Goal: Task Accomplishment & Management: Manage account settings

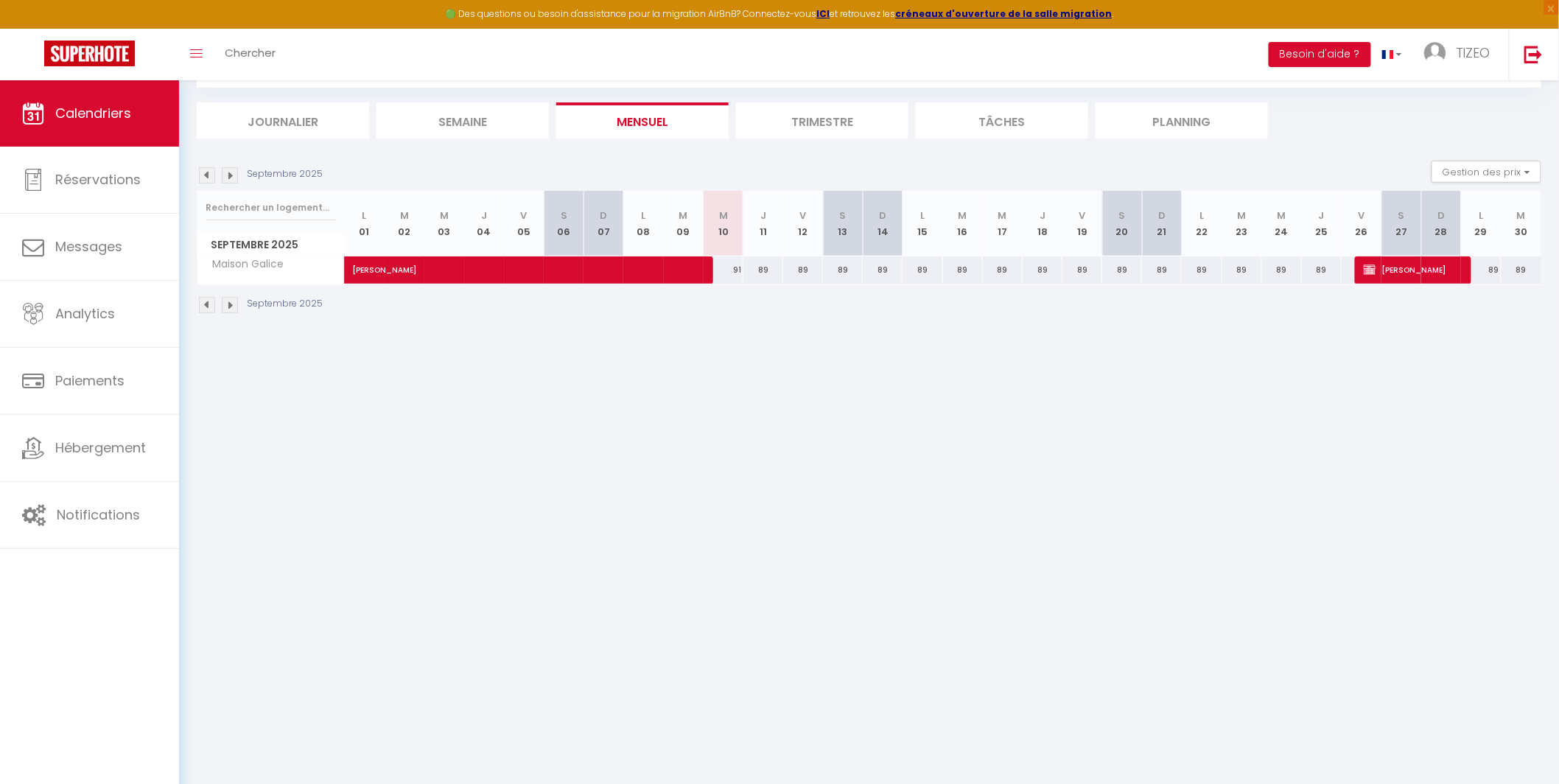
click at [228, 303] on img at bounding box center [229, 305] width 16 height 16
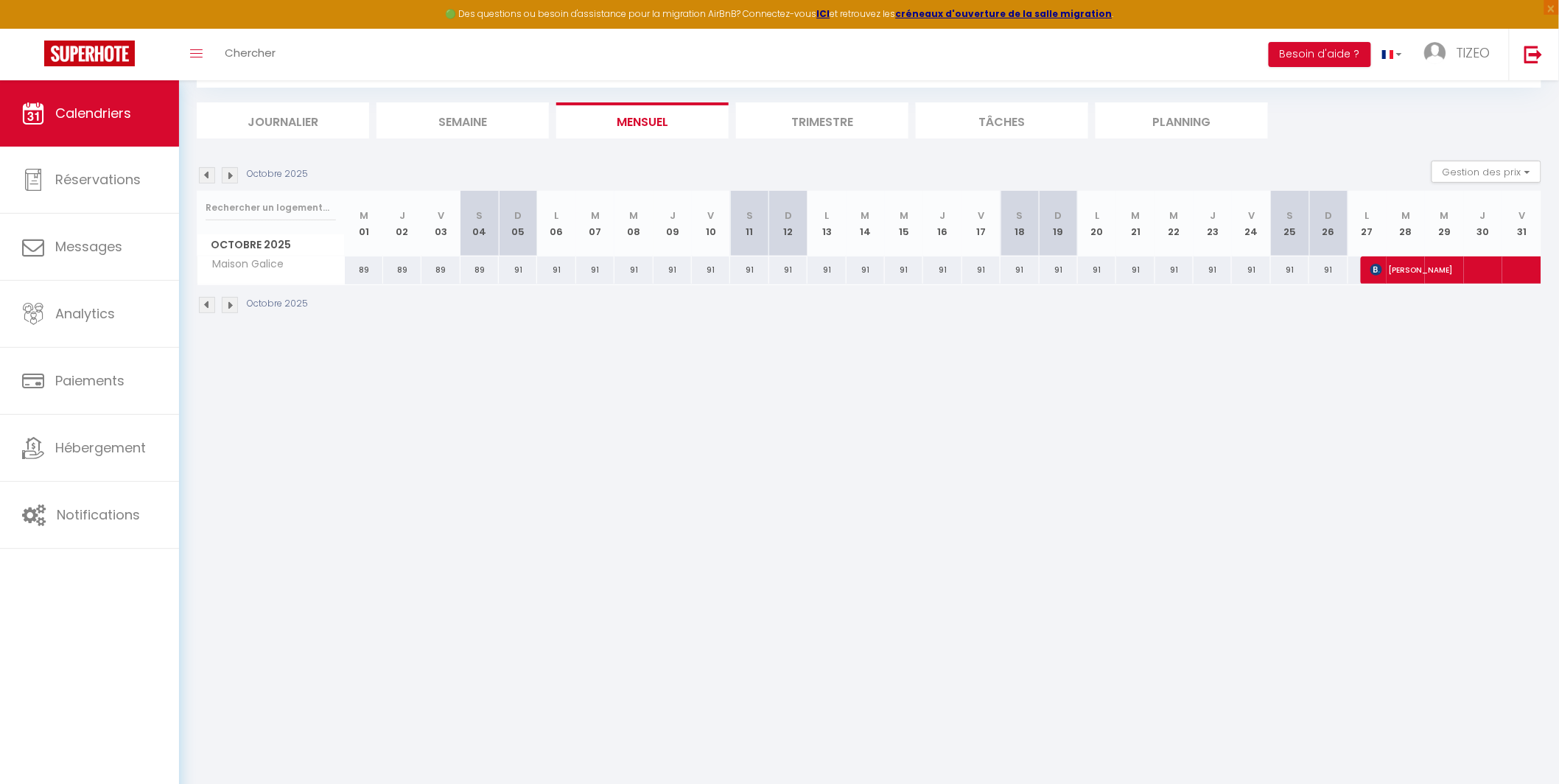
click at [229, 299] on img at bounding box center [229, 305] width 16 height 16
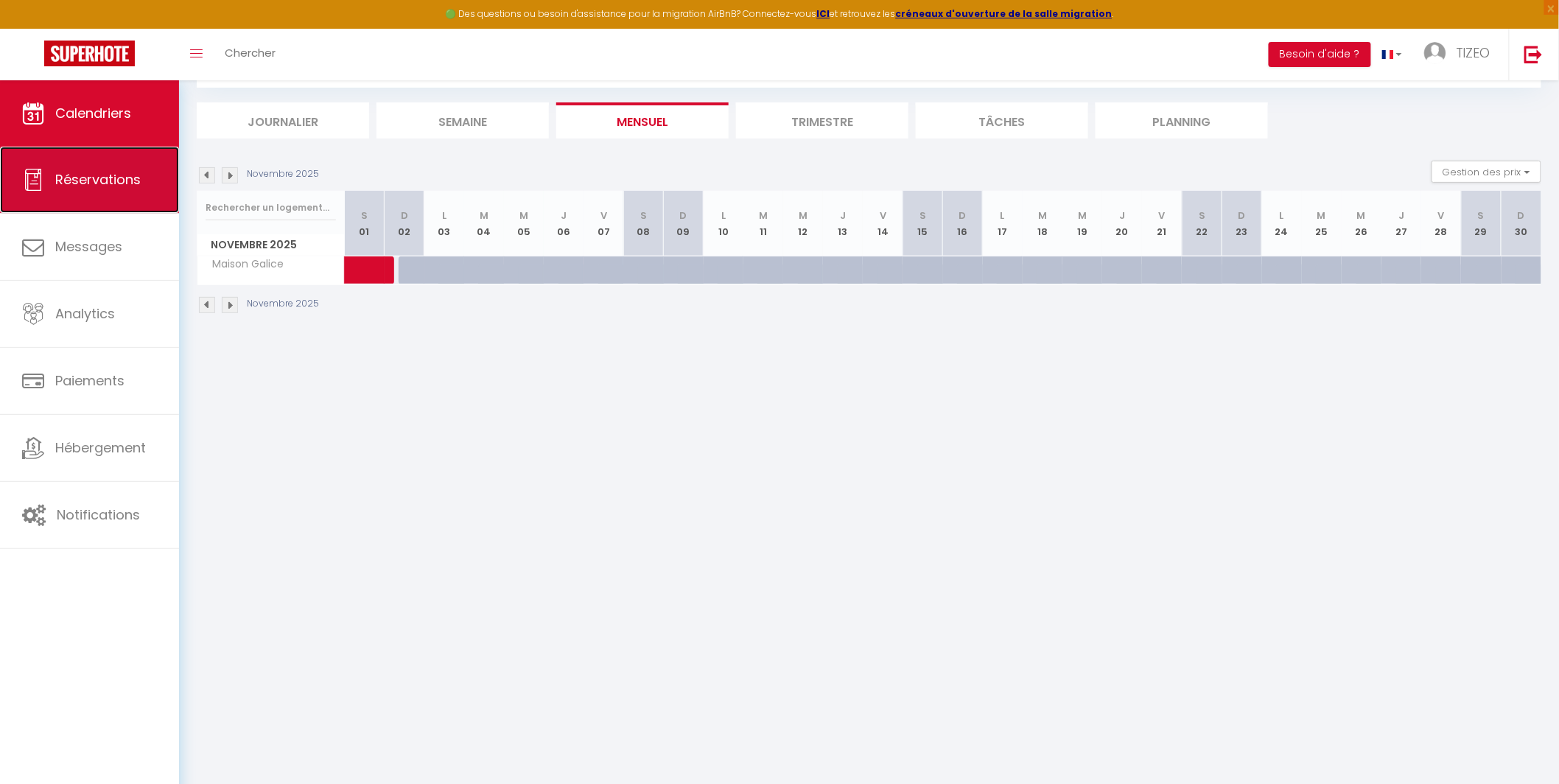
click at [102, 187] on span "Réservations" at bounding box center [98, 180] width 86 height 19
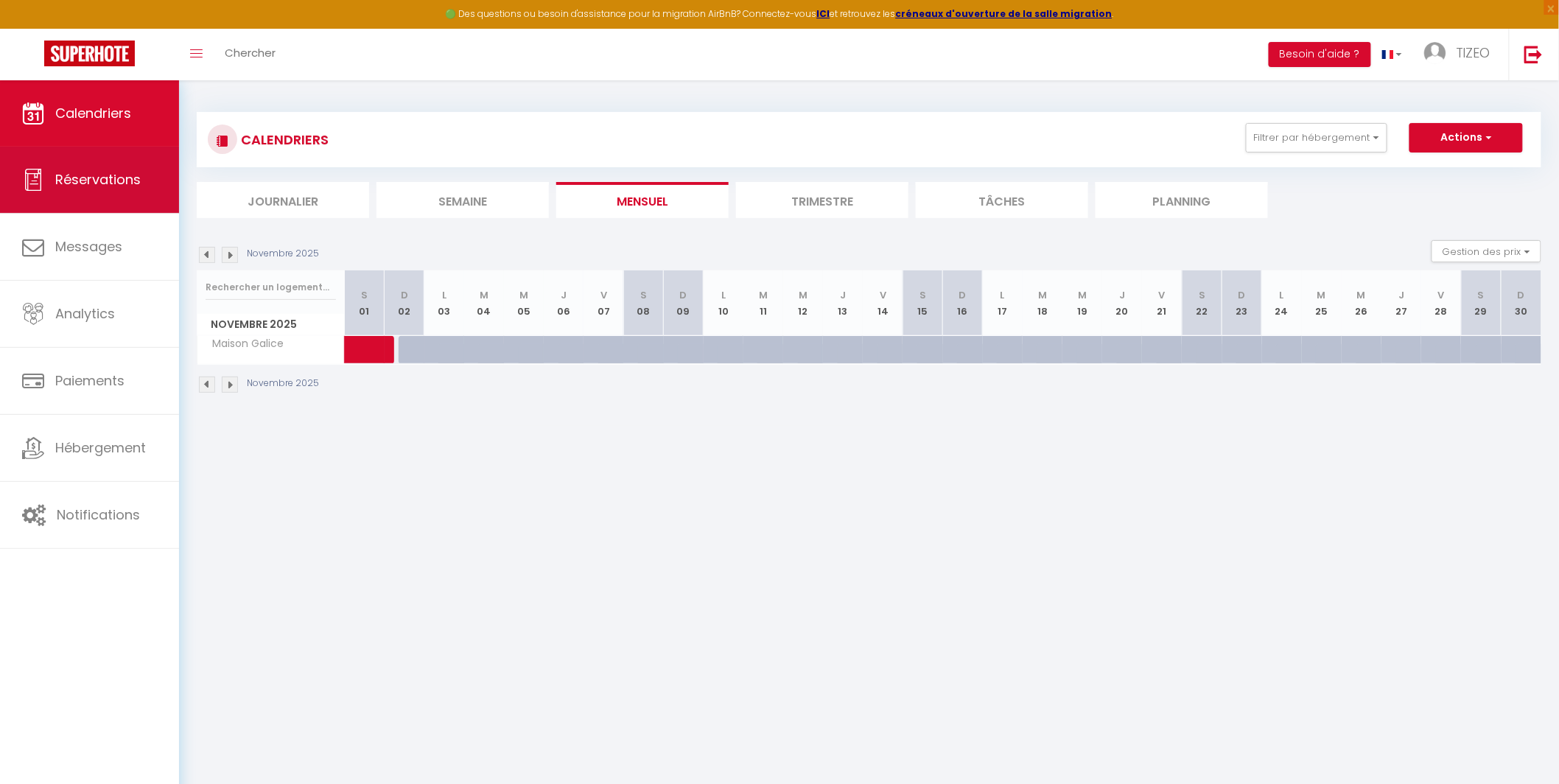
select select "not_cancelled"
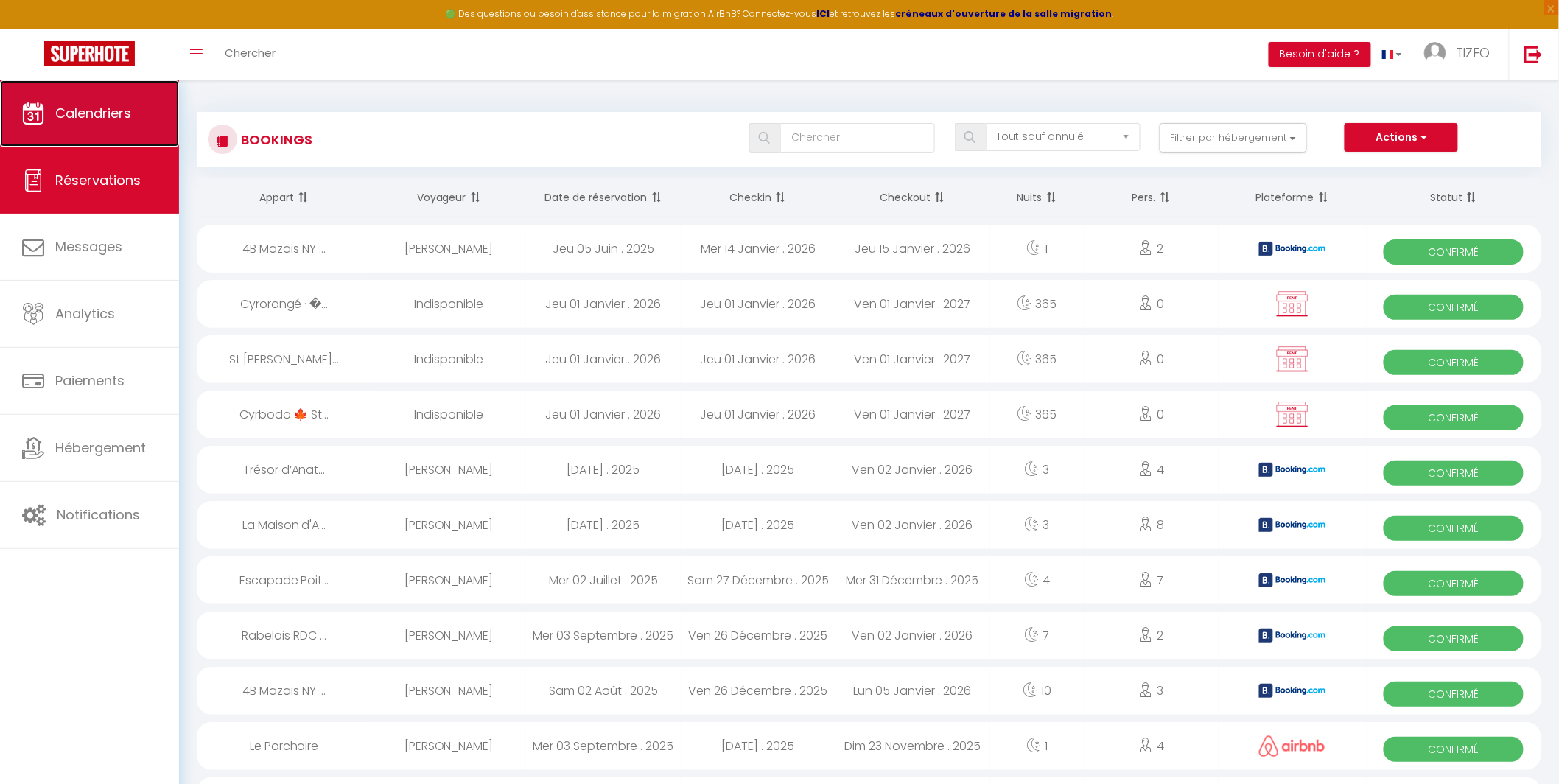
click at [92, 110] on span "Calendriers" at bounding box center [93, 113] width 76 height 19
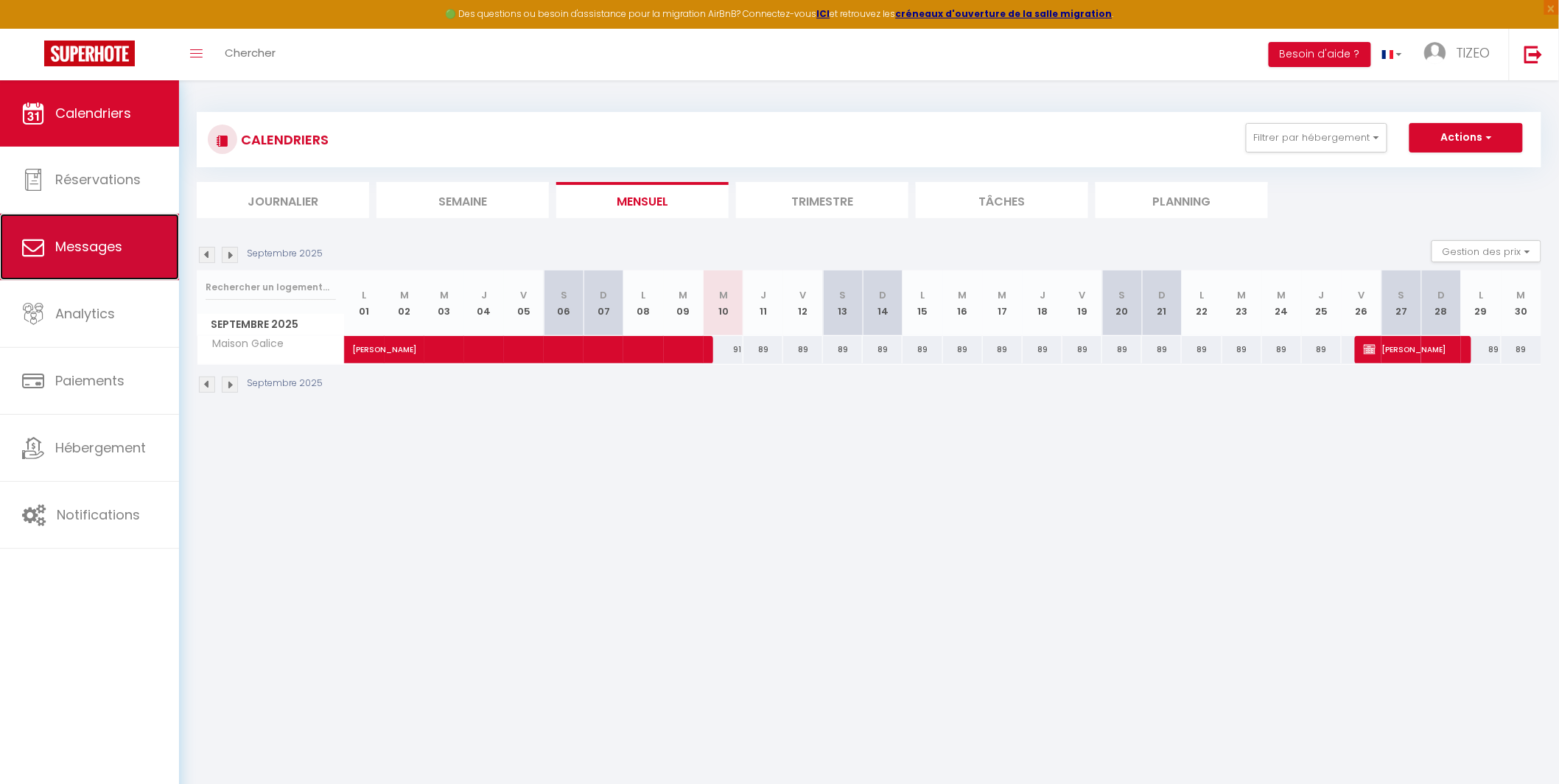
click at [66, 250] on span "Messages" at bounding box center [89, 246] width 67 height 19
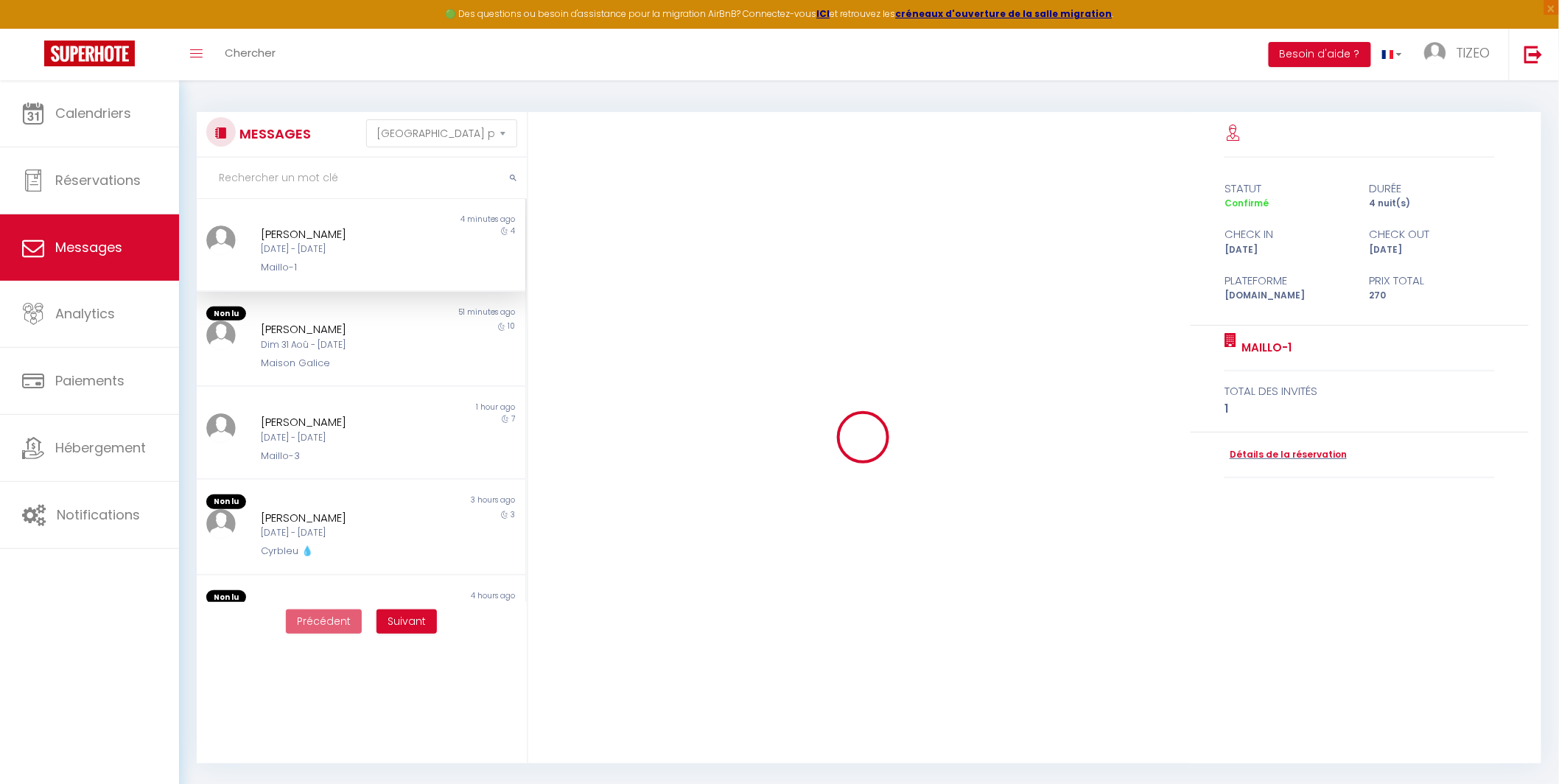
scroll to position [3753, 0]
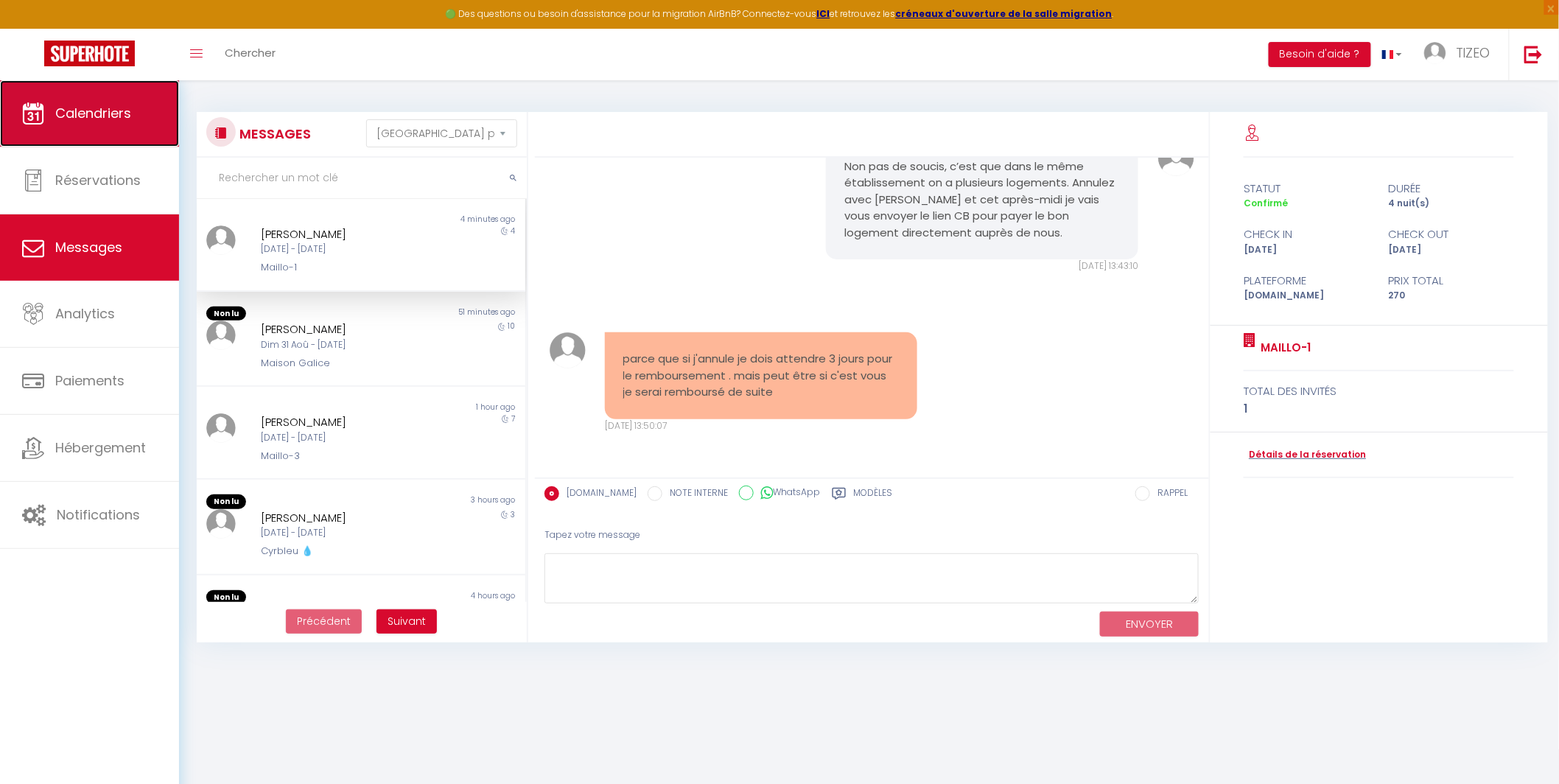
click at [101, 120] on span "Calendriers" at bounding box center [93, 113] width 76 height 19
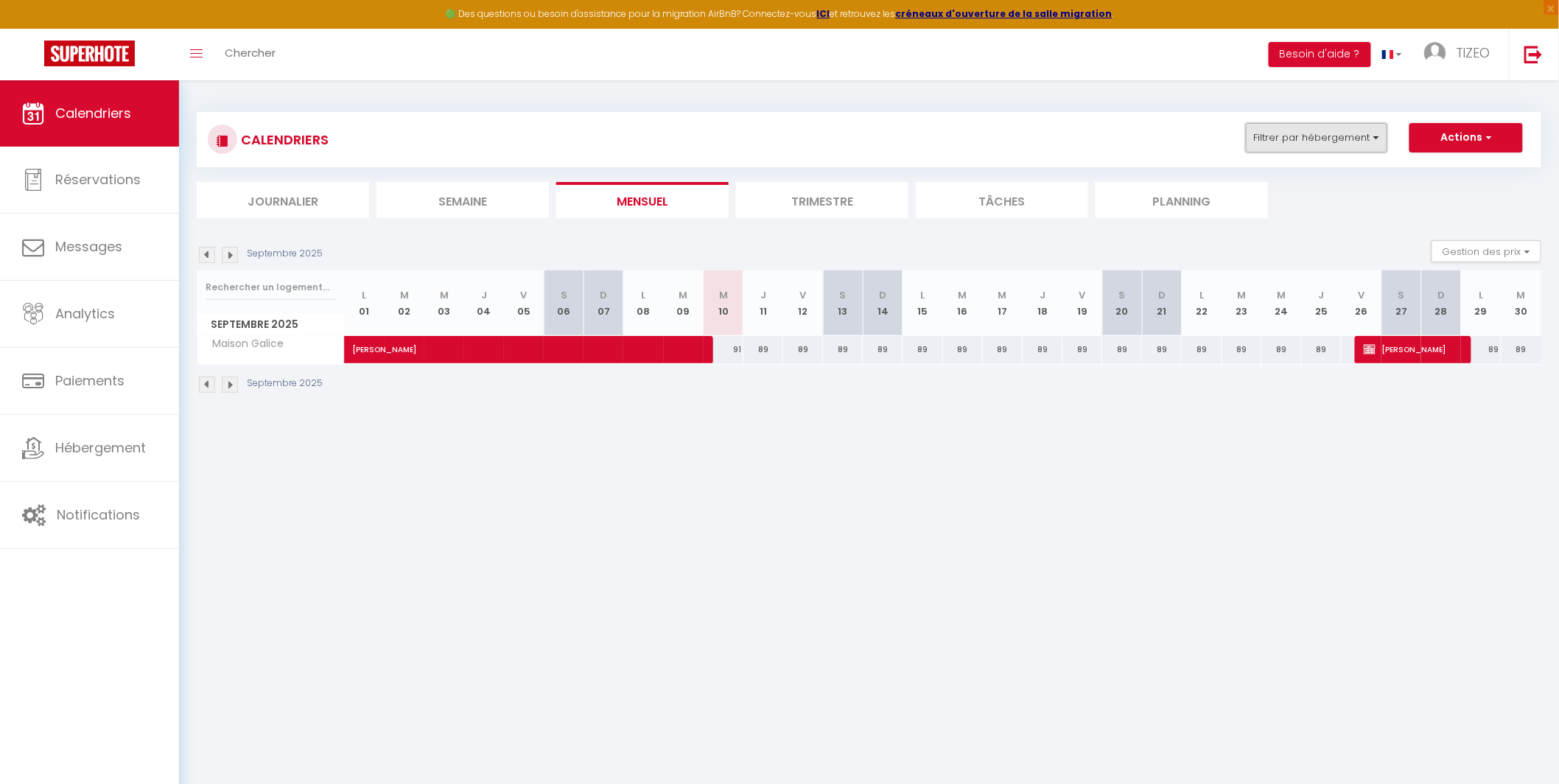
click at [1341, 140] on button "Filtrer par hébergement" at bounding box center [1316, 138] width 141 height 29
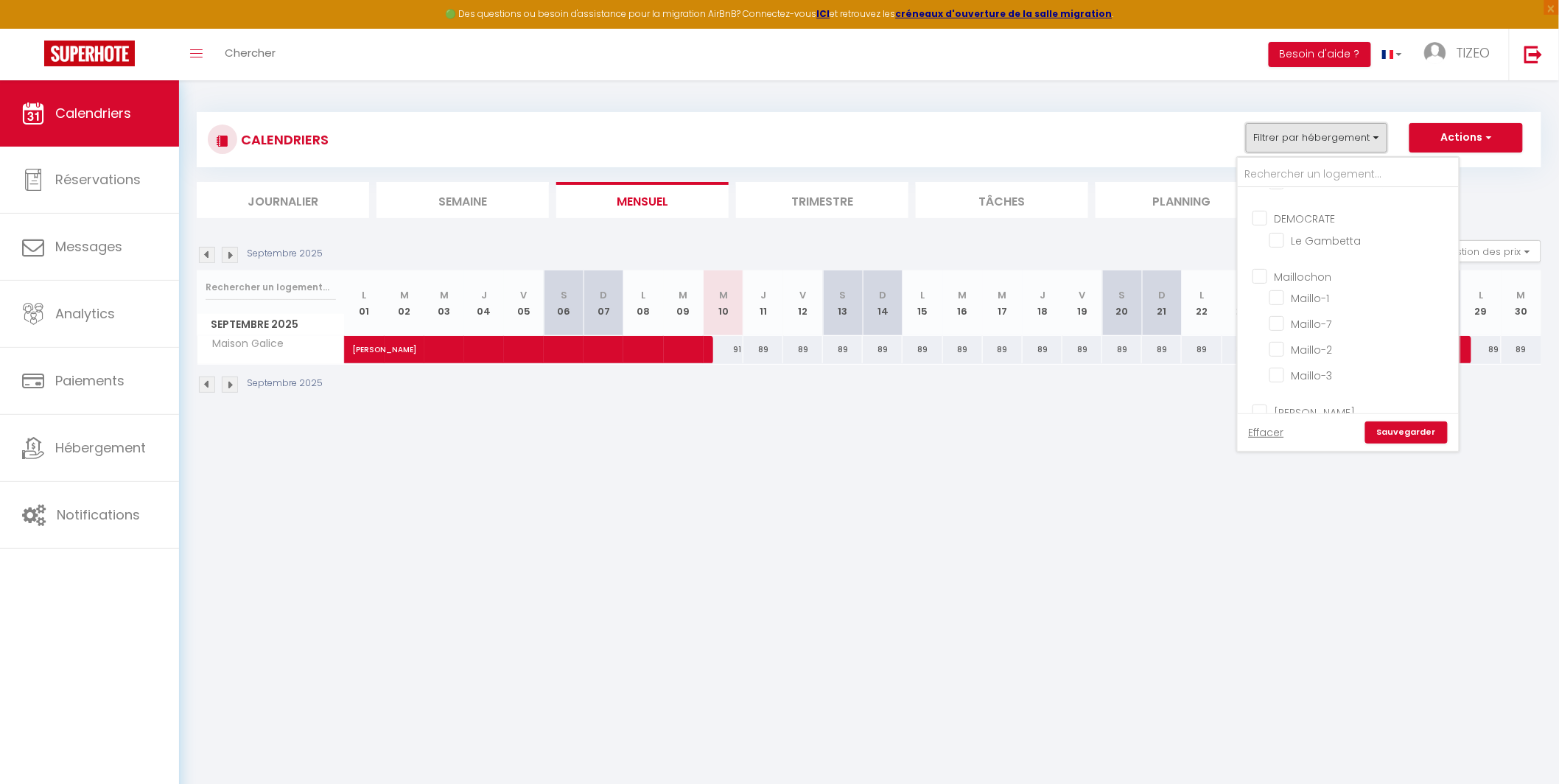
scroll to position [394, 0]
click at [1261, 287] on input "Maillochon" at bounding box center [1363, 294] width 221 height 15
checkbox input "true"
checkbox input "false"
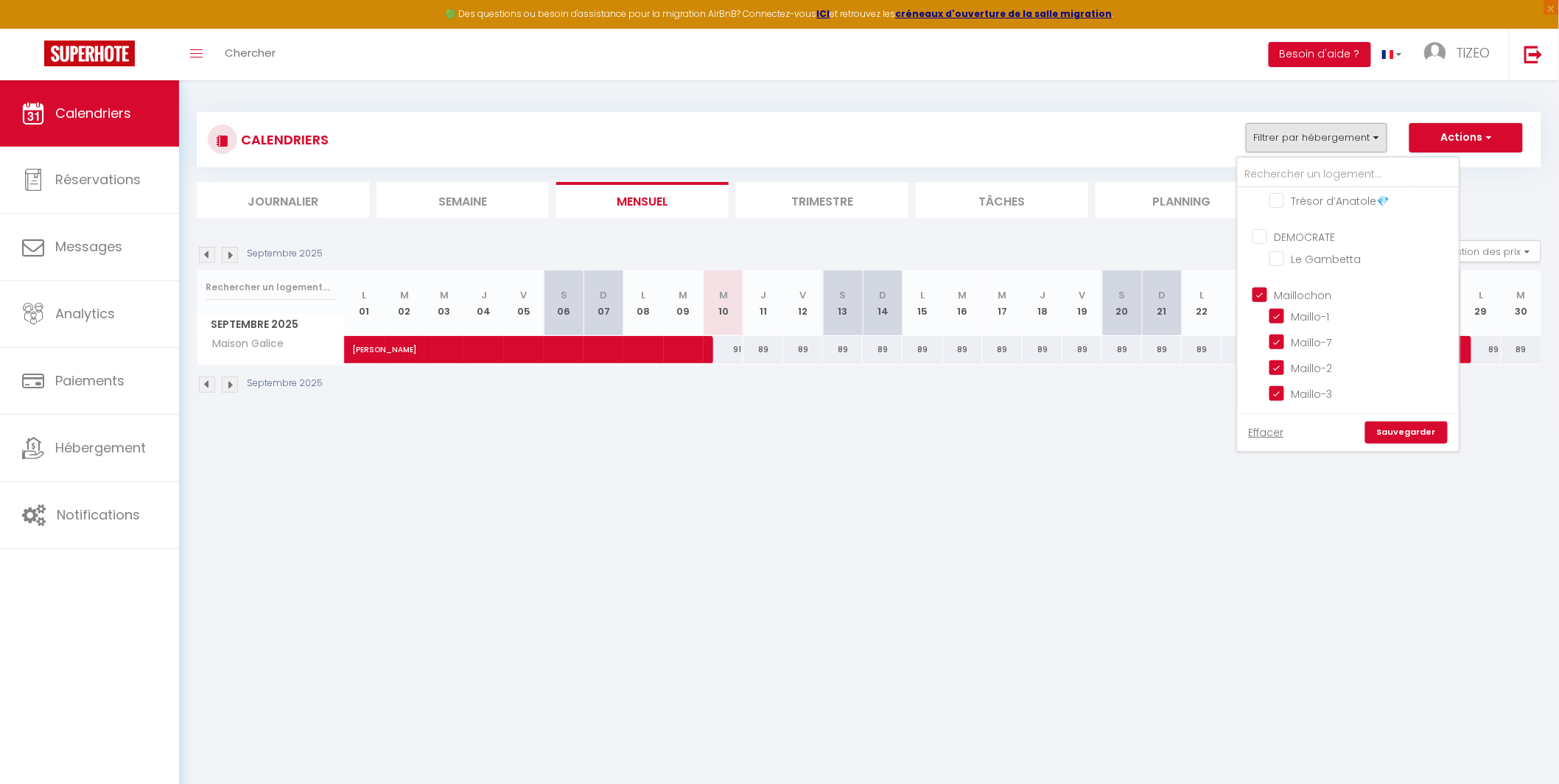
checkbox input "false"
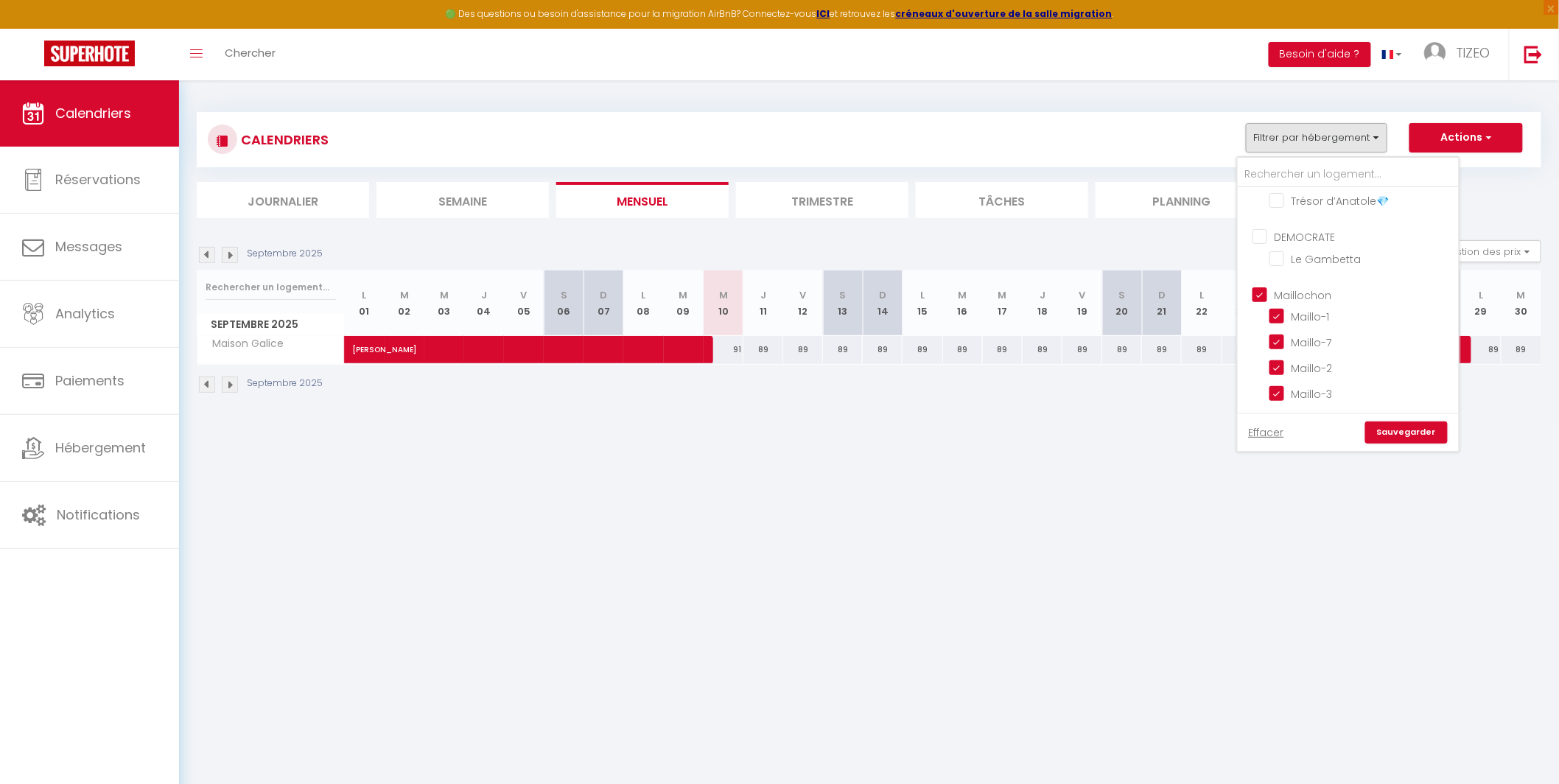
checkbox input "false"
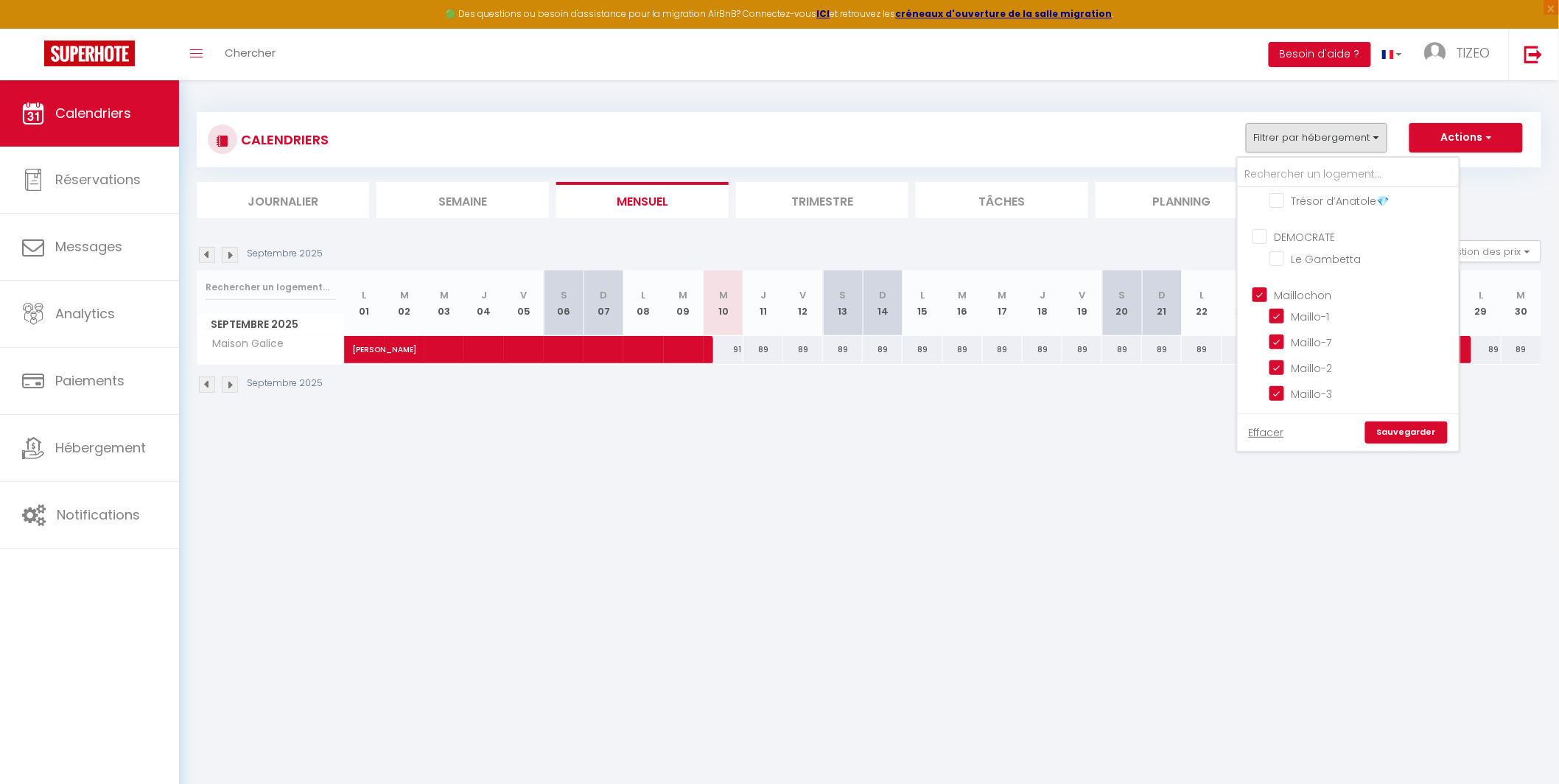
checkbox input "true"
checkbox input "false"
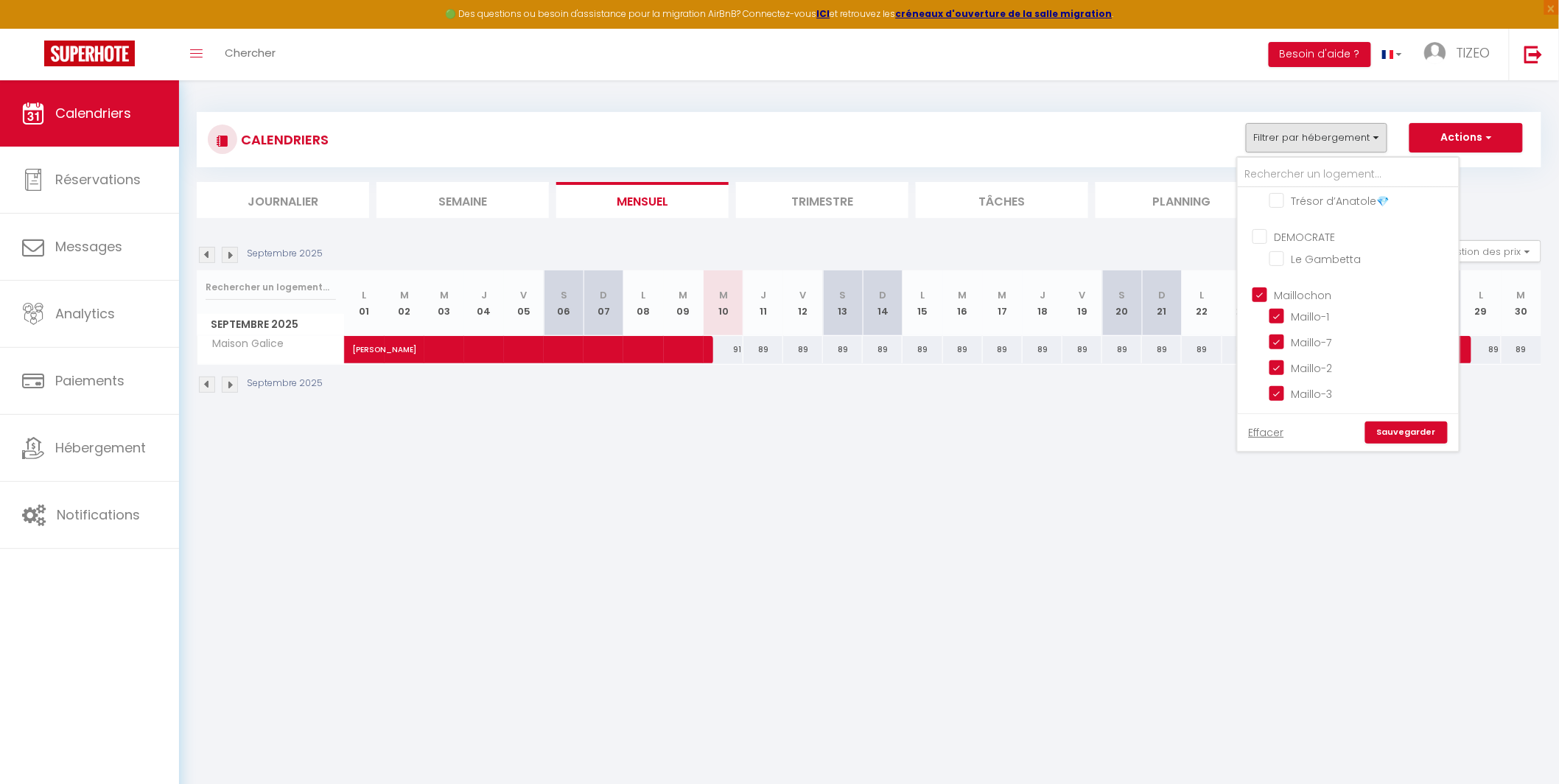
checkbox input "false"
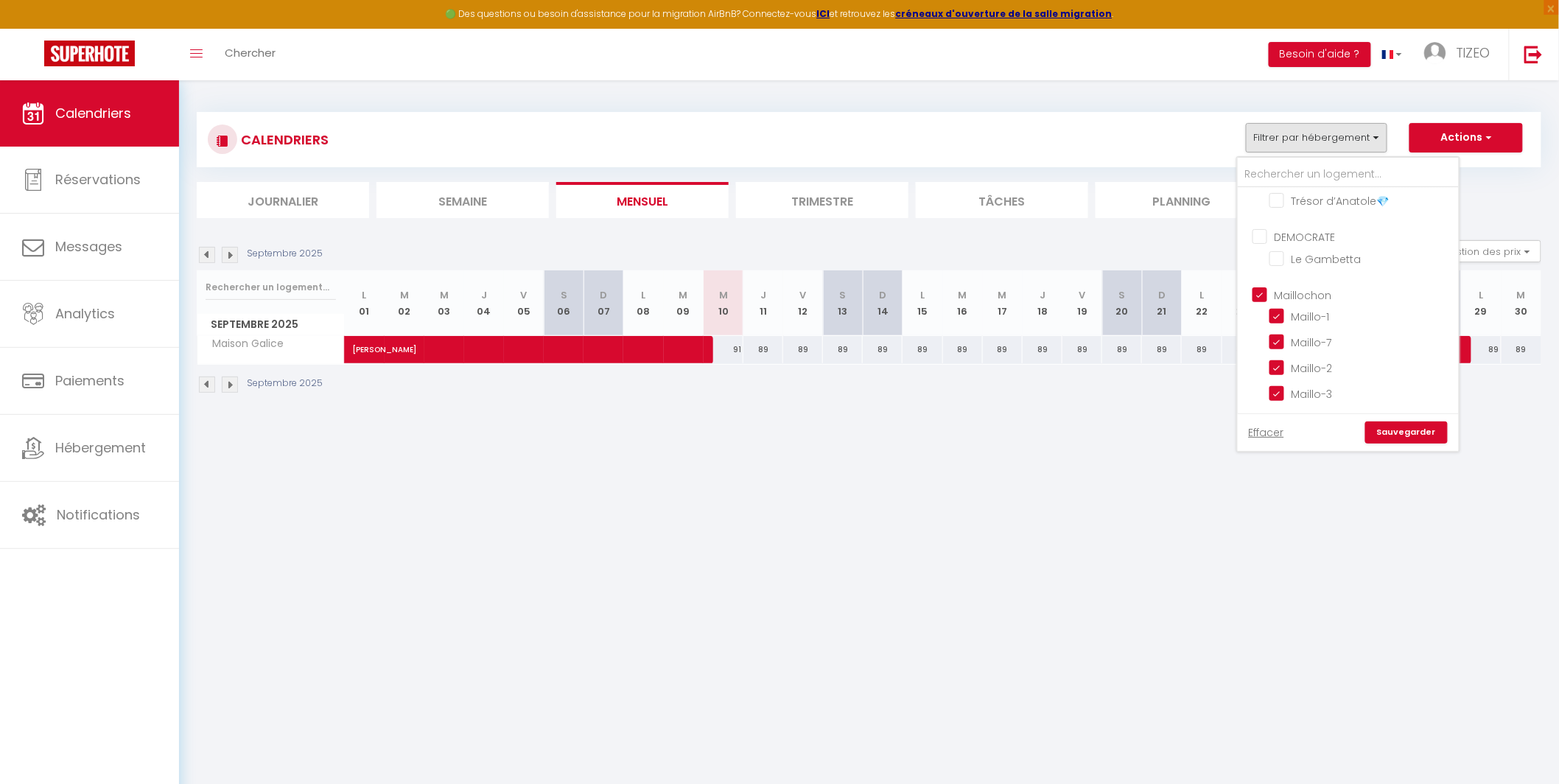
checkbox input "false"
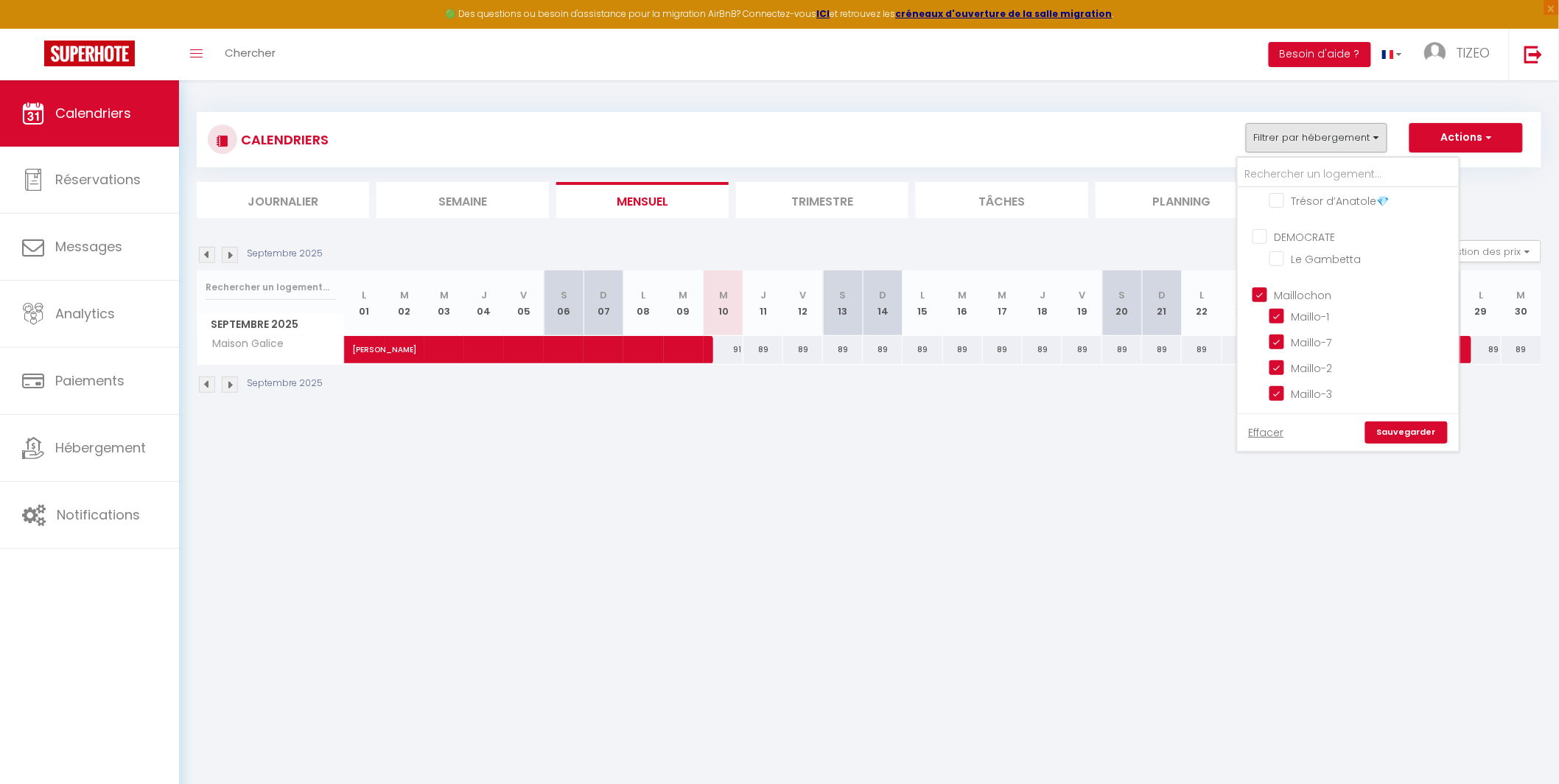
click at [1419, 436] on link "Sauvegarder" at bounding box center [1406, 432] width 82 height 22
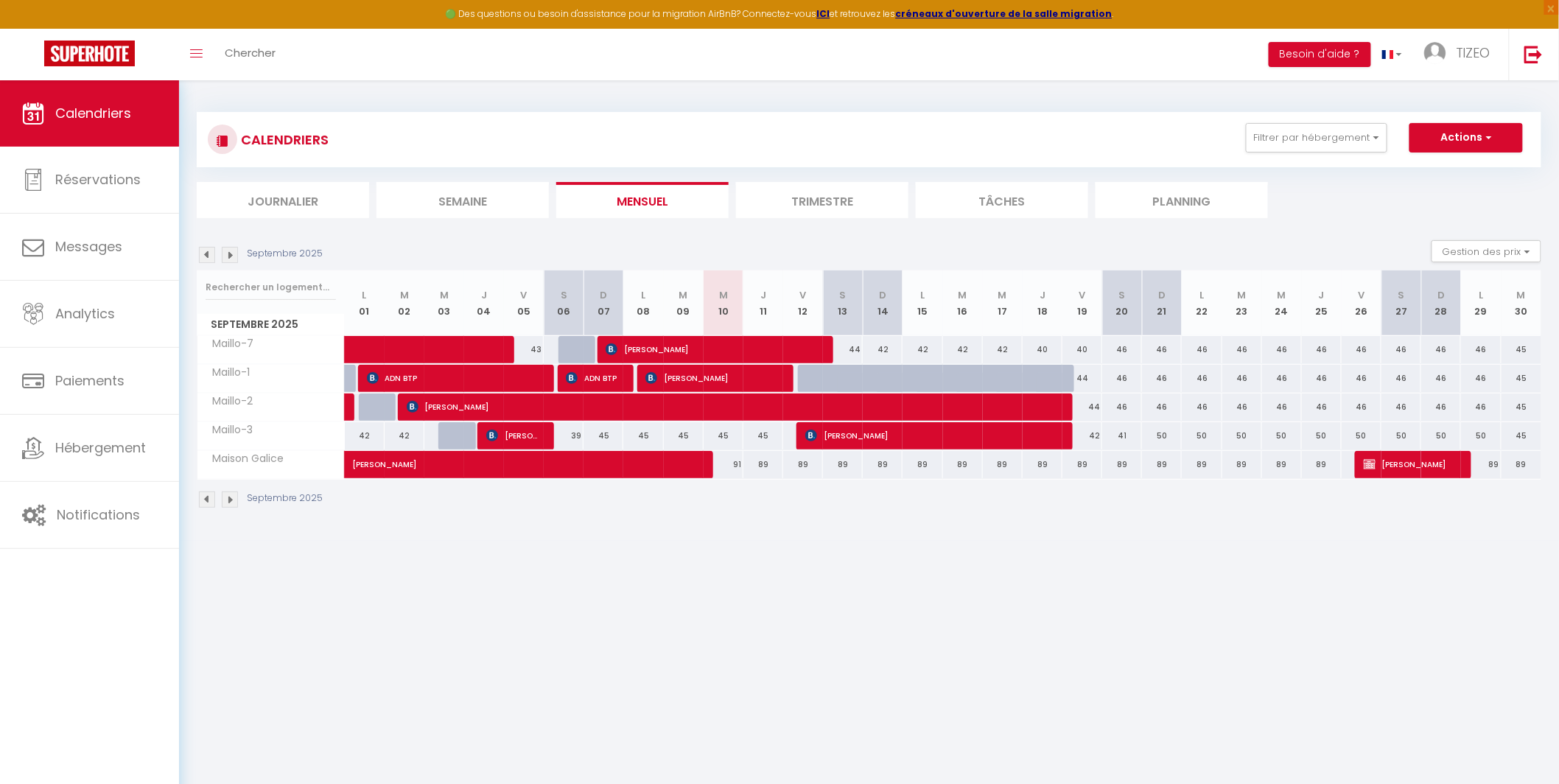
click at [809, 381] on div at bounding box center [818, 378] width 39 height 28
type input "45"
type input "Ven 12 Septembre 2025"
type input "Sam 13 Septembre 2025"
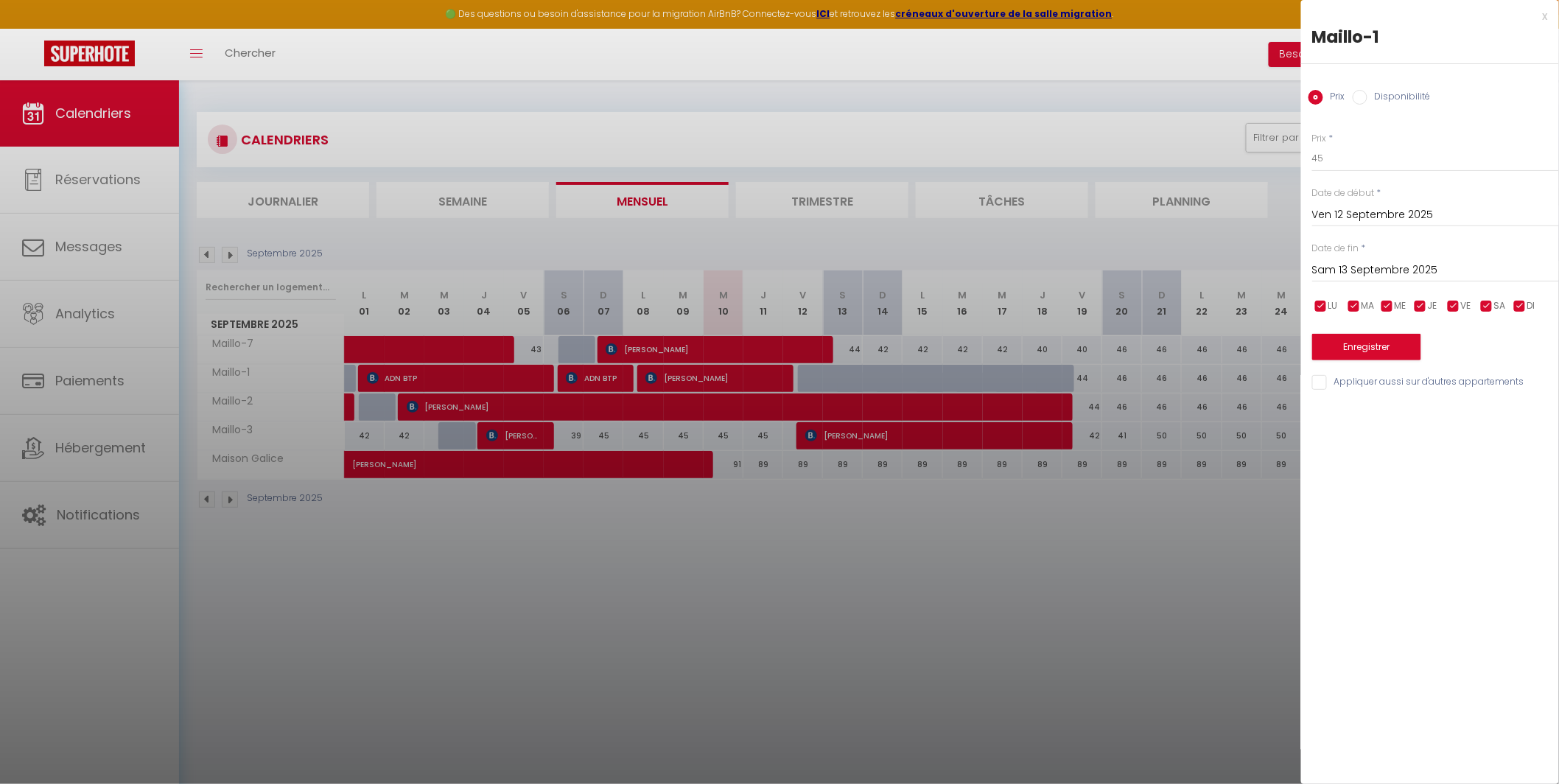
click at [1349, 273] on input "Sam 13 Septembre 2025" at bounding box center [1436, 270] width 247 height 19
click at [1177, 581] on div at bounding box center [779, 392] width 1559 height 784
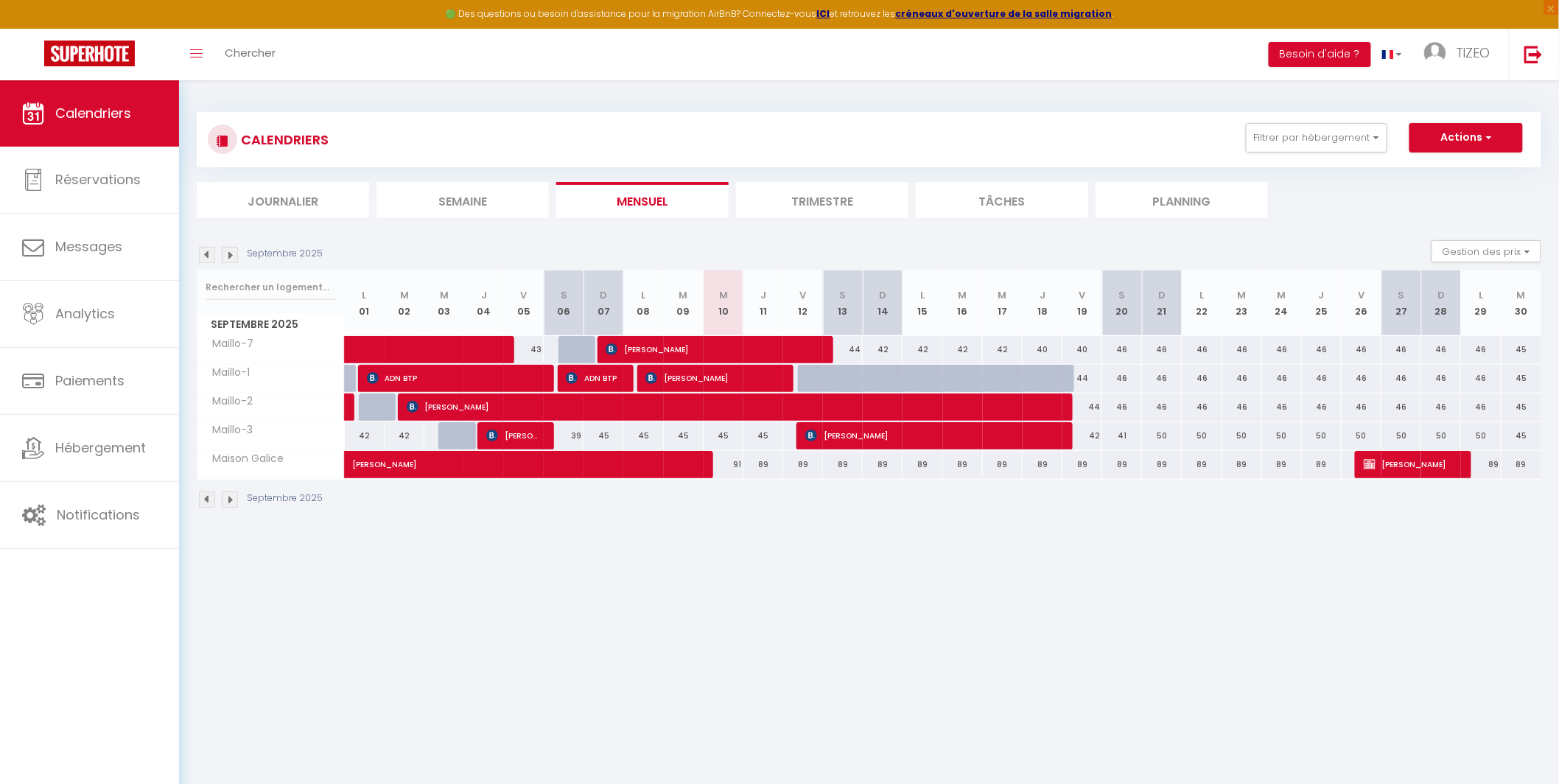
click at [806, 378] on div at bounding box center [818, 378] width 39 height 28
type input "45"
select select "1"
type input "Ven 12 Septembre 2025"
type input "Sam 13 Septembre 2025"
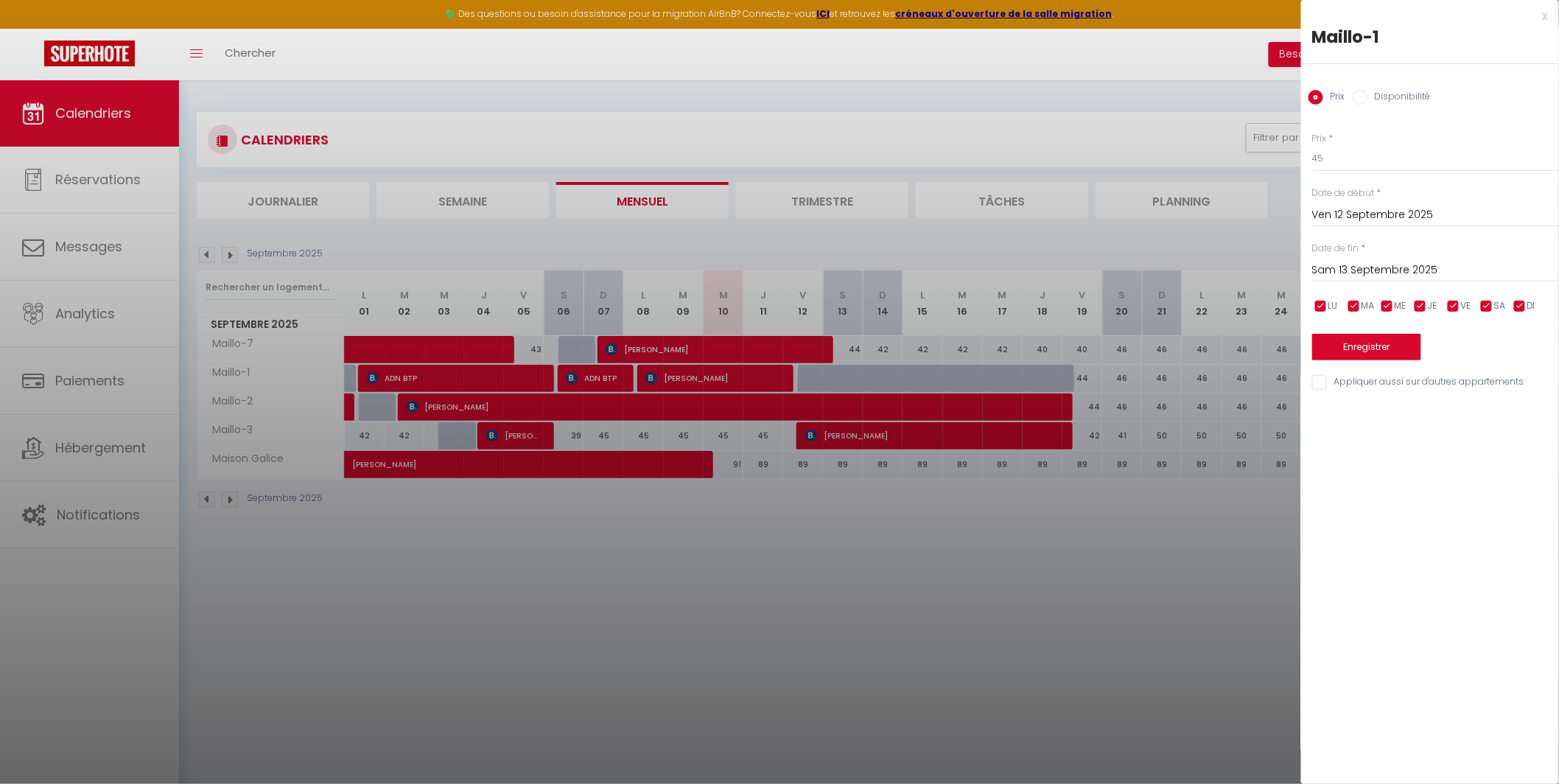
click at [1392, 92] on label "Disponibilité" at bounding box center [1399, 98] width 63 height 16
click at [1367, 92] on input "Disponibilité" at bounding box center [1360, 97] width 15 height 15
radio input "true"
radio input "false"
click at [1393, 276] on input "Sam 13 Septembre 2025" at bounding box center [1436, 271] width 247 height 19
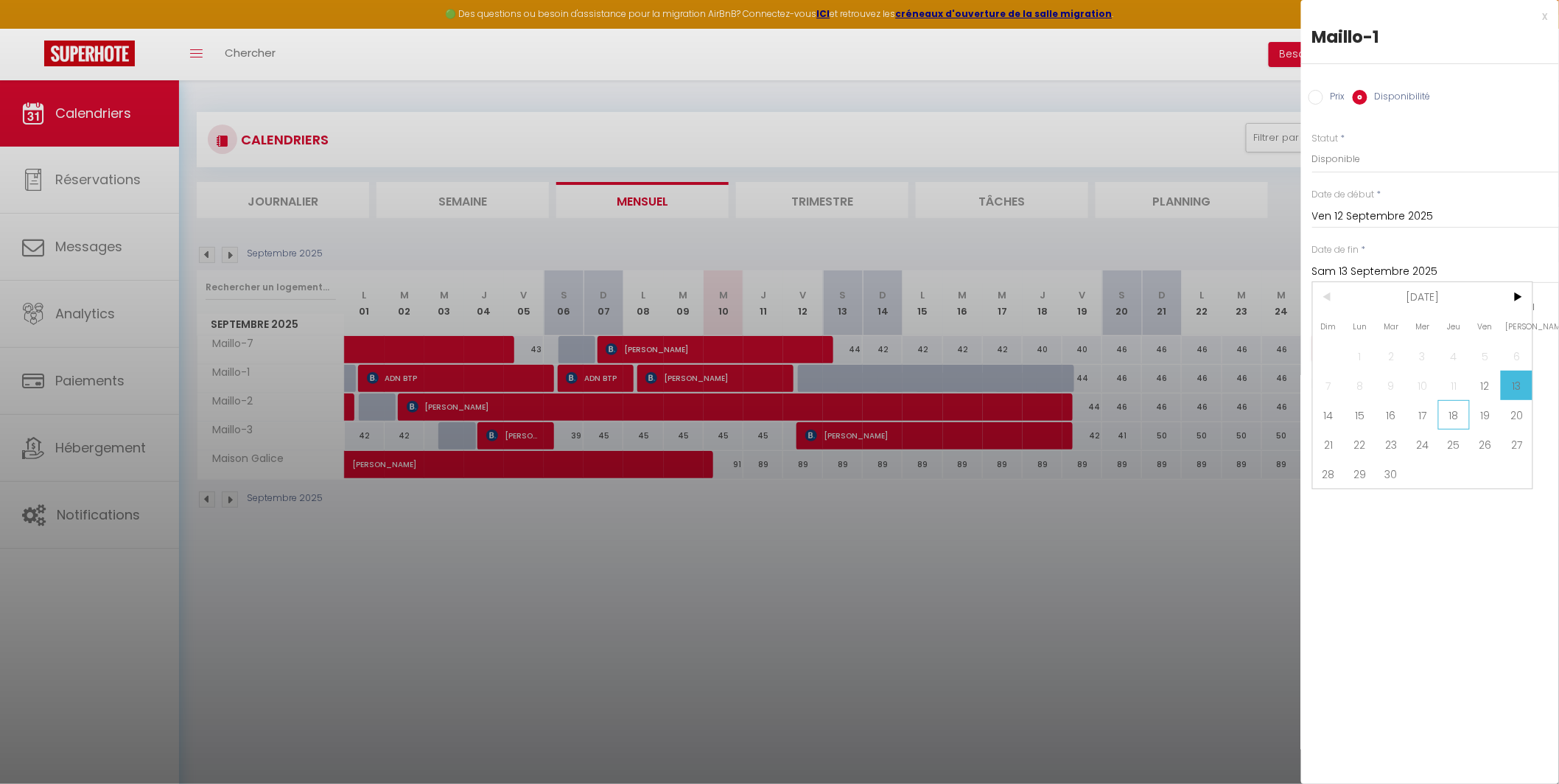
click at [1455, 418] on span "18" at bounding box center [1454, 414] width 32 height 29
type input "Jeu 18 Septembre 2025"
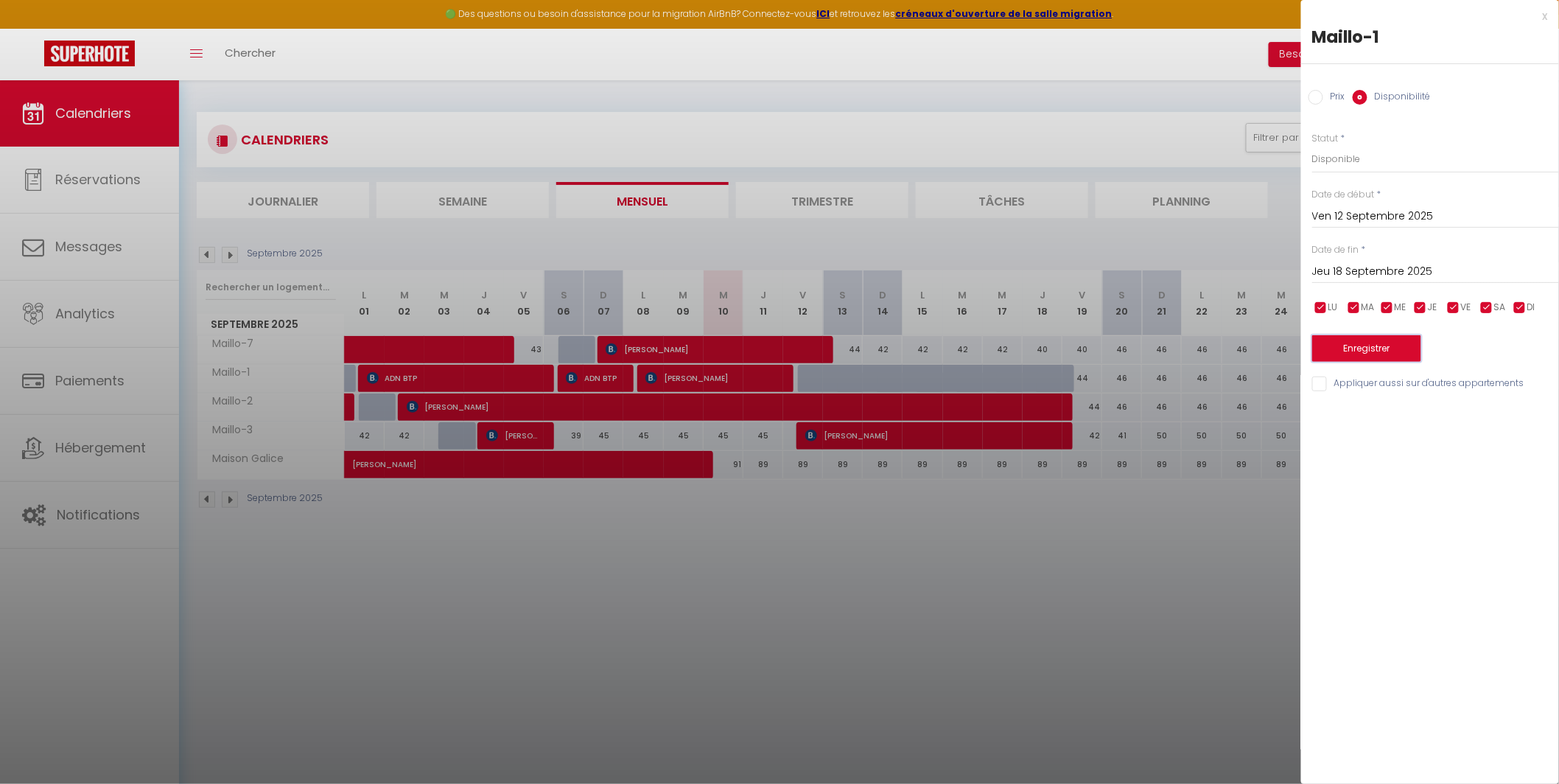
click at [1371, 346] on button "Enregistrer" at bounding box center [1366, 348] width 109 height 27
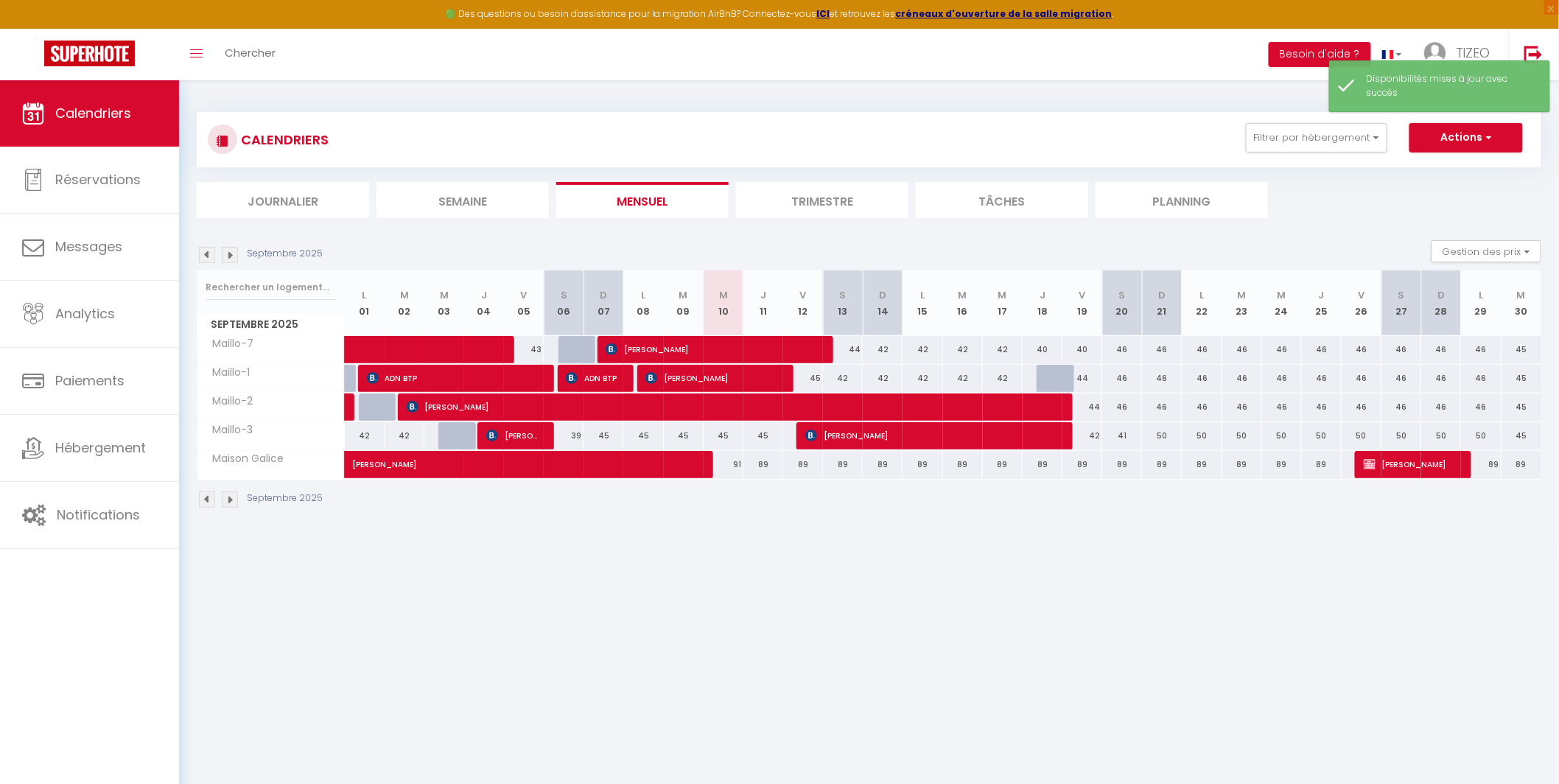
click at [1043, 377] on div at bounding box center [1056, 378] width 39 height 28
select select "1"
type input "Jeu 18 Septembre 2025"
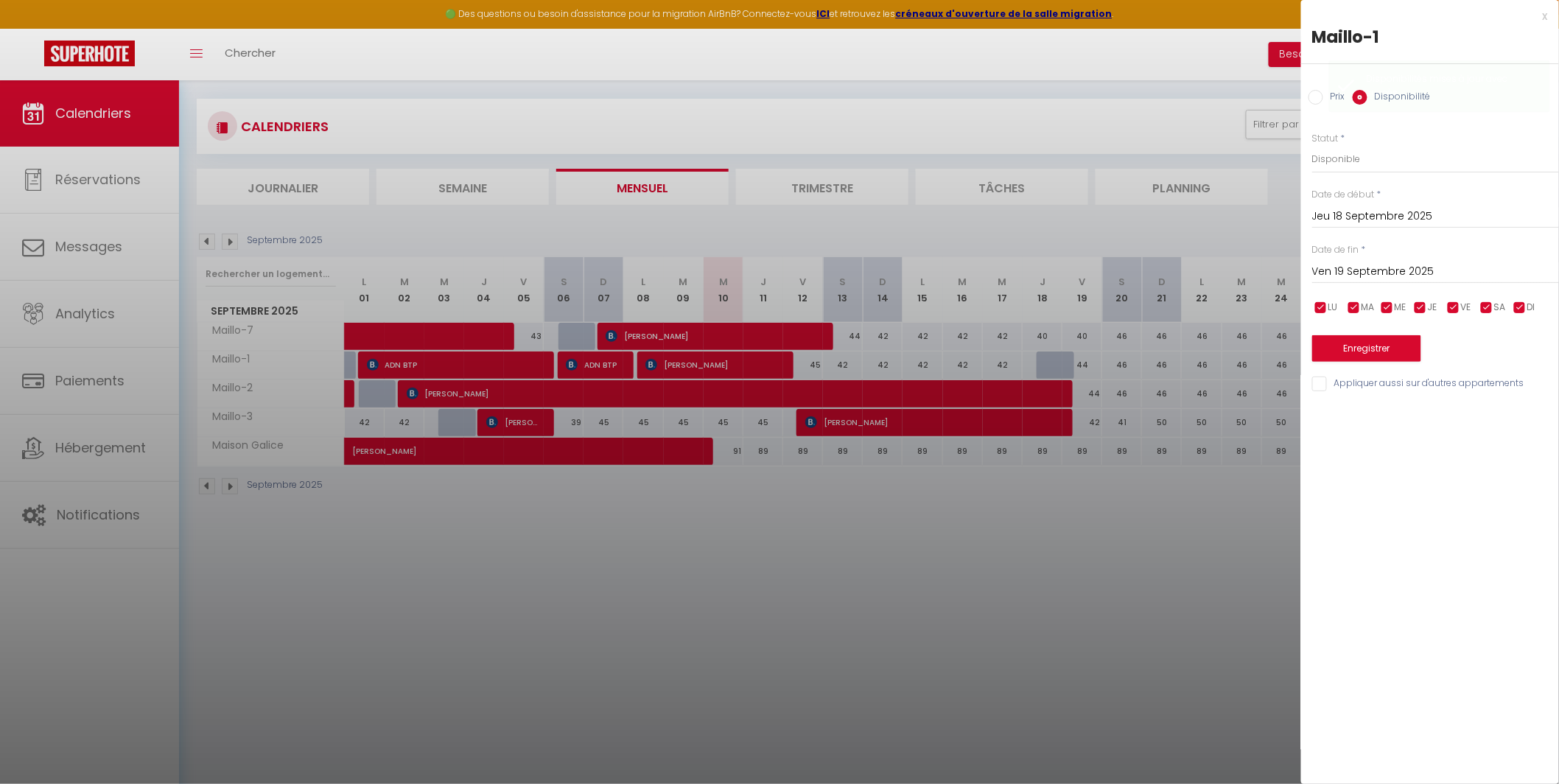
scroll to position [18, 0]
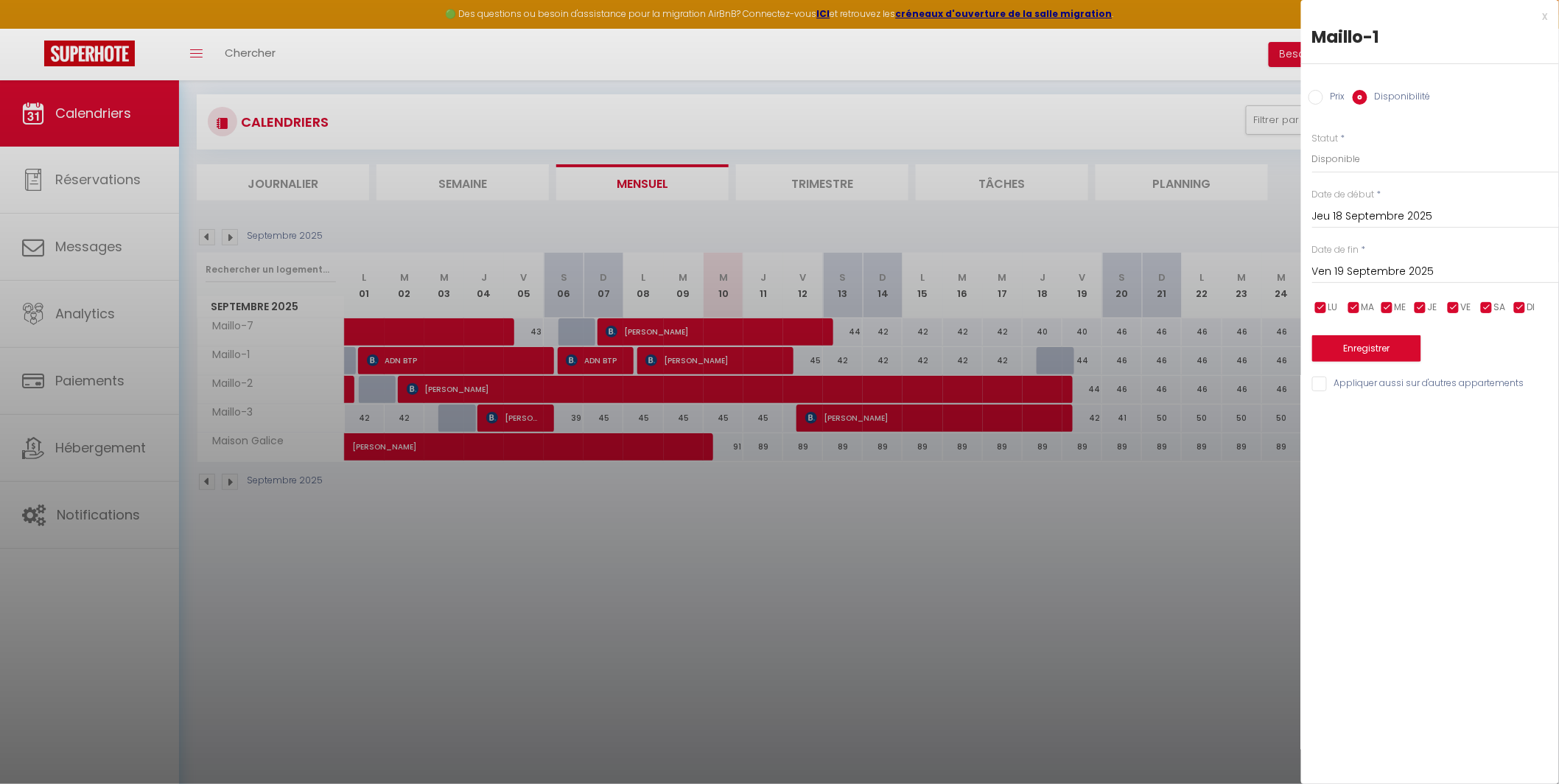
click at [1389, 268] on input "Ven 19 Septembre 2025" at bounding box center [1436, 271] width 247 height 19
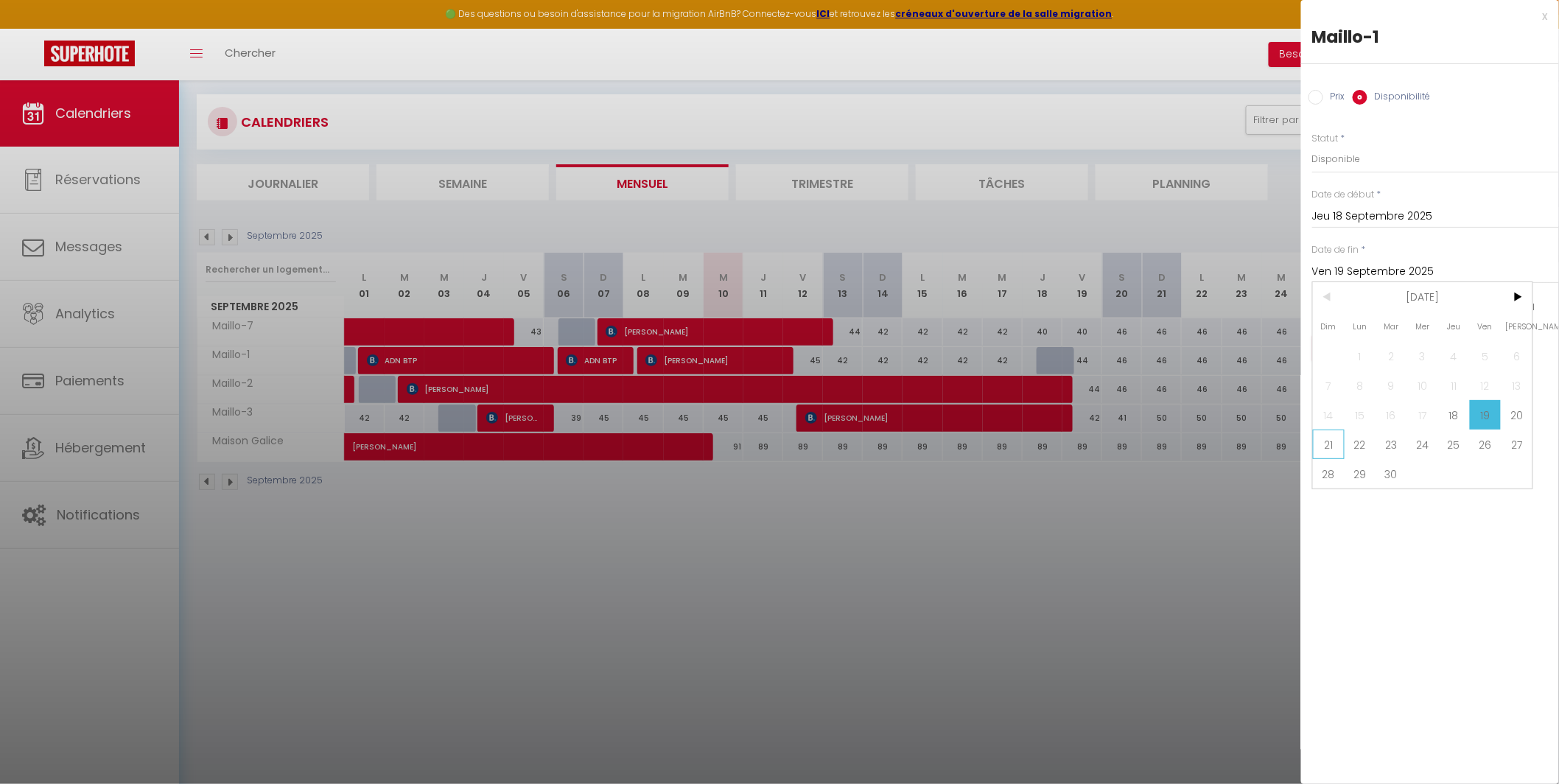
click at [1324, 448] on span "21" at bounding box center [1328, 444] width 32 height 29
type input "Dim 21 Septembre 2025"
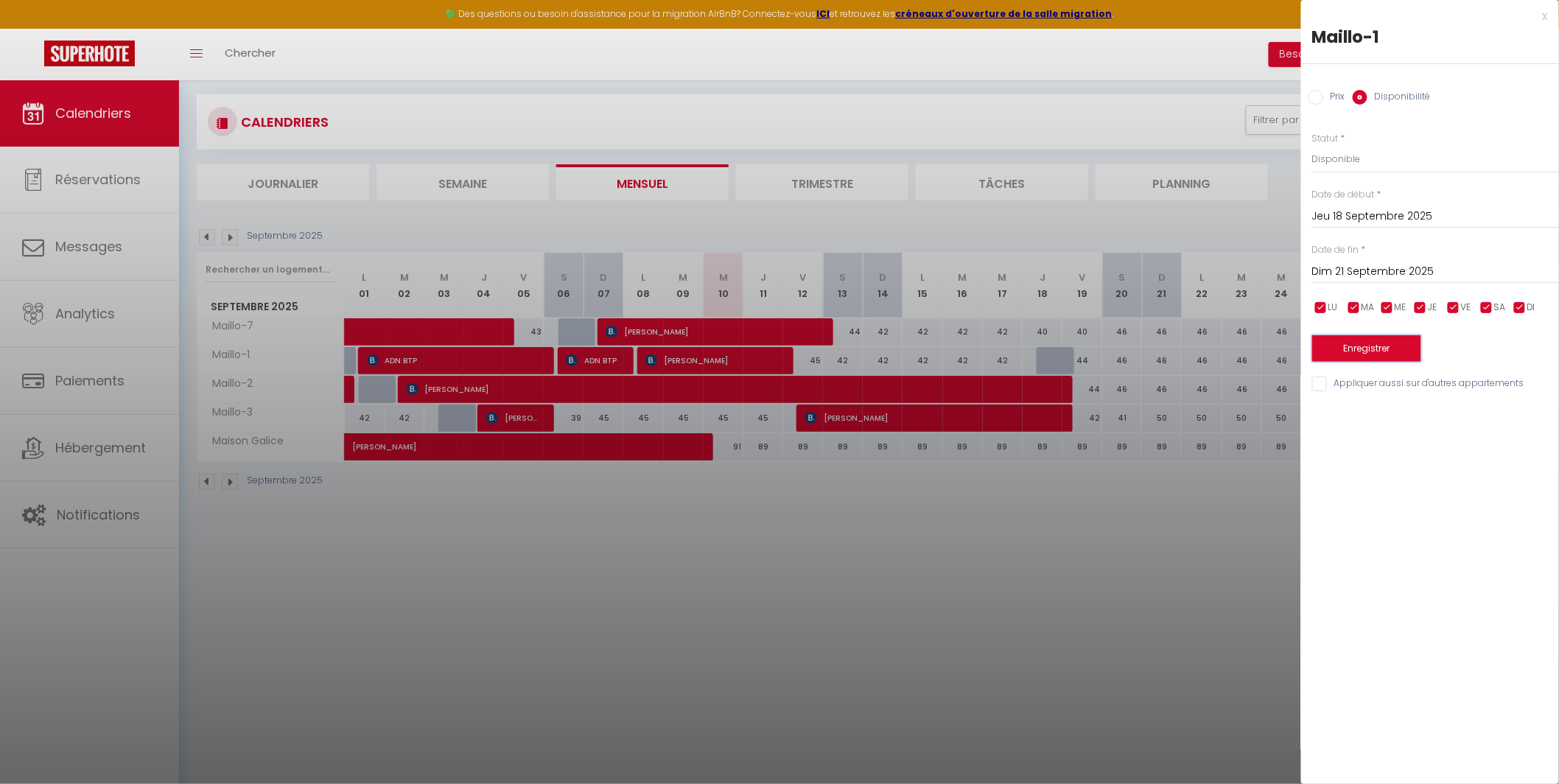
click at [1381, 353] on button "Enregistrer" at bounding box center [1366, 348] width 109 height 27
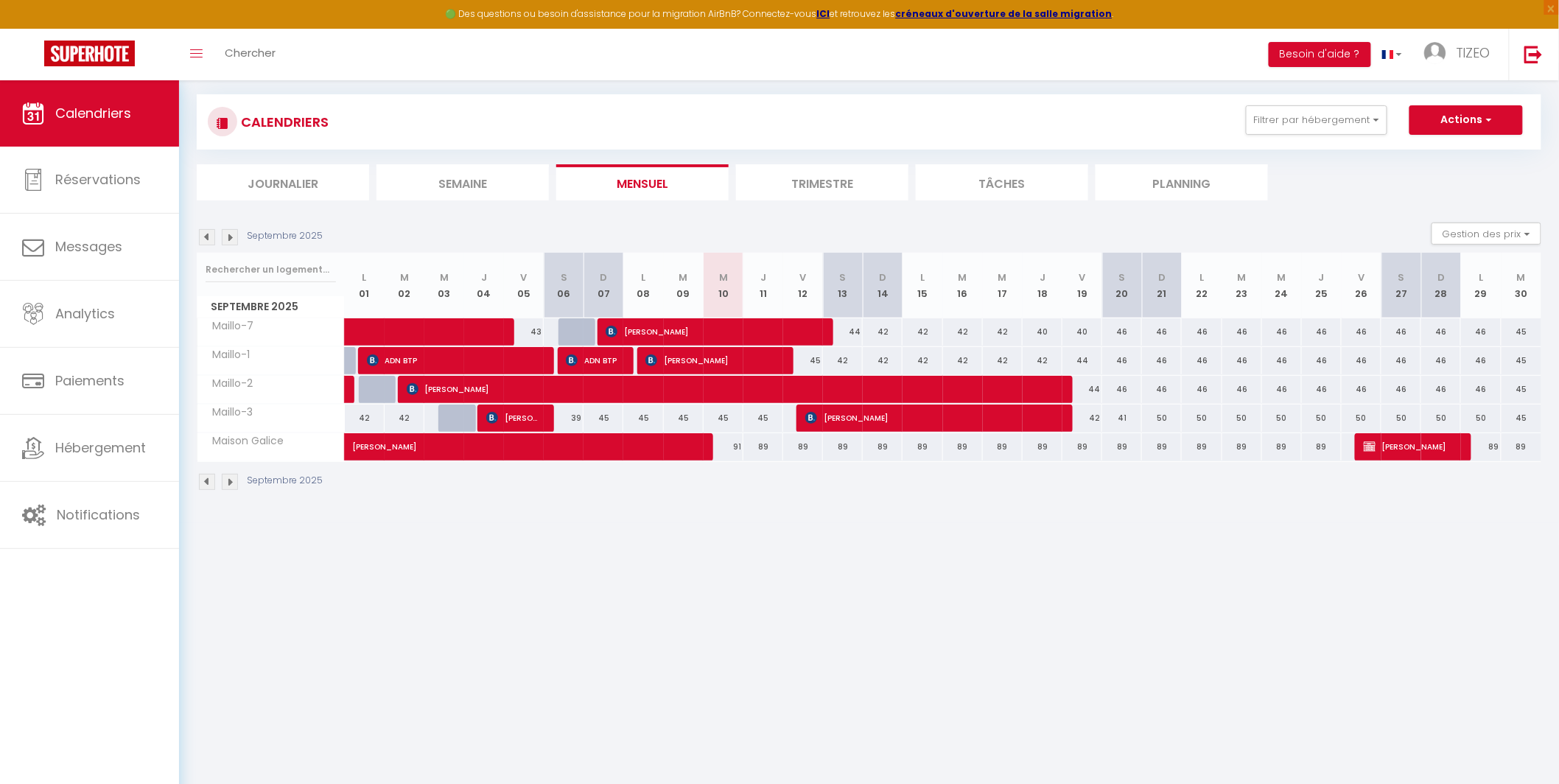
click at [847, 365] on div "42" at bounding box center [842, 360] width 39 height 27
type input "42"
select select "1"
type input "Sam 13 Septembre 2025"
type input "Dim 14 Septembre 2025"
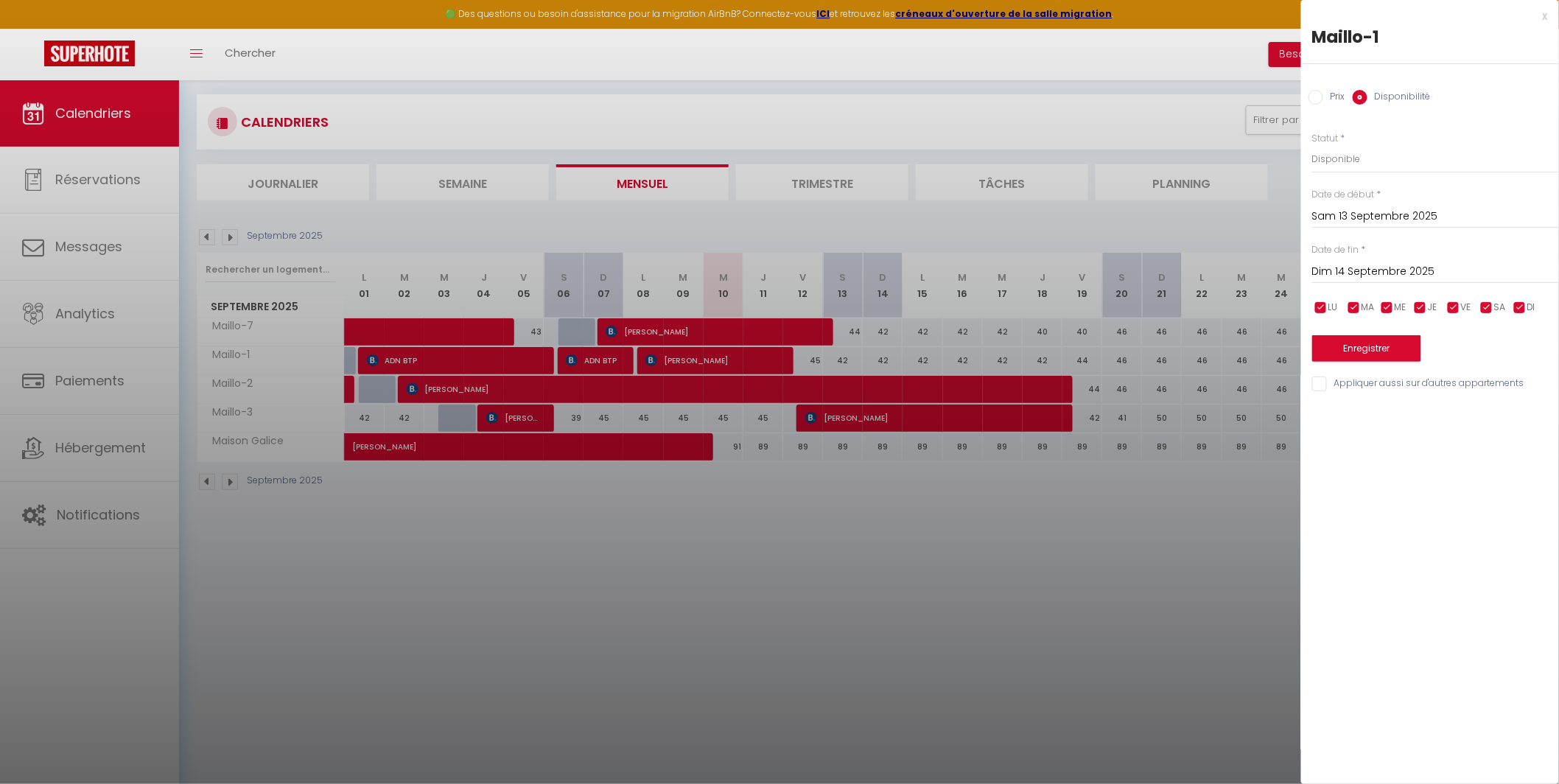
scroll to position [0, 0]
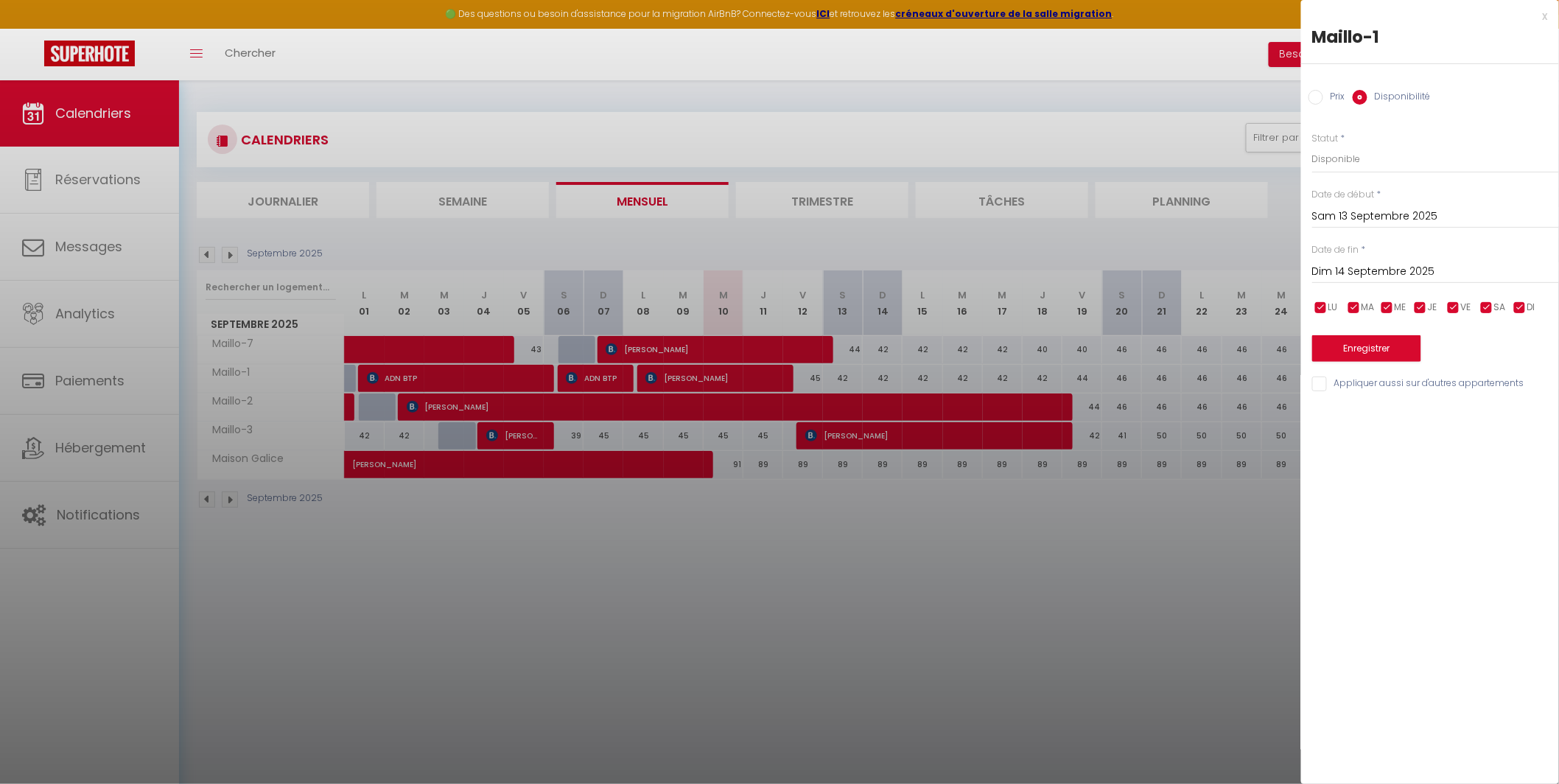
click at [1313, 97] on input "Prix" at bounding box center [1315, 97] width 15 height 15
radio input "true"
radio input "false"
click at [1338, 156] on input "42" at bounding box center [1436, 158] width 247 height 27
type input "44"
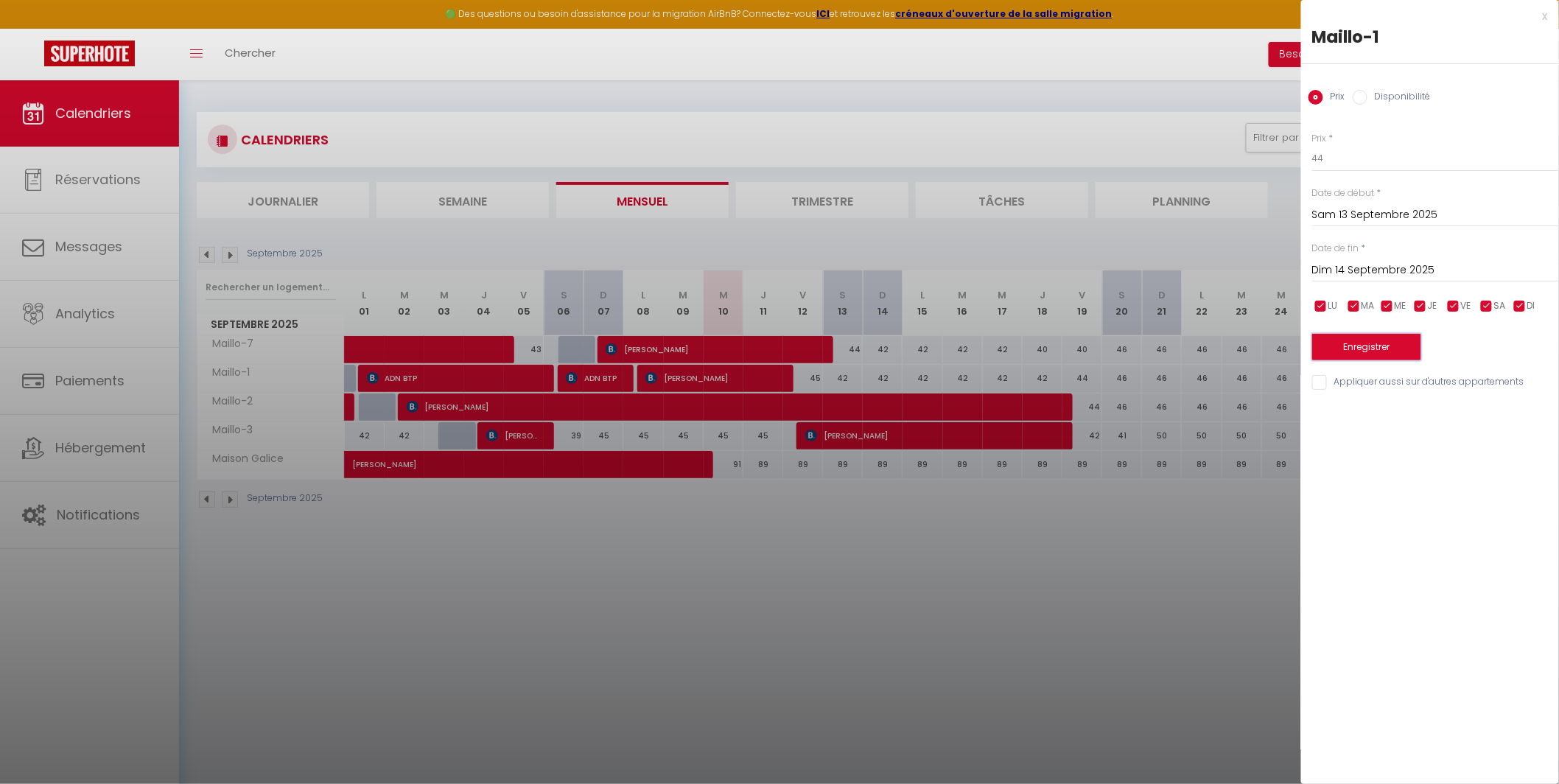
click at [1394, 349] on button "Enregistrer" at bounding box center [1366, 347] width 109 height 27
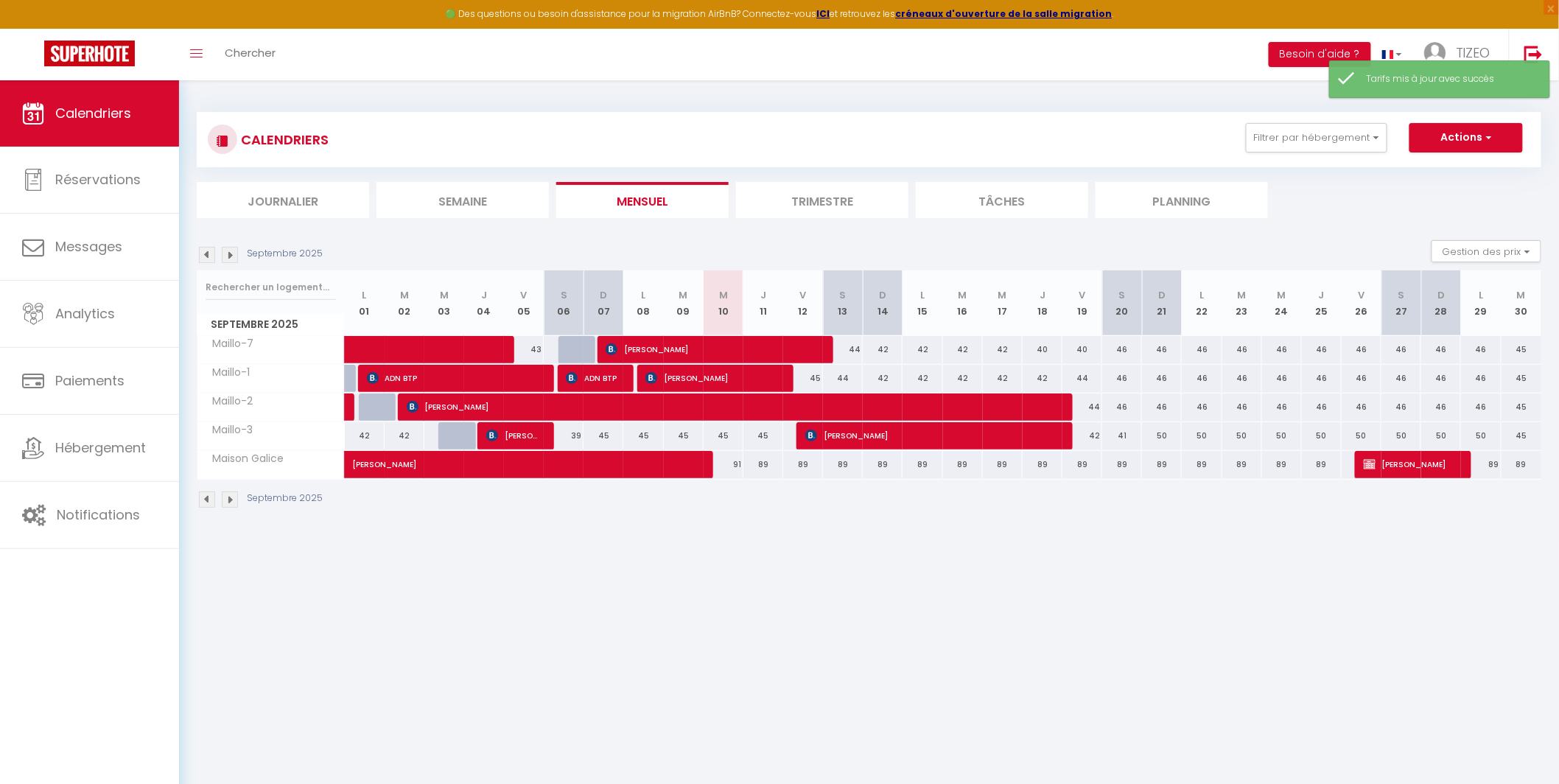
click at [888, 384] on div "42" at bounding box center [883, 378] width 39 height 27
type input "42"
type input "Dim 14 Septembre 2025"
type input "Lun 15 Septembre 2025"
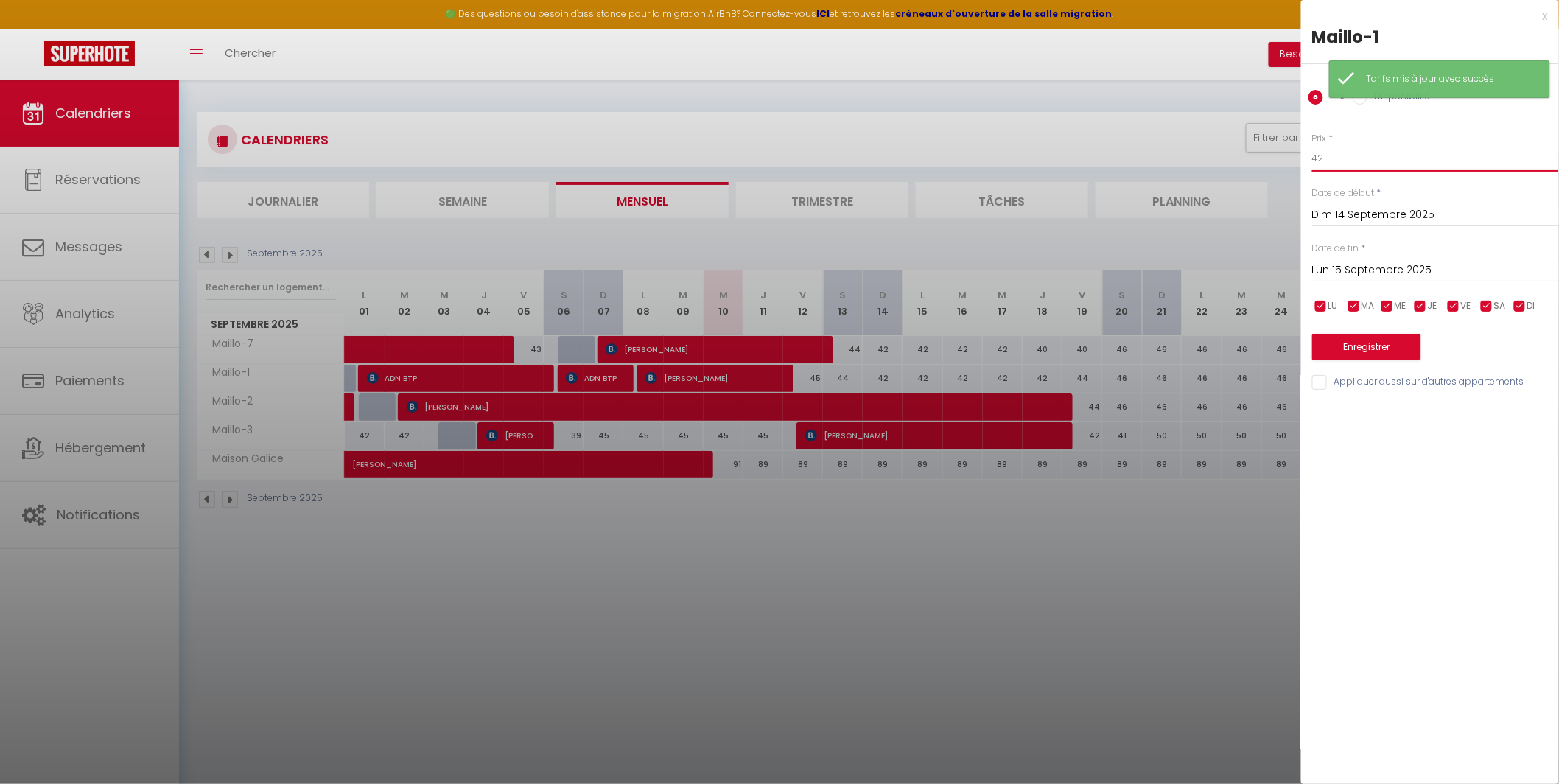
click at [1338, 157] on input "42" at bounding box center [1436, 158] width 247 height 27
type input "44"
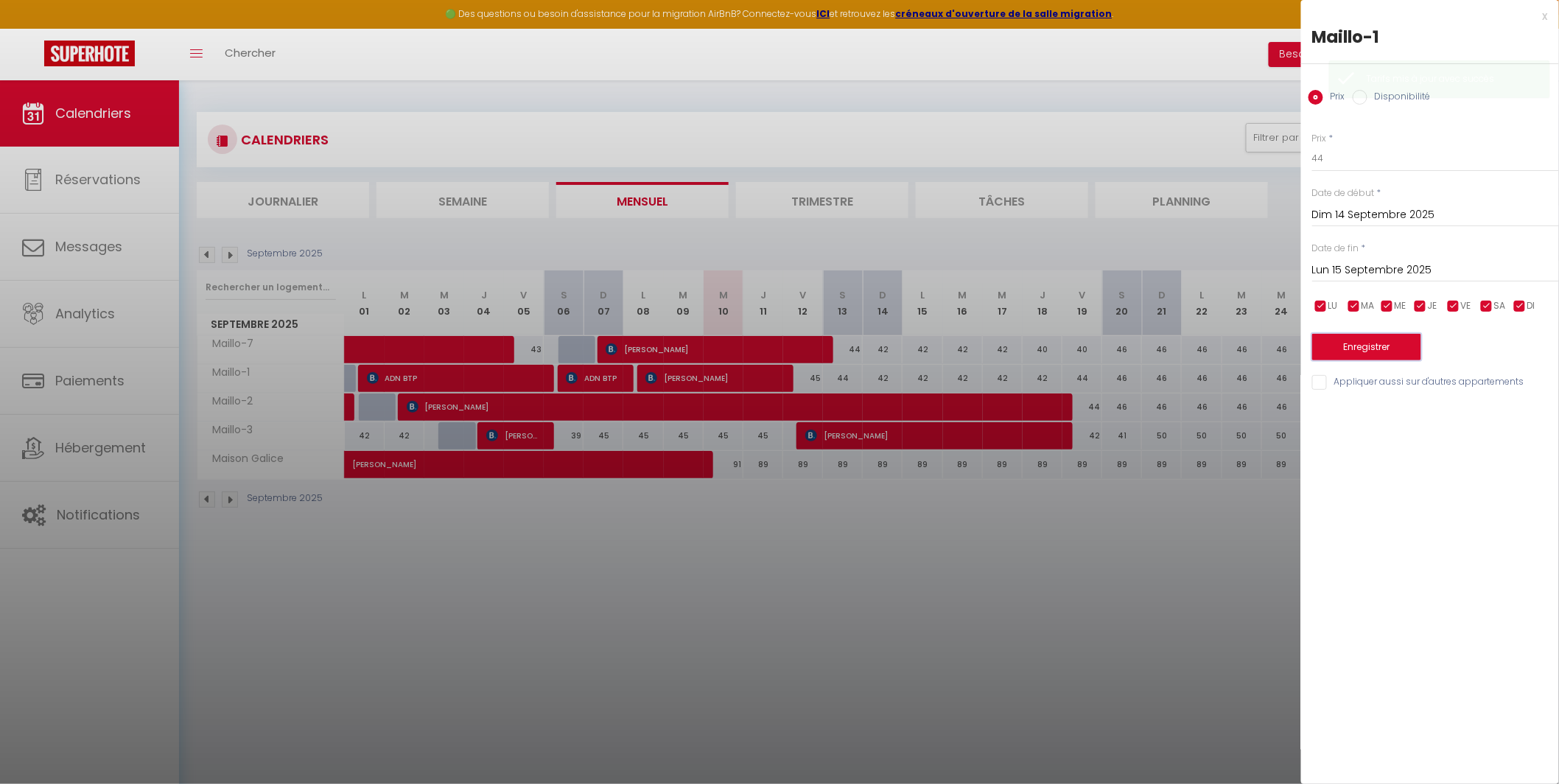
click at [1364, 336] on button "Enregistrer" at bounding box center [1366, 347] width 109 height 27
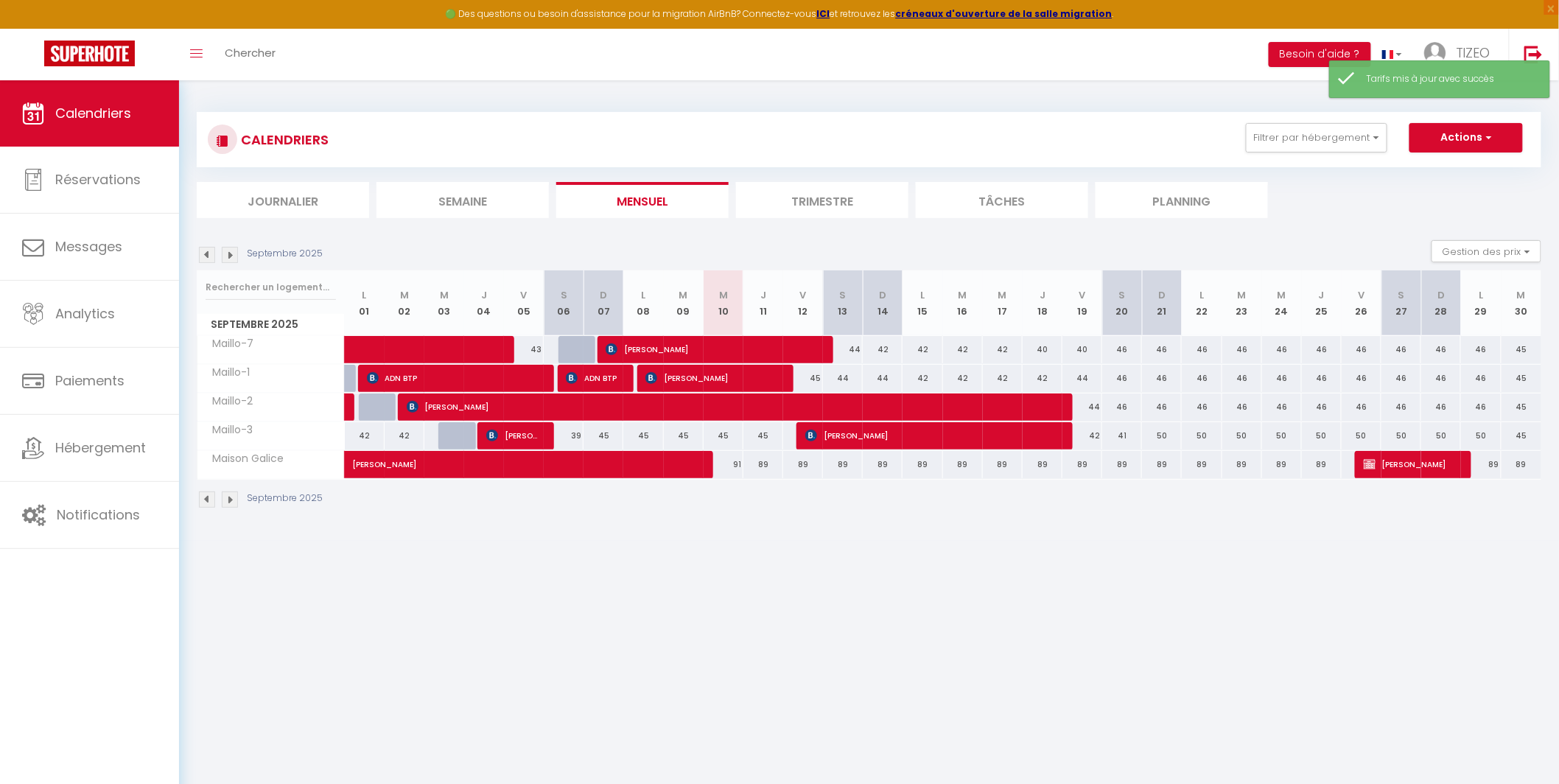
click at [929, 377] on div "42" at bounding box center [922, 378] width 39 height 27
type input "42"
type input "Lun 15 Septembre 2025"
type input "[DATE]"
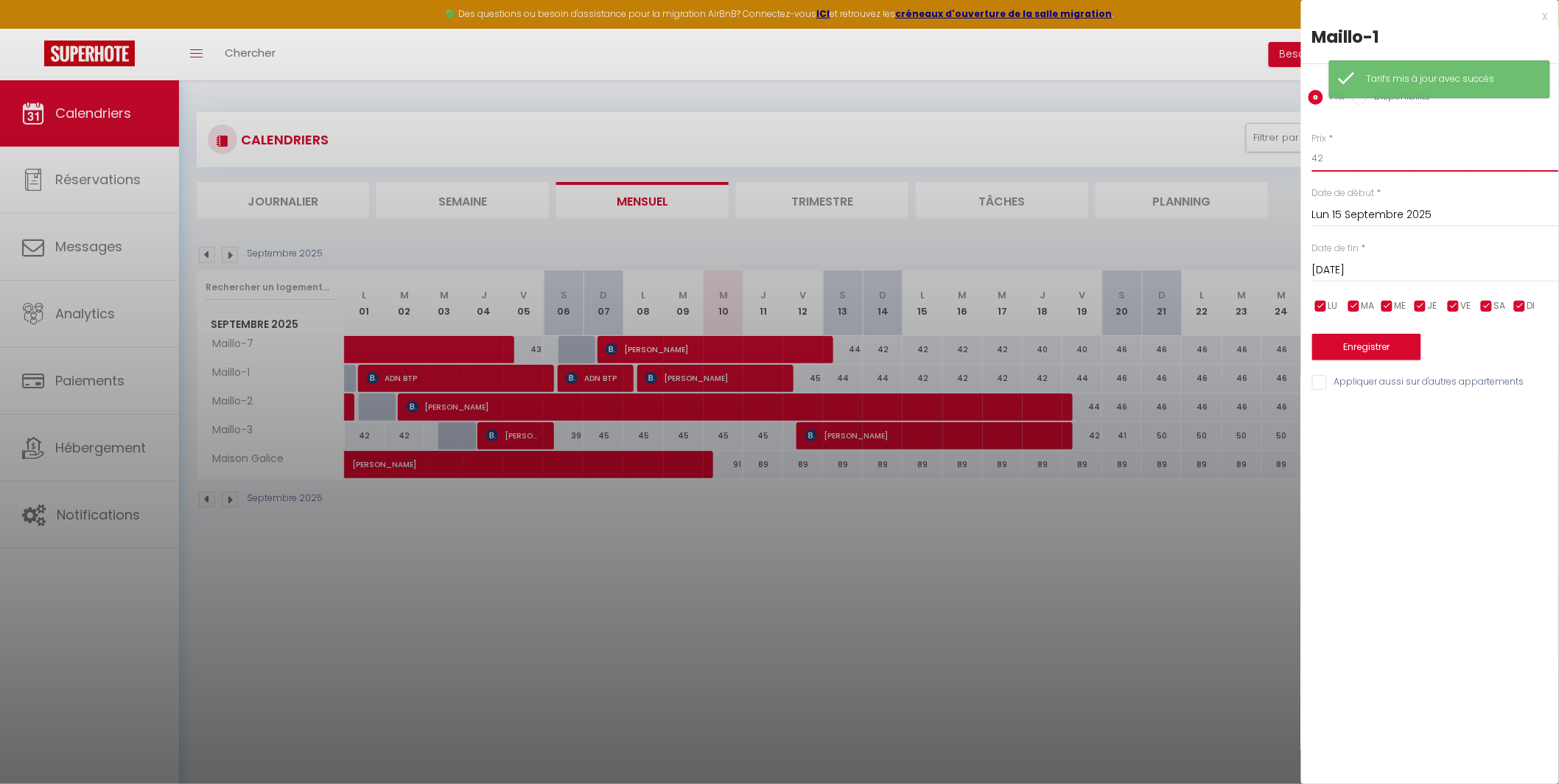
click at [1344, 157] on input "42" at bounding box center [1436, 158] width 247 height 27
type input "44"
click at [1374, 352] on button "Enregistrer" at bounding box center [1366, 347] width 109 height 27
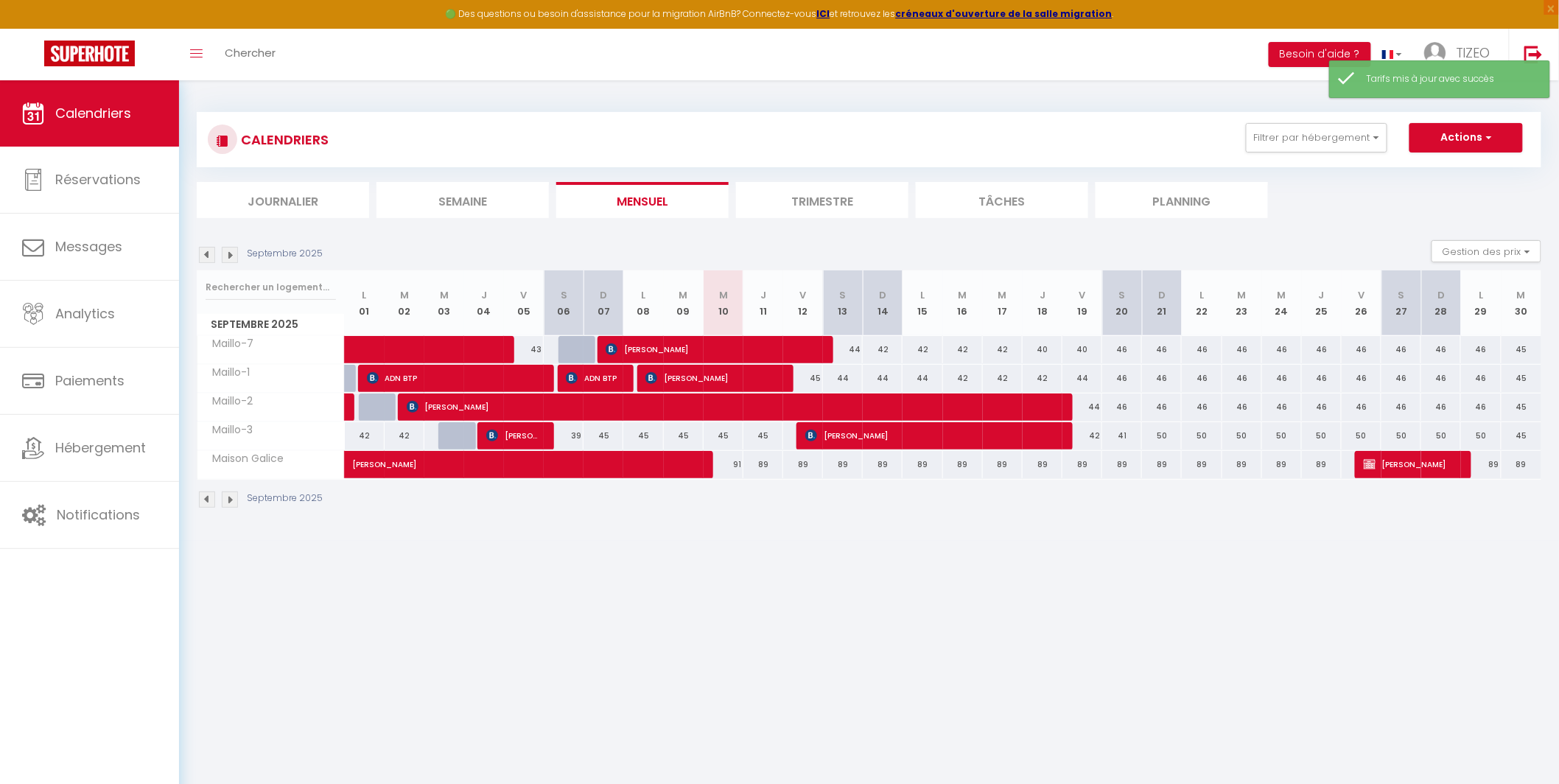
click at [979, 382] on div "42" at bounding box center [962, 378] width 39 height 27
type input "42"
type input "[DATE]"
type input "Mer 17 Septembre 2025"
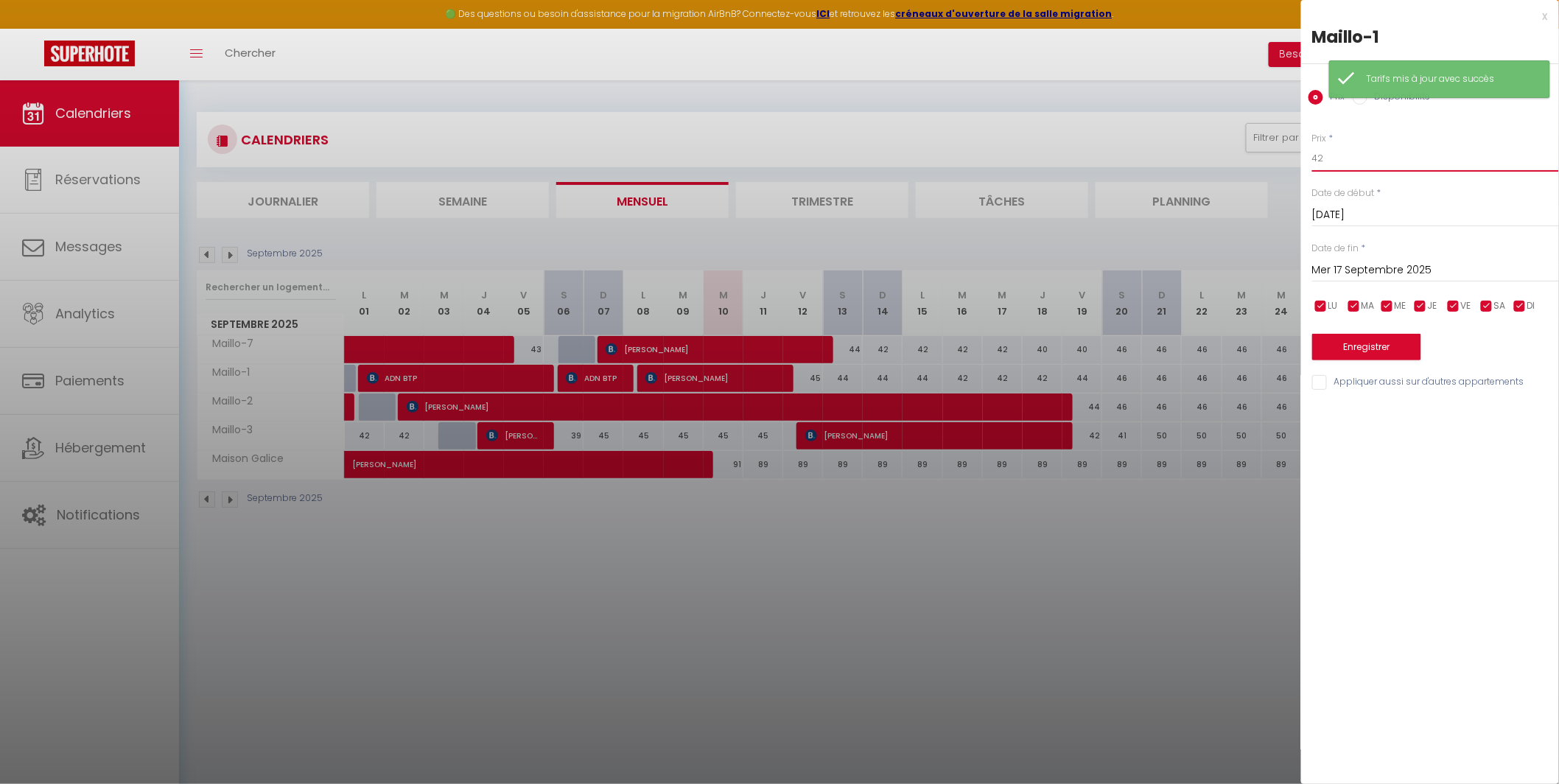
click at [1355, 159] on input "42" at bounding box center [1436, 158] width 247 height 27
type input "44"
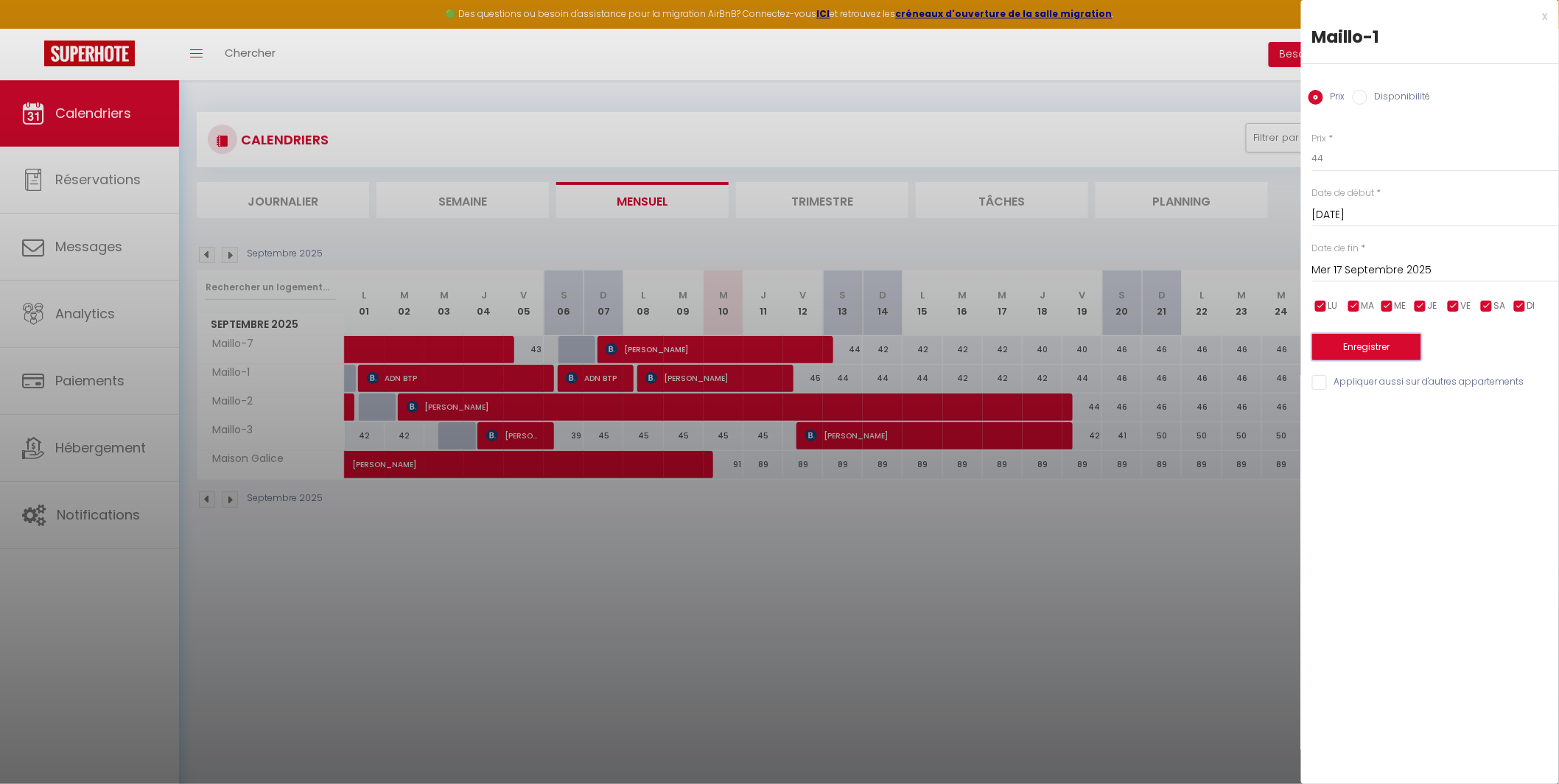
click at [1383, 348] on button "Enregistrer" at bounding box center [1366, 347] width 109 height 27
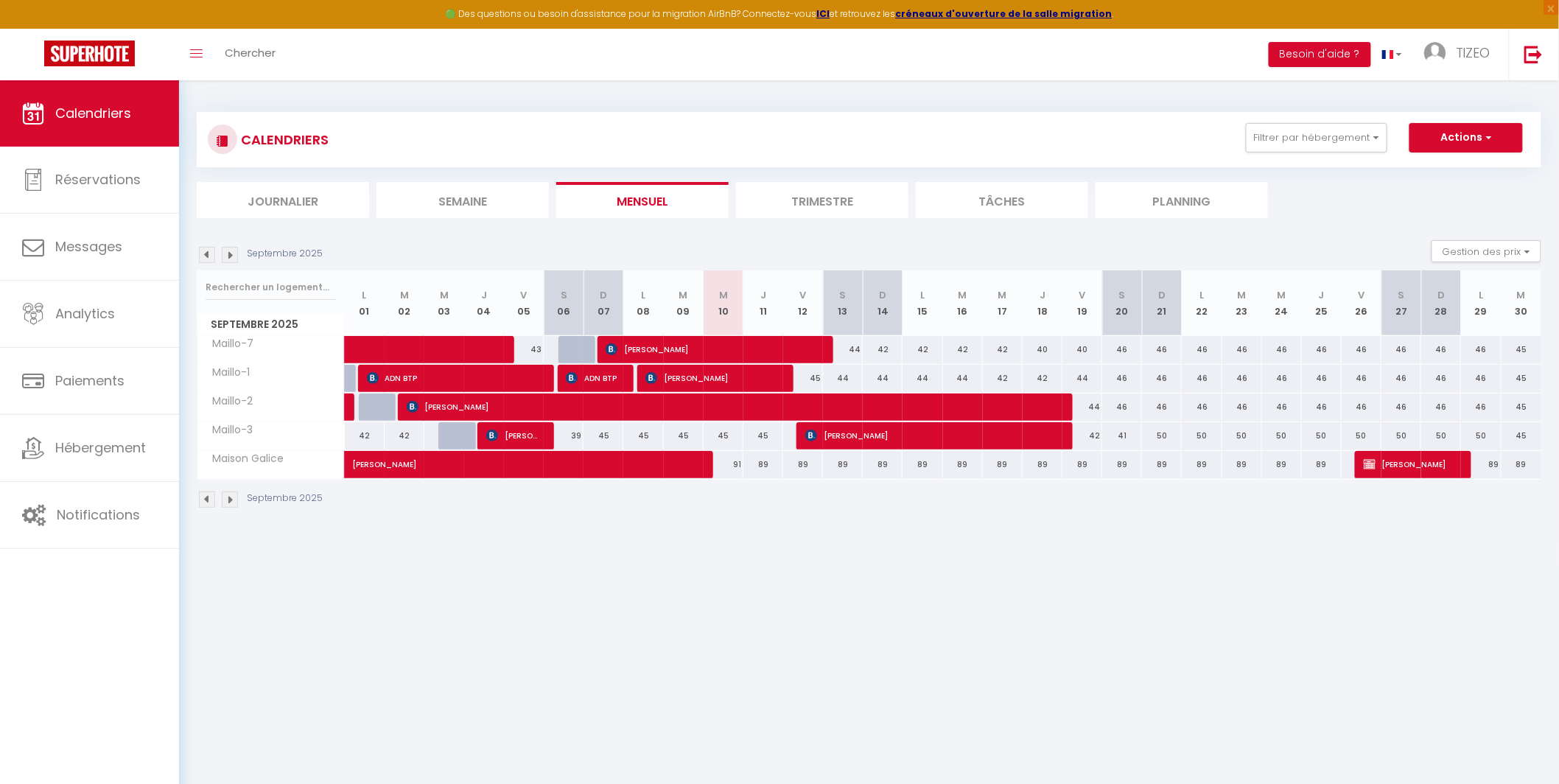
click at [1006, 375] on div "42" at bounding box center [1003, 378] width 39 height 27
type input "42"
type input "Mer 17 Septembre 2025"
type input "Jeu 18 Septembre 2025"
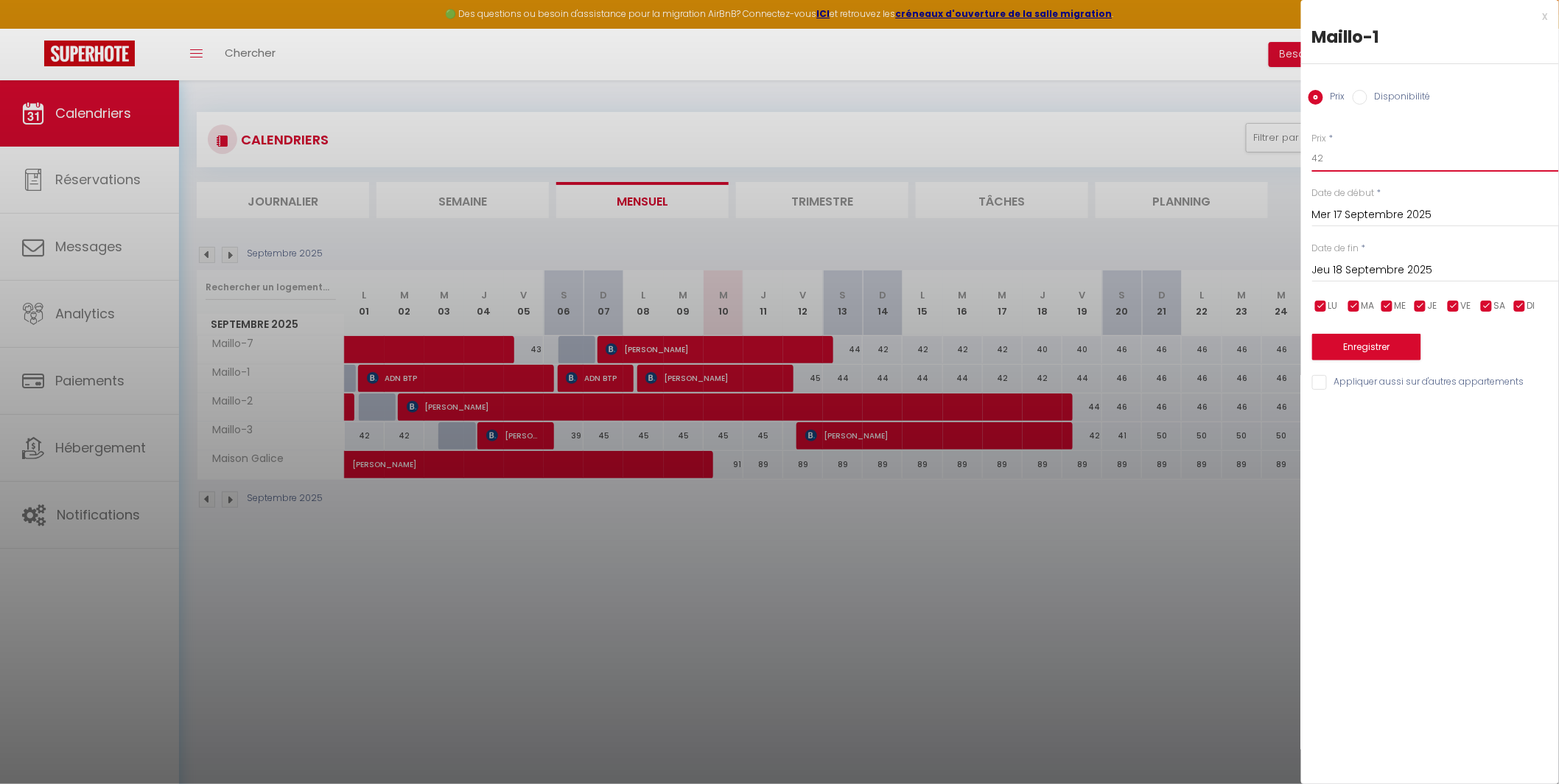
click at [1349, 150] on input "42" at bounding box center [1436, 158] width 247 height 27
click at [1343, 161] on input "42" at bounding box center [1436, 158] width 247 height 27
type input "45"
click at [1372, 349] on button "Enregistrer" at bounding box center [1366, 347] width 109 height 27
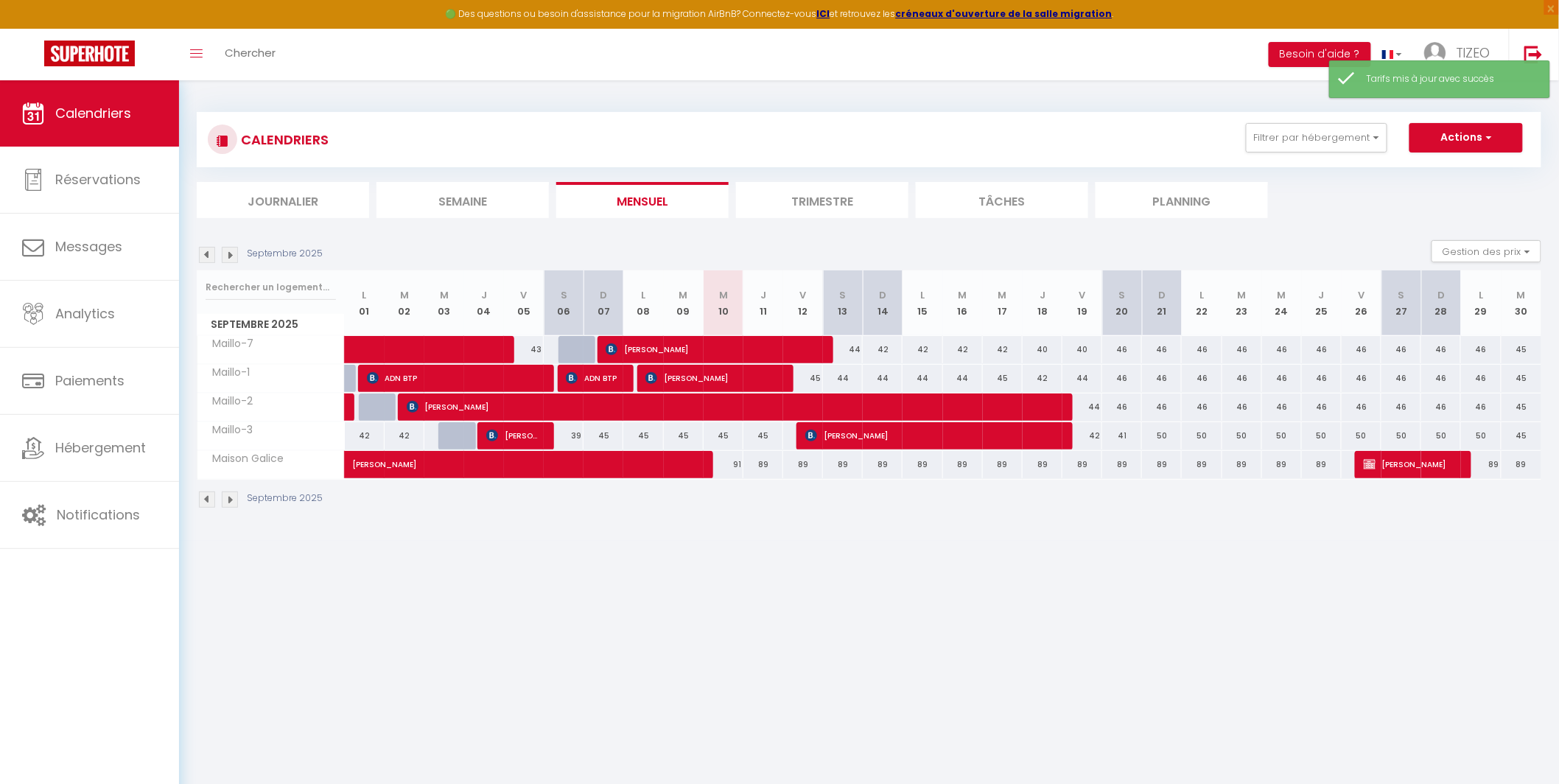
click at [1045, 381] on div "42" at bounding box center [1042, 378] width 39 height 27
type input "42"
type input "Jeu 18 Septembre 2025"
type input "Ven 19 Septembre 2025"
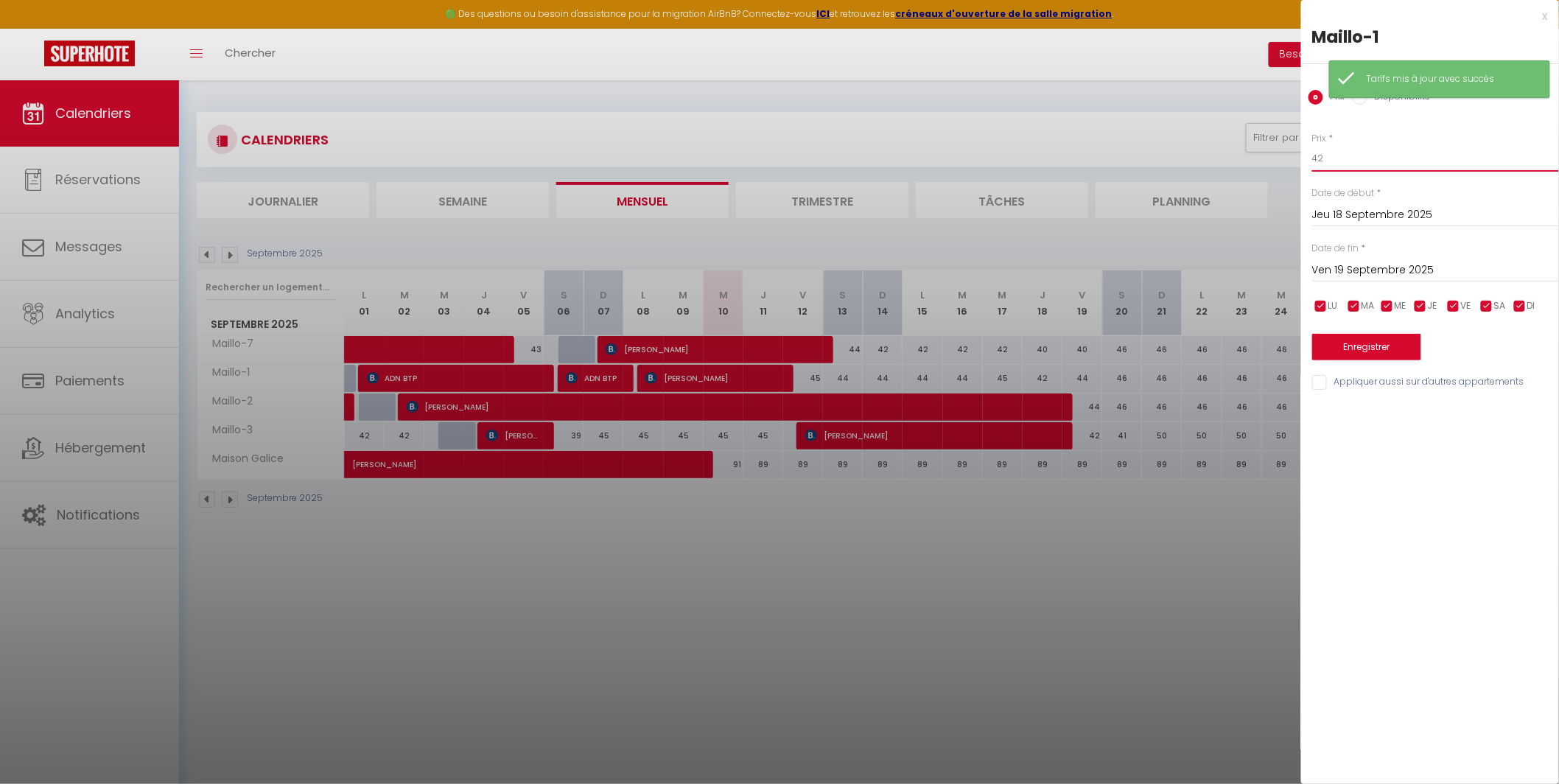
click at [1336, 163] on input "42" at bounding box center [1436, 158] width 247 height 27
type input "45"
click at [1365, 344] on button "Enregistrer" at bounding box center [1366, 347] width 109 height 27
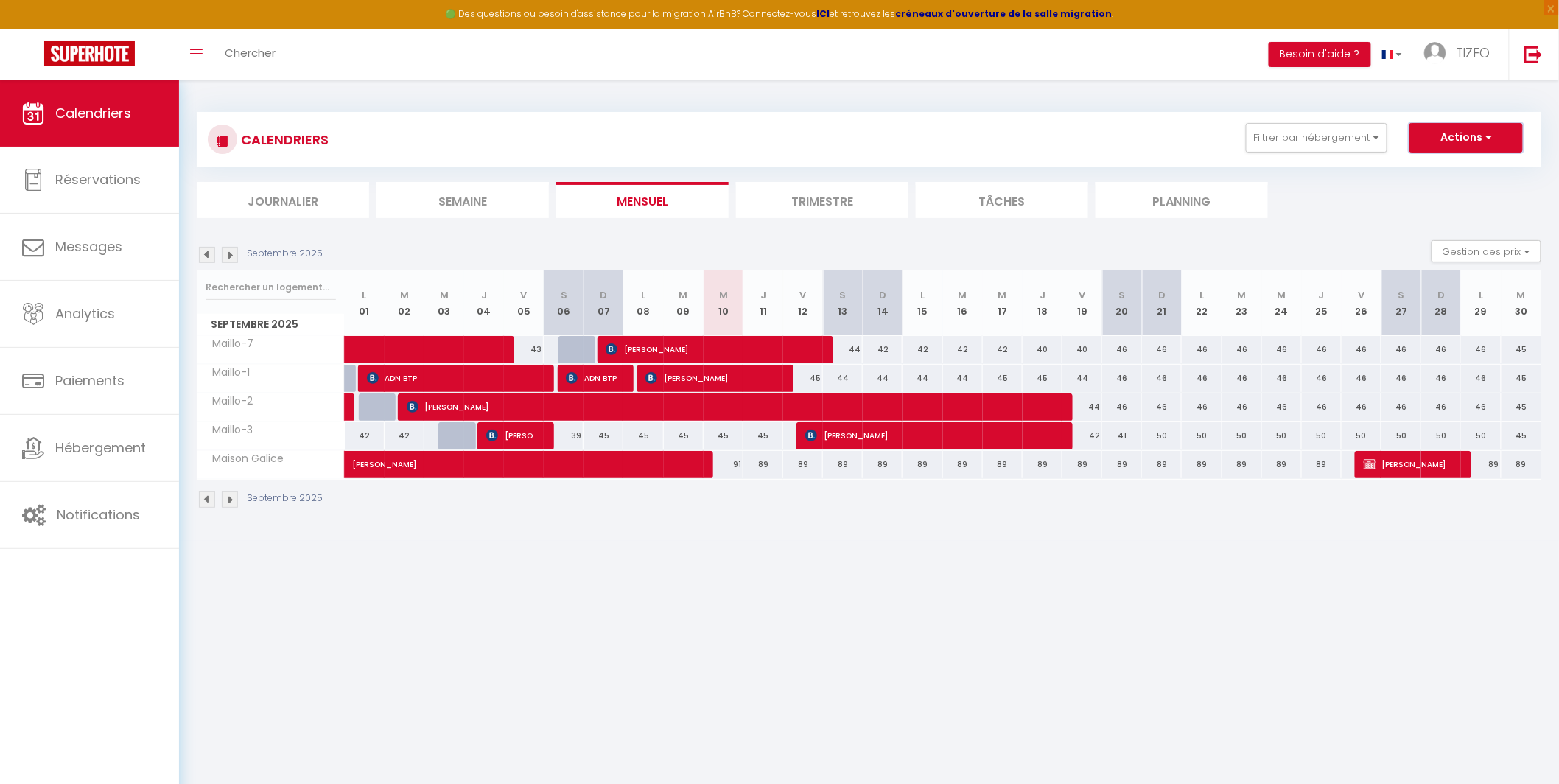
click at [1459, 134] on button "Actions" at bounding box center [1466, 138] width 114 height 29
click at [837, 377] on div "44" at bounding box center [842, 378] width 39 height 27
type input "44"
type input "Sam 13 Septembre 2025"
type input "Dim 14 Septembre 2025"
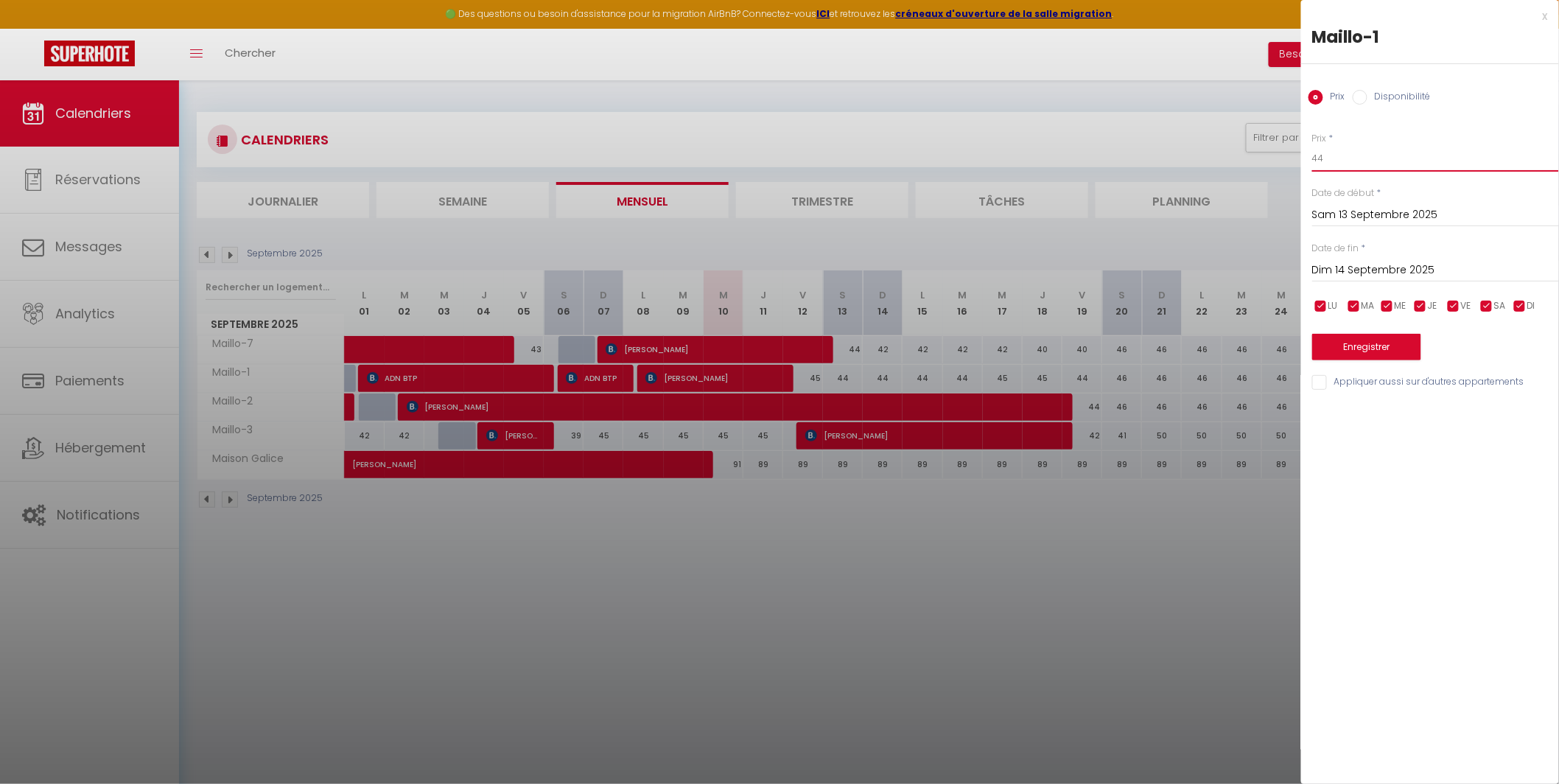
click at [1329, 160] on input "44" at bounding box center [1436, 158] width 247 height 27
type input "45"
click at [1384, 350] on button "Enregistrer" at bounding box center [1366, 347] width 109 height 27
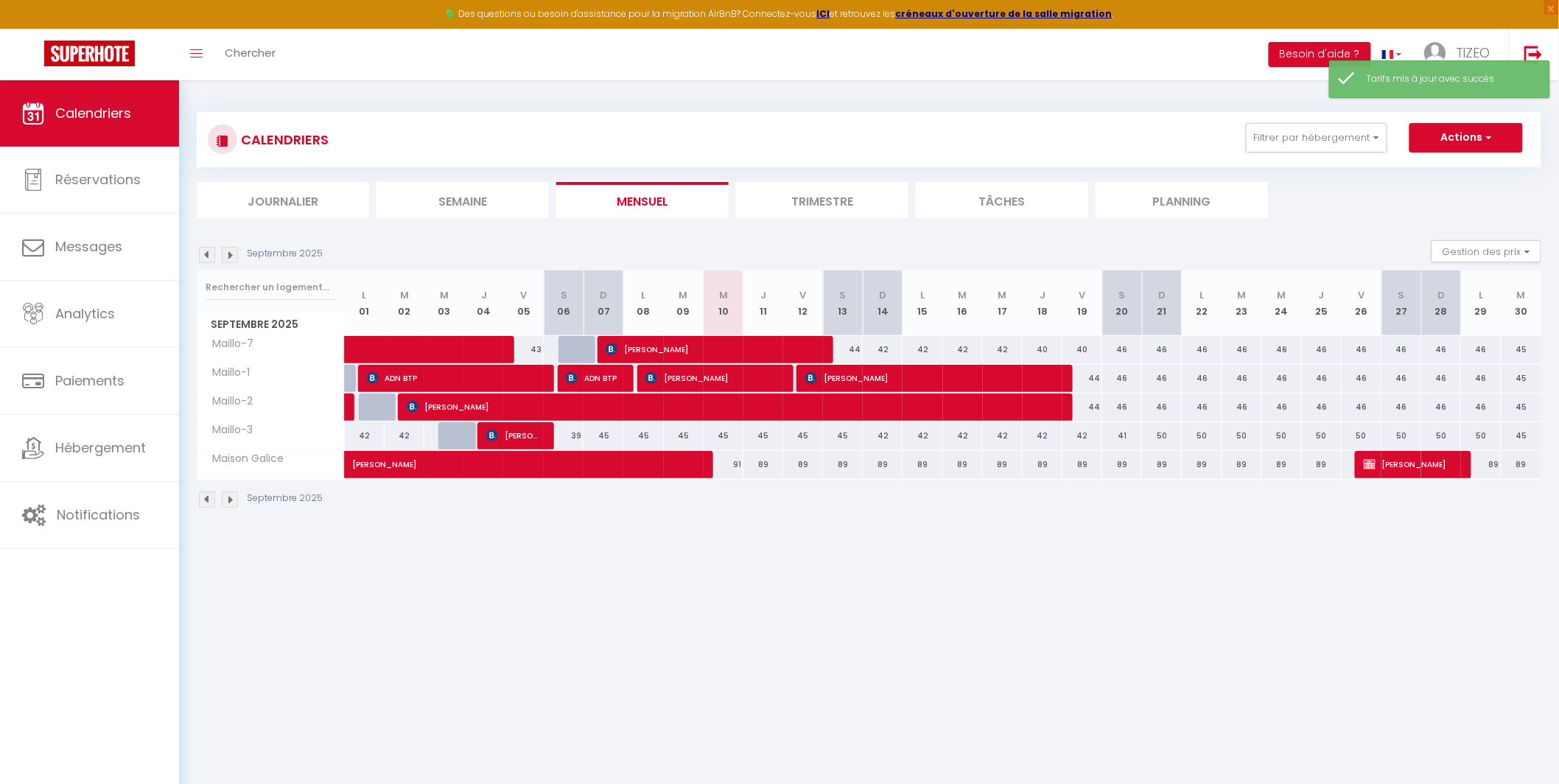
scroll to position [9, 0]
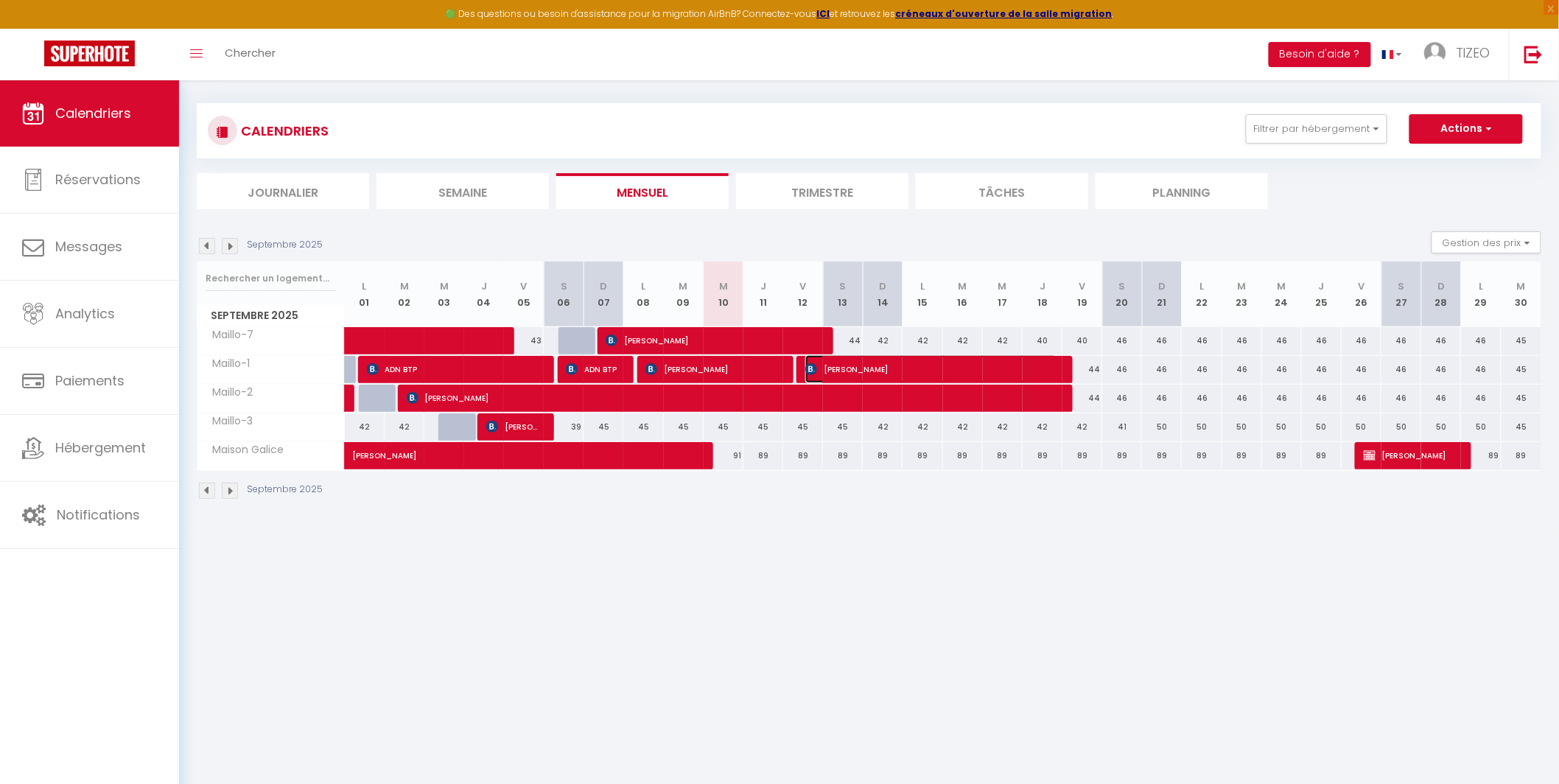
click at [857, 367] on span "[PERSON_NAME]" at bounding box center [931, 369] width 252 height 28
select select "OK"
select select "KO"
select select "0"
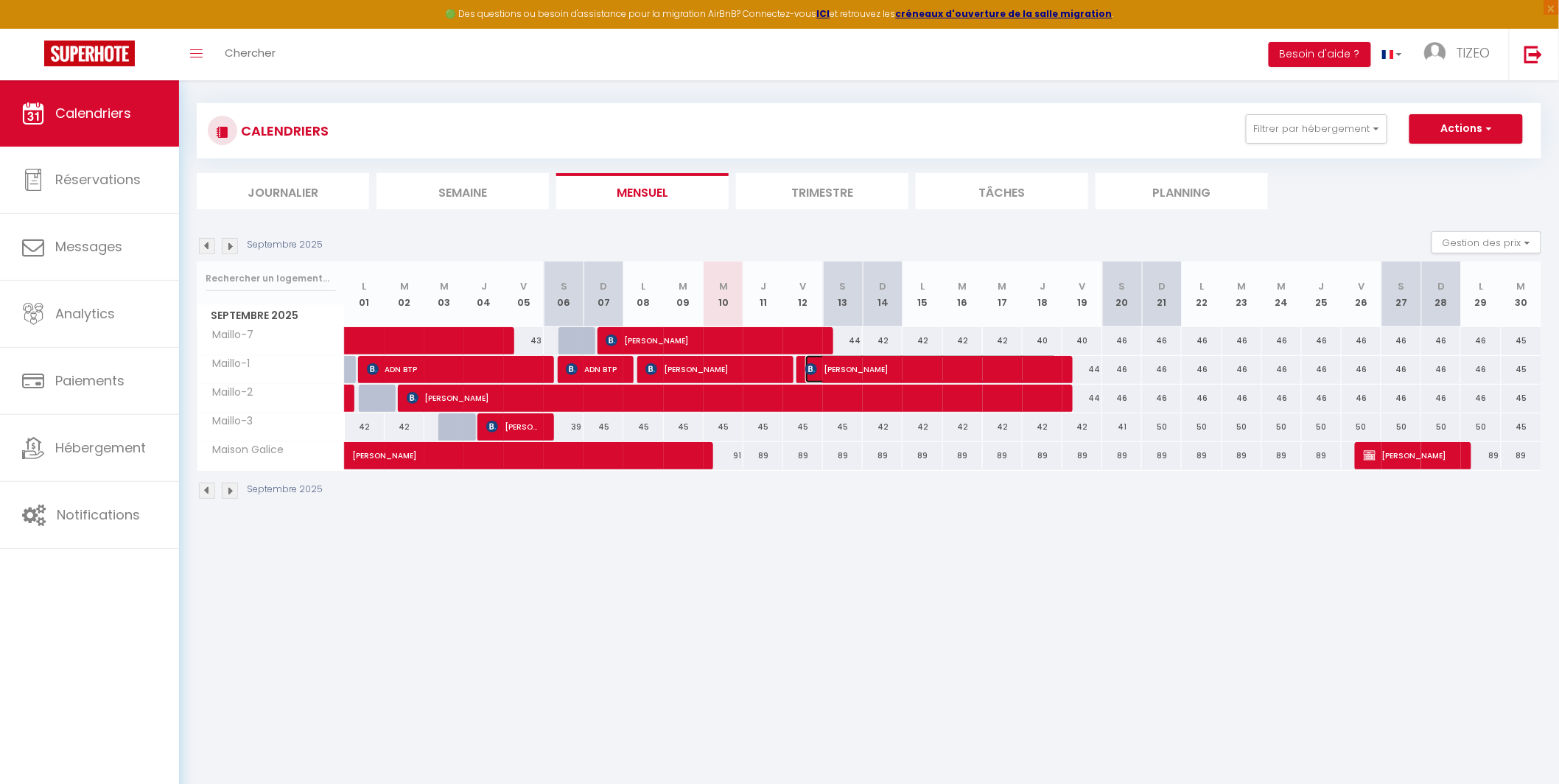
select select "1"
select select
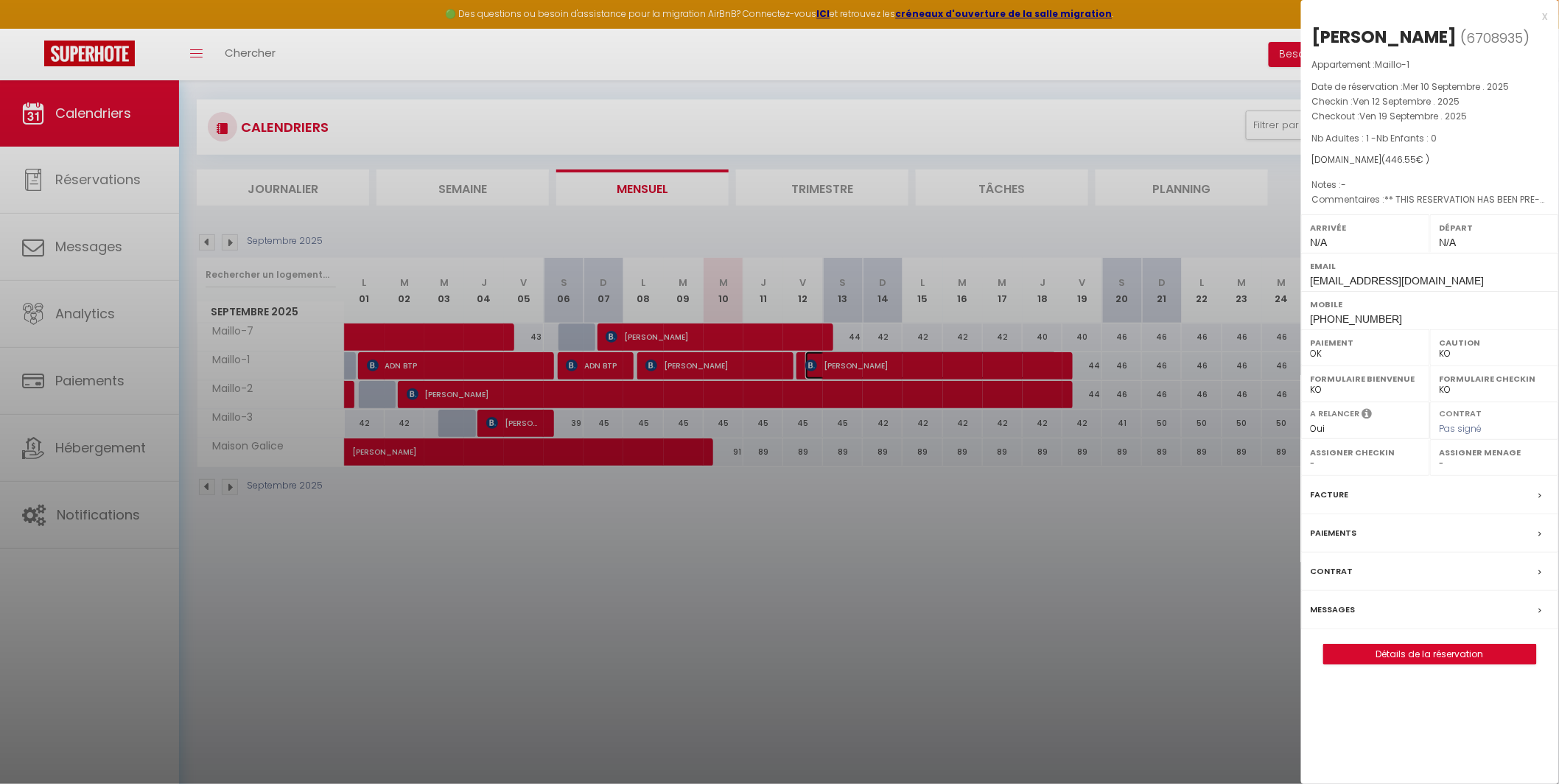
scroll to position [0, 0]
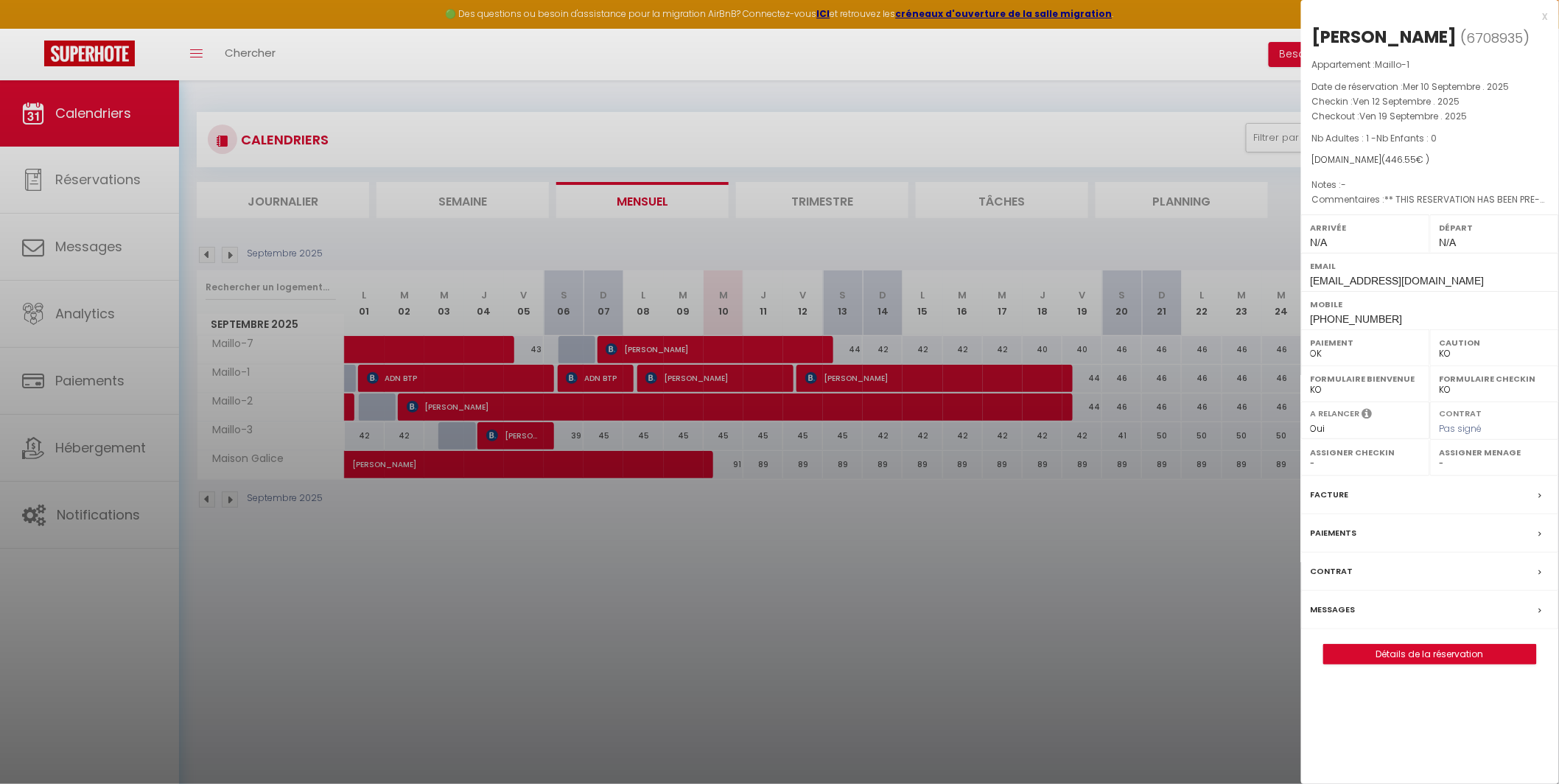
click at [884, 378] on div at bounding box center [779, 392] width 1559 height 784
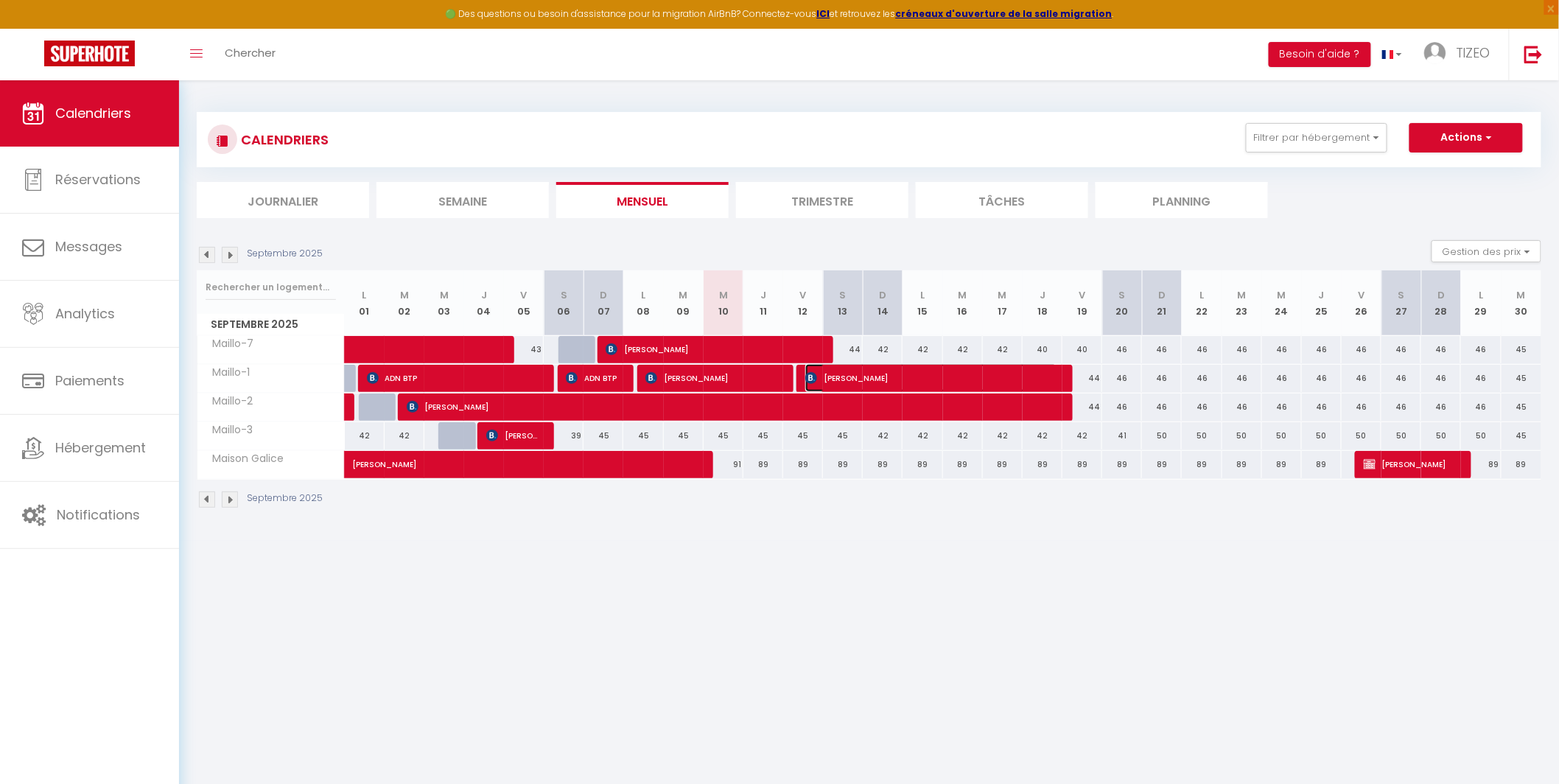
click at [884, 378] on span "[PERSON_NAME]" at bounding box center [931, 377] width 252 height 28
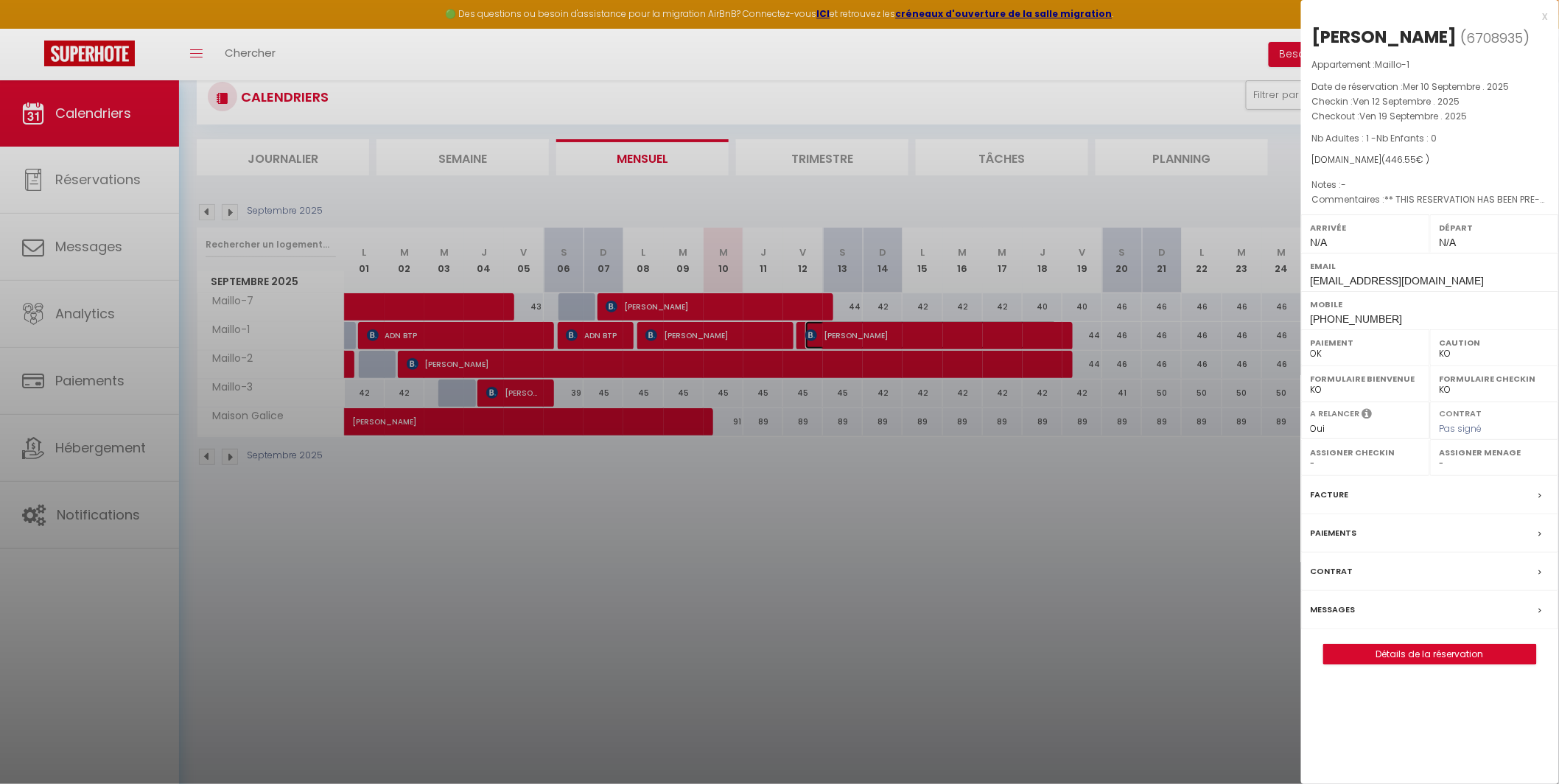
scroll to position [80, 0]
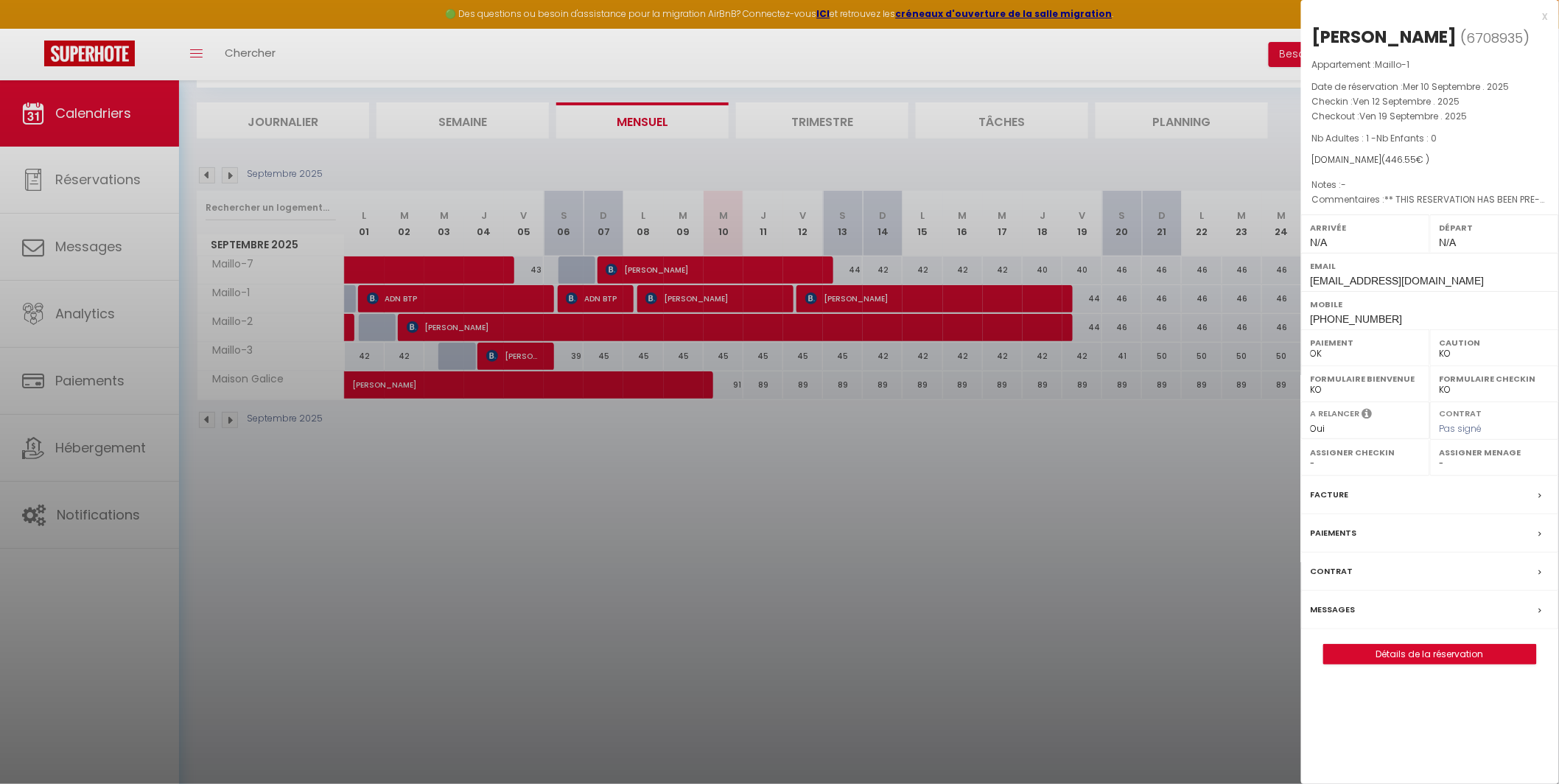
click at [844, 300] on div at bounding box center [779, 392] width 1559 height 784
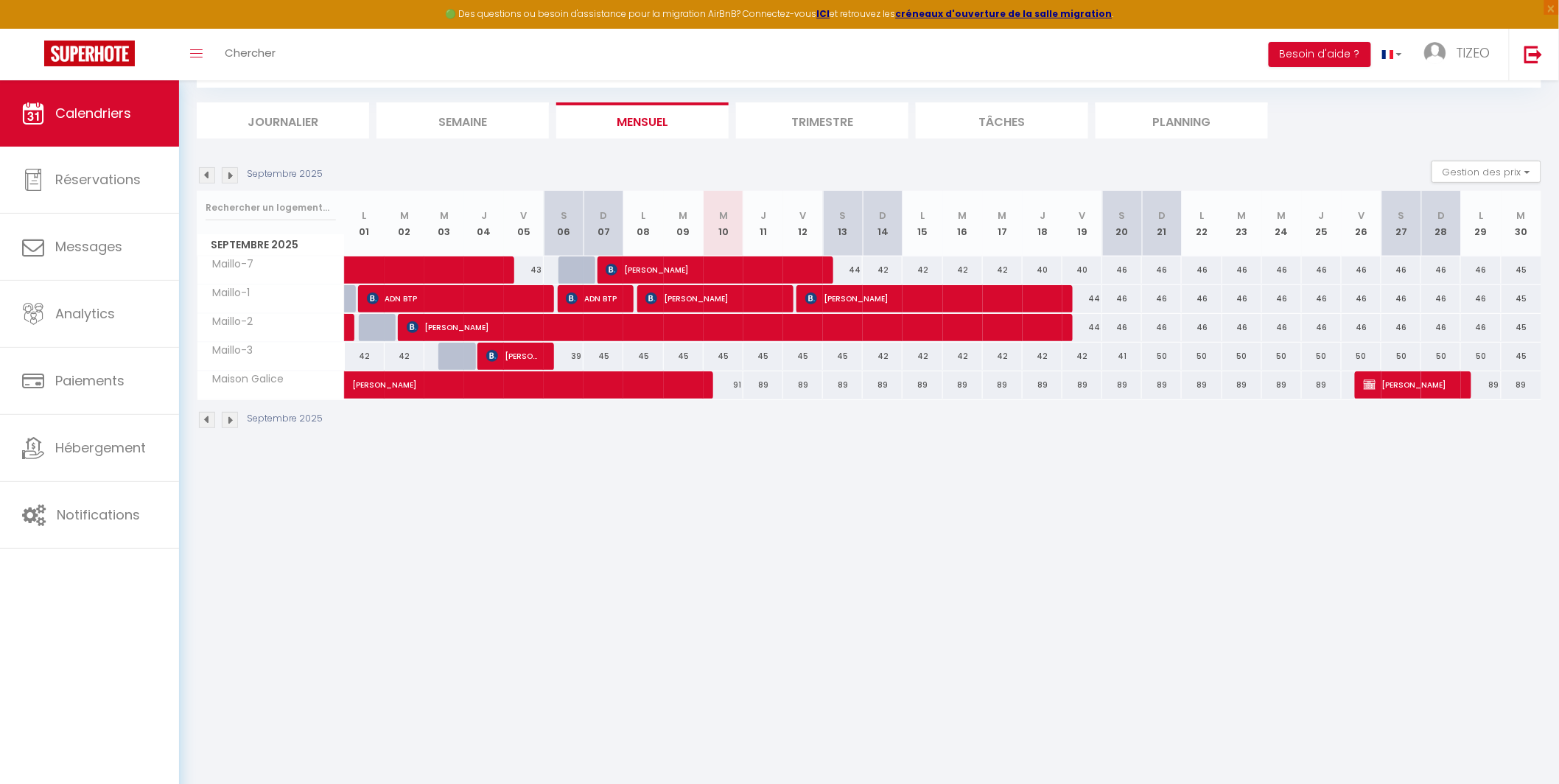
click at [726, 355] on div "45" at bounding box center [723, 356] width 39 height 27
type input "45"
type input "Mer 10 Septembre 2025"
type input "Jeu 11 Septembre 2025"
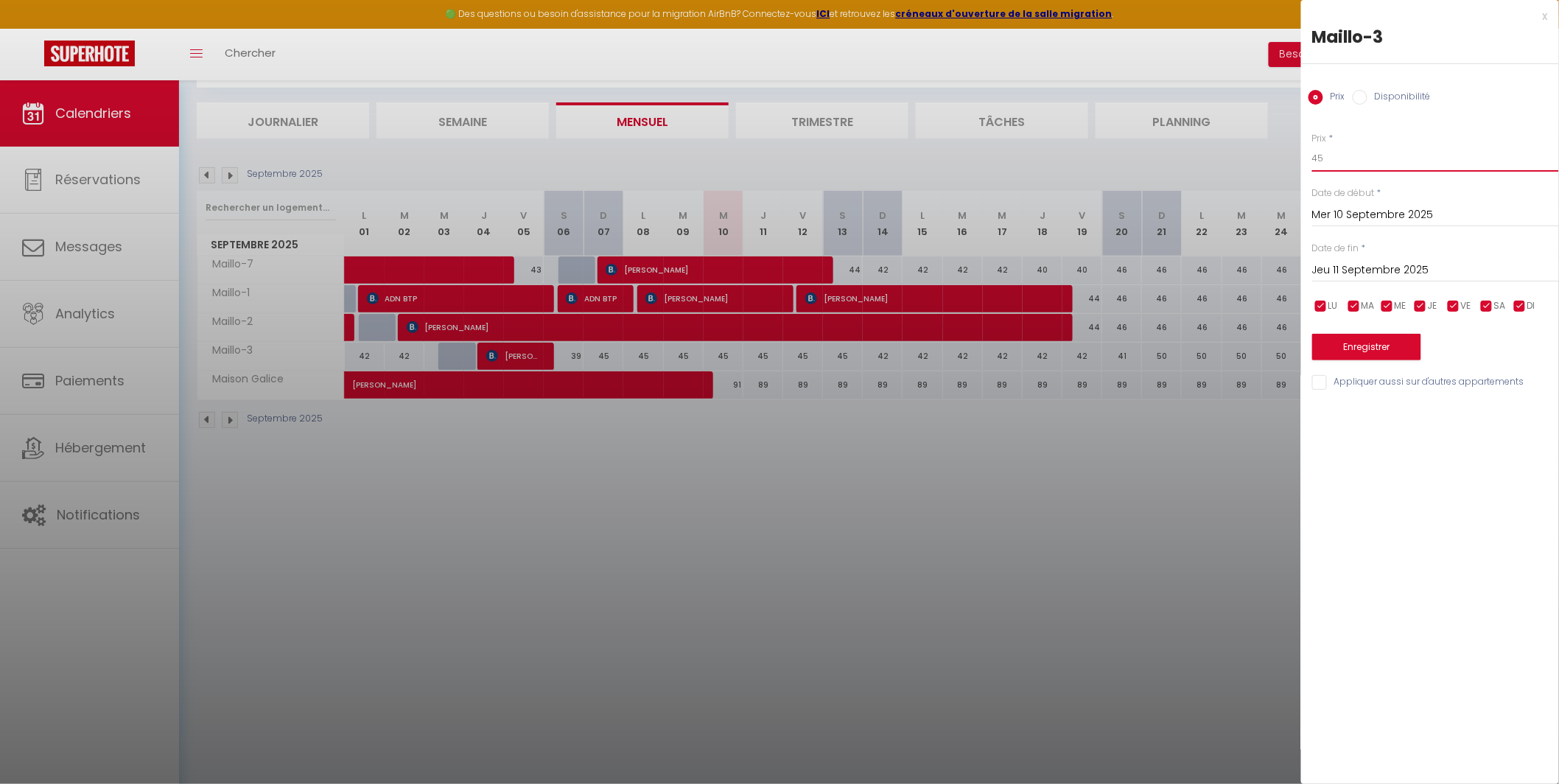
click at [1327, 159] on input "45" at bounding box center [1436, 158] width 247 height 27
type input "41"
click at [1365, 350] on button "Enregistrer" at bounding box center [1366, 347] width 109 height 27
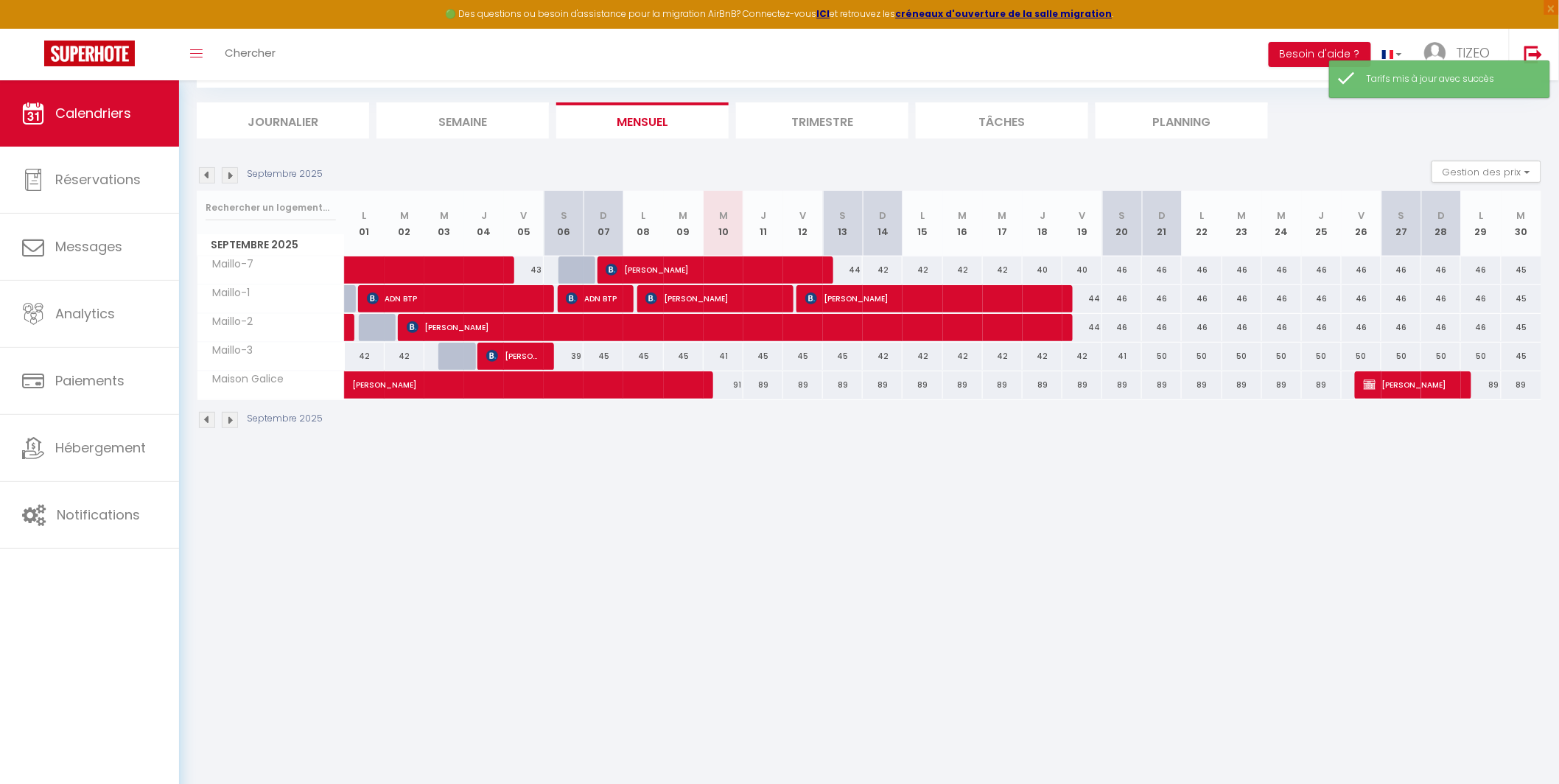
click at [770, 356] on div "45" at bounding box center [763, 356] width 39 height 27
type input "45"
type input "Jeu 11 Septembre 2025"
type input "Ven 12 Septembre 2025"
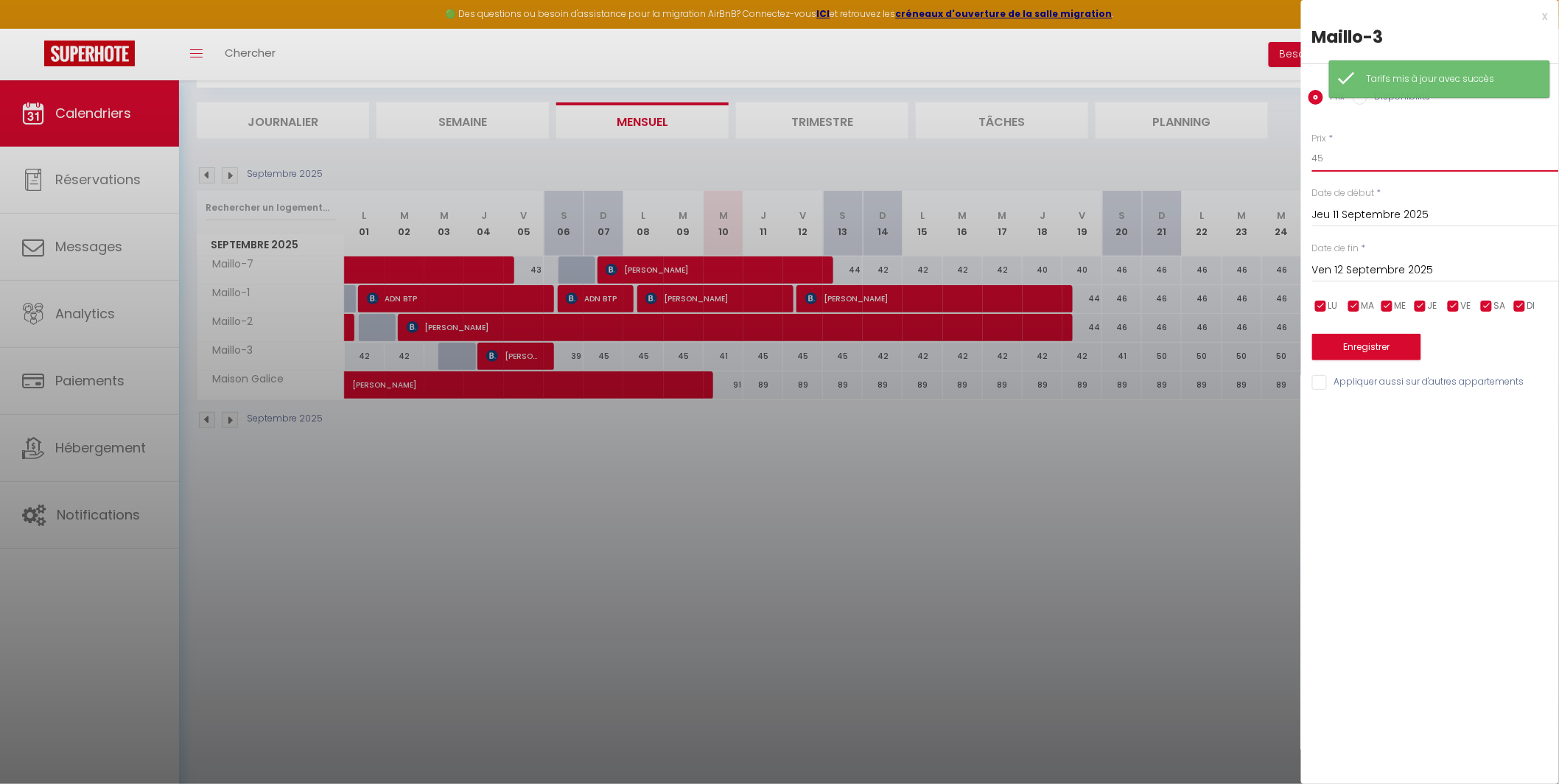
click at [1346, 163] on input "45" at bounding box center [1436, 158] width 247 height 27
type input "42"
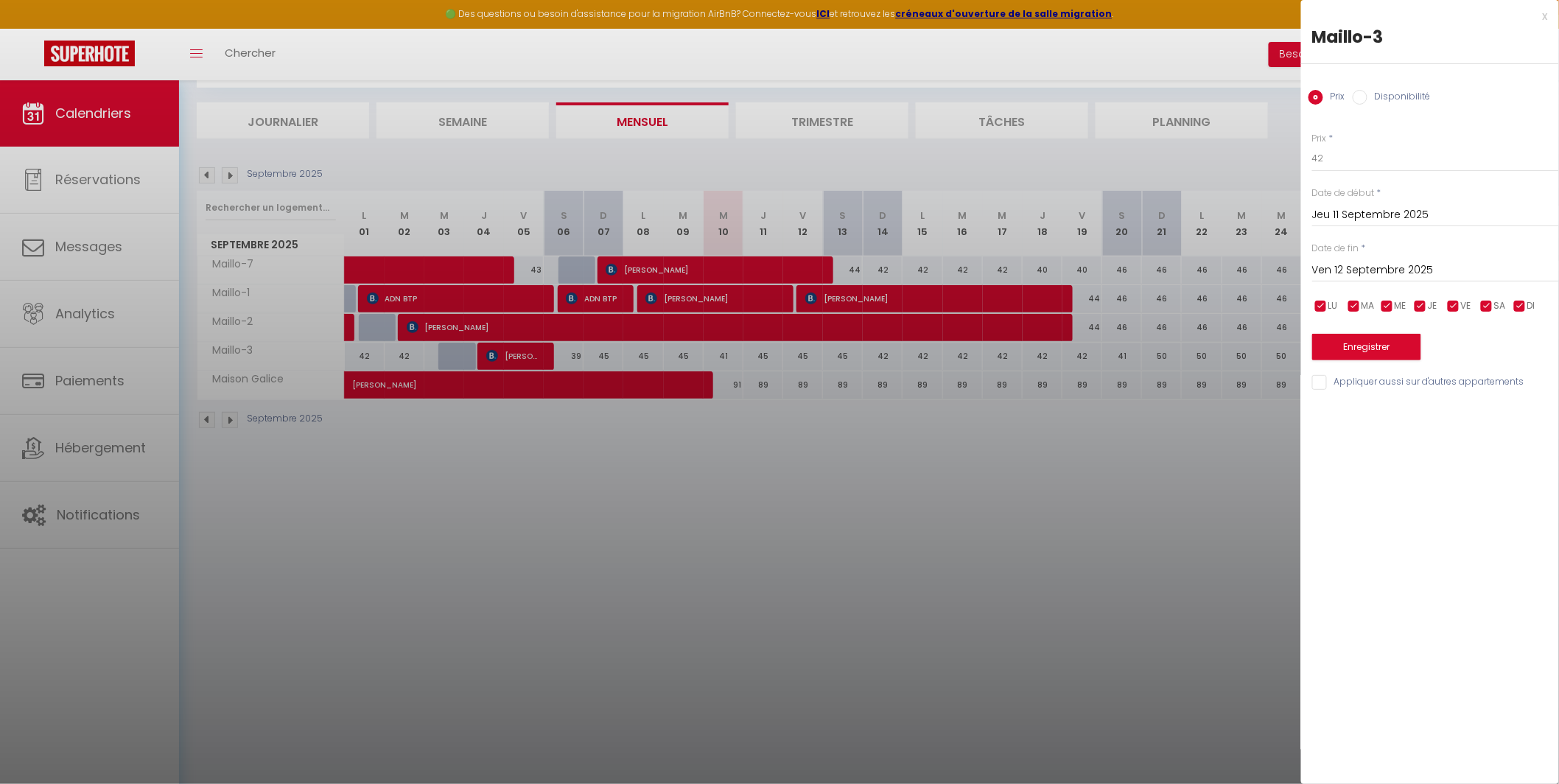
click at [1379, 270] on input "Ven 12 Septembre 2025" at bounding box center [1436, 270] width 247 height 19
click at [1336, 413] on span "14" at bounding box center [1328, 413] width 32 height 29
type input "Dim 14 Septembre 2025"
click at [1403, 351] on button "Enregistrer" at bounding box center [1366, 347] width 109 height 27
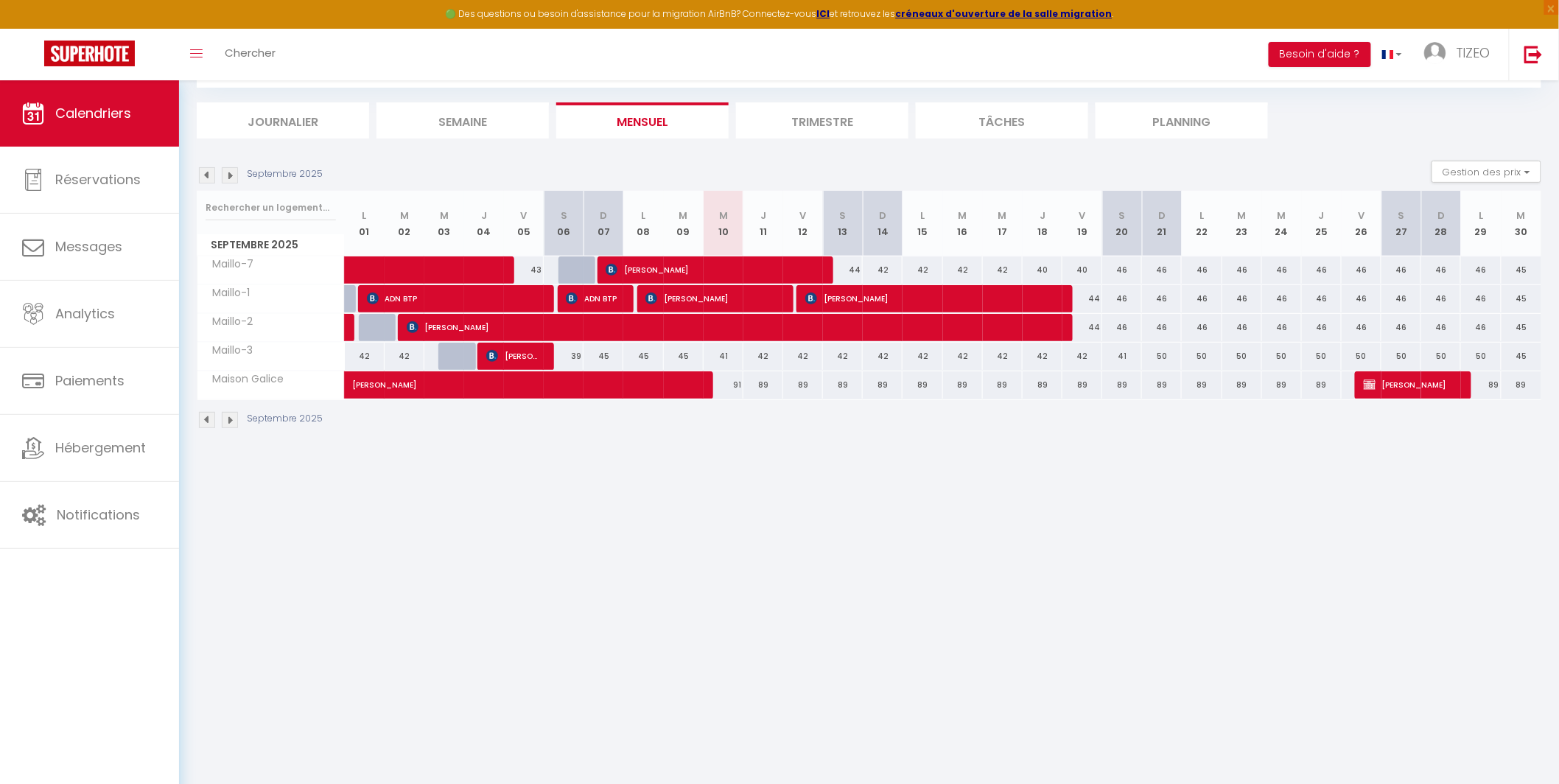
click at [769, 387] on div "89" at bounding box center [763, 385] width 39 height 27
type input "89"
type input "Jeu 11 Septembre 2025"
type input "Ven 12 Septembre 2025"
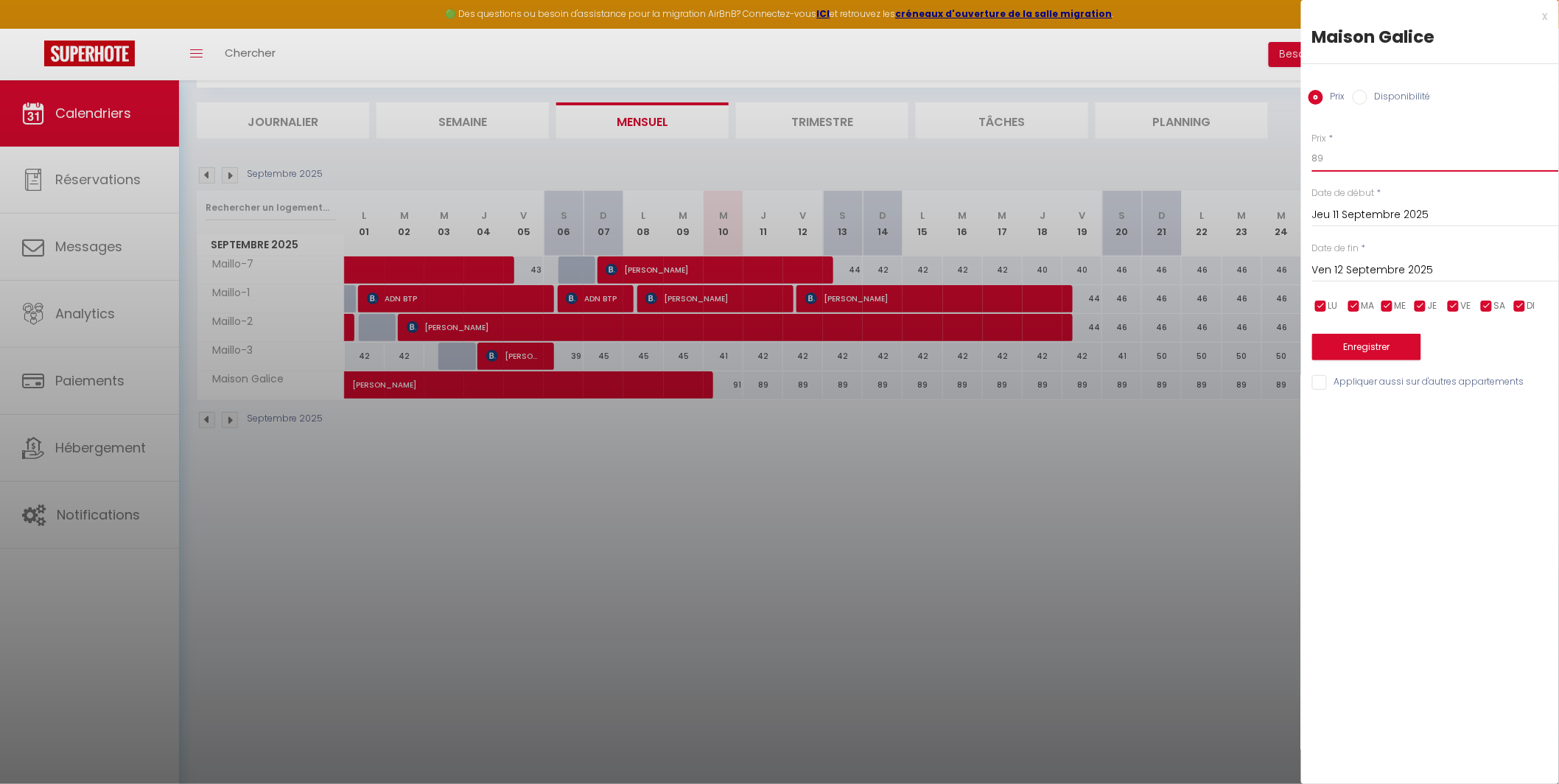
click at [1327, 157] on input "89" at bounding box center [1436, 158] width 247 height 27
type input "8"
type input "90"
click at [1381, 347] on button "Enregistrer" at bounding box center [1366, 347] width 109 height 27
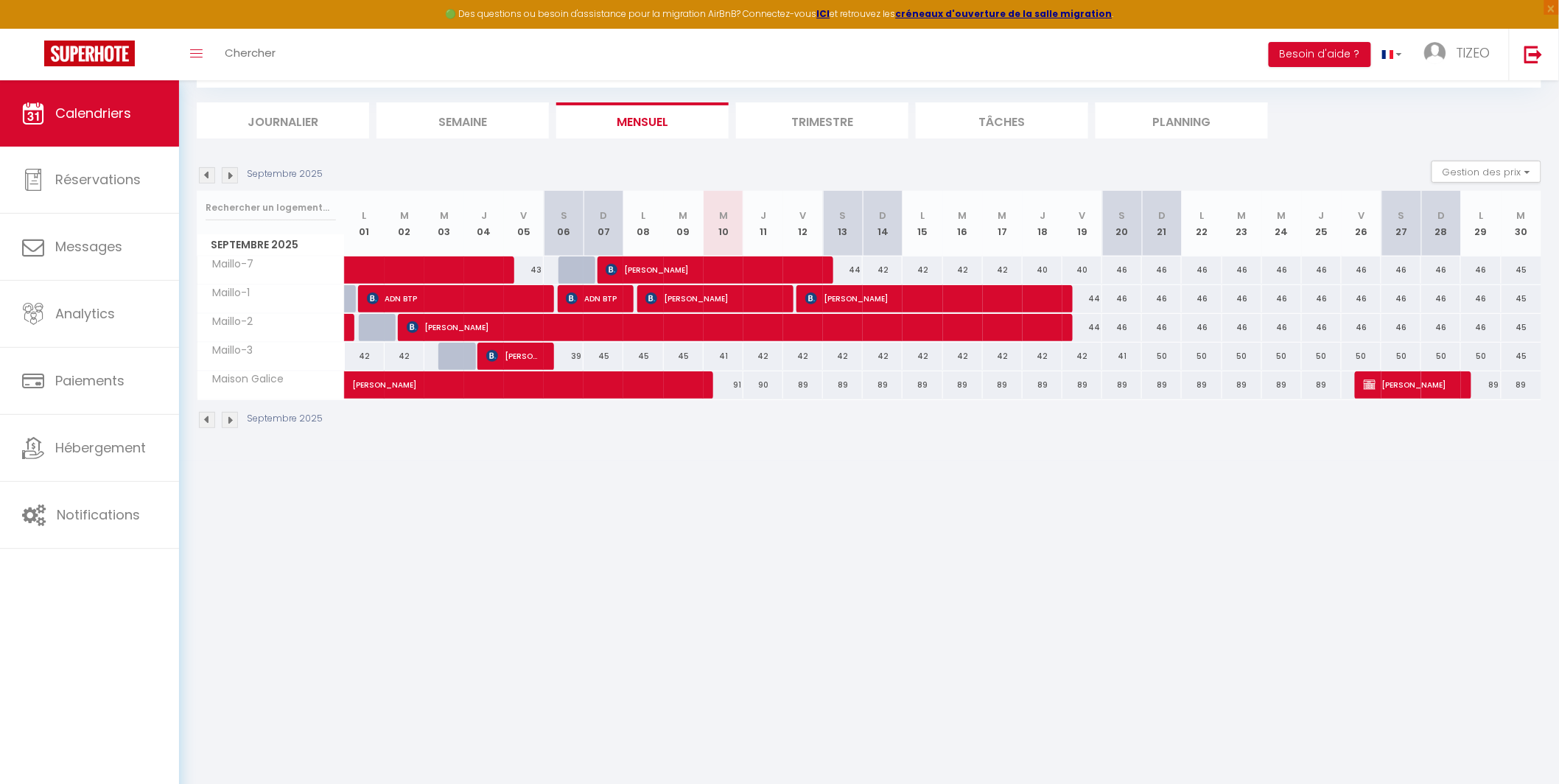
scroll to position [0, 0]
